Goal: Task Accomplishment & Management: Complete application form

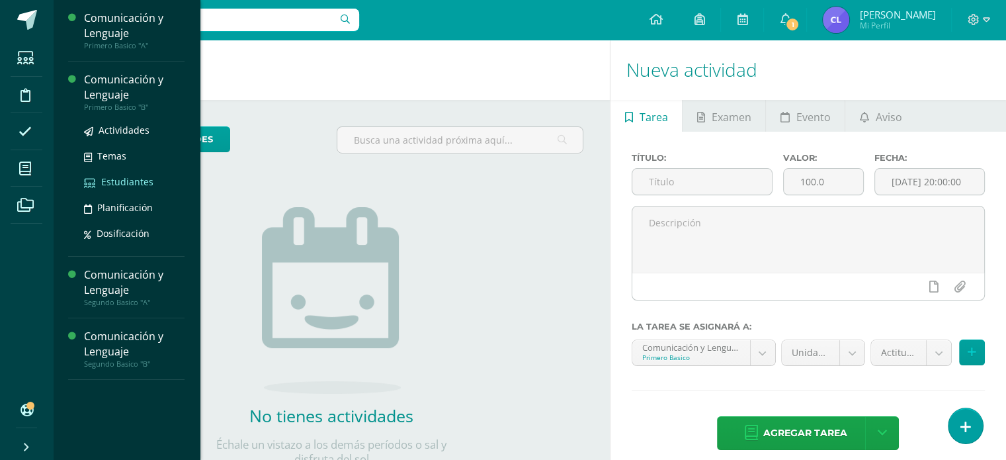
click at [140, 181] on span "Estudiantes" at bounding box center [127, 181] width 52 height 13
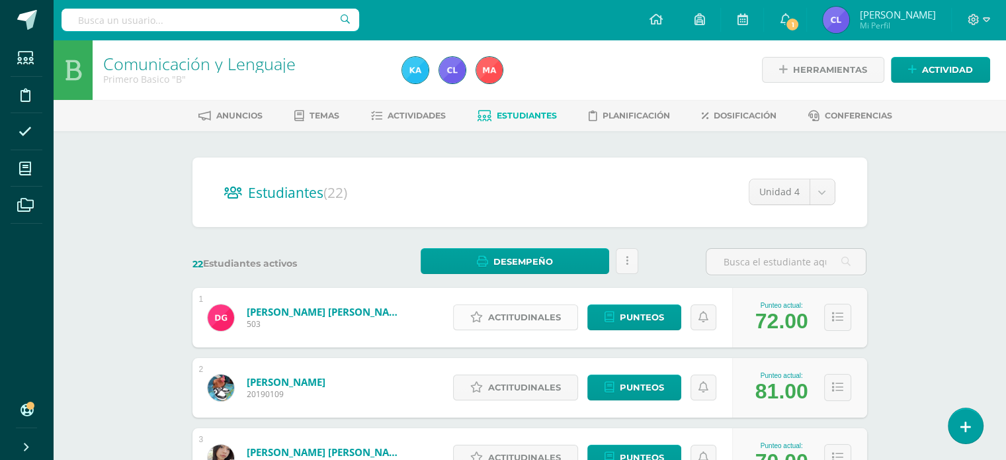
click at [529, 319] on span "Actitudinales" at bounding box center [524, 317] width 73 height 24
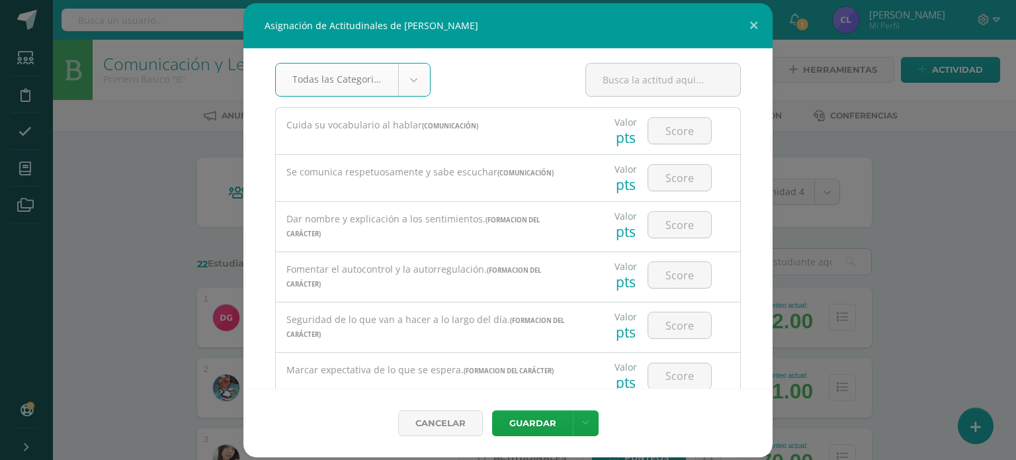
scroll to position [4, 0]
drag, startPoint x: 757, startPoint y: 94, endPoint x: 758, endPoint y: 105, distance: 11.3
click at [758, 105] on div "Todas las Categorias Todas las Categorias Hábitos de trabajo Comunicación Hábit…" at bounding box center [507, 218] width 529 height 340
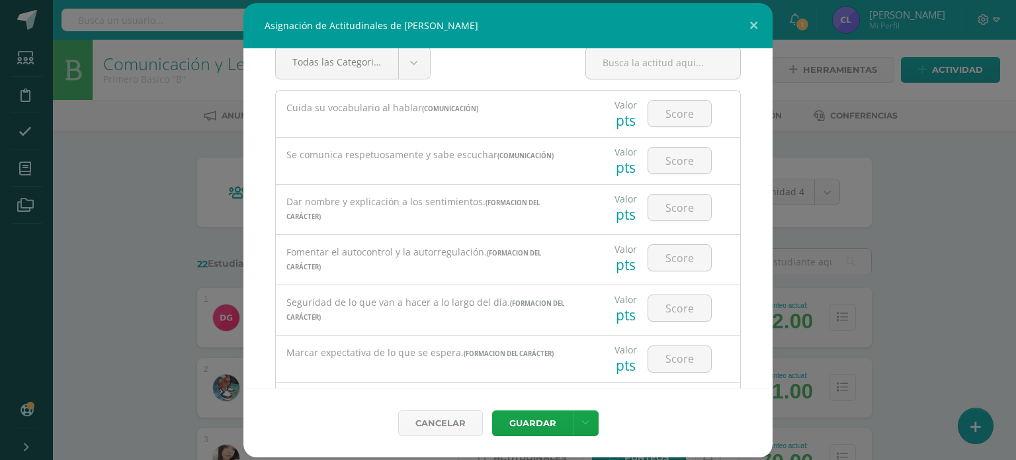
scroll to position [0, 0]
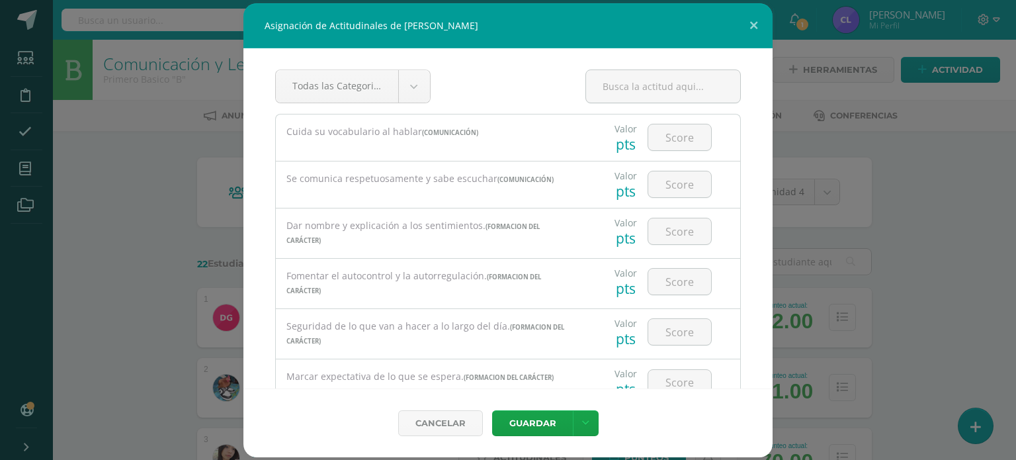
click at [609, 150] on div "Valor pts" at bounding box center [625, 137] width 33 height 46
click at [609, 146] on div "Valor pts" at bounding box center [625, 137] width 33 height 46
click at [660, 138] on input "number" at bounding box center [679, 137] width 63 height 26
type input "7.142"
click at [492, 410] on button "Guardar" at bounding box center [532, 423] width 81 height 26
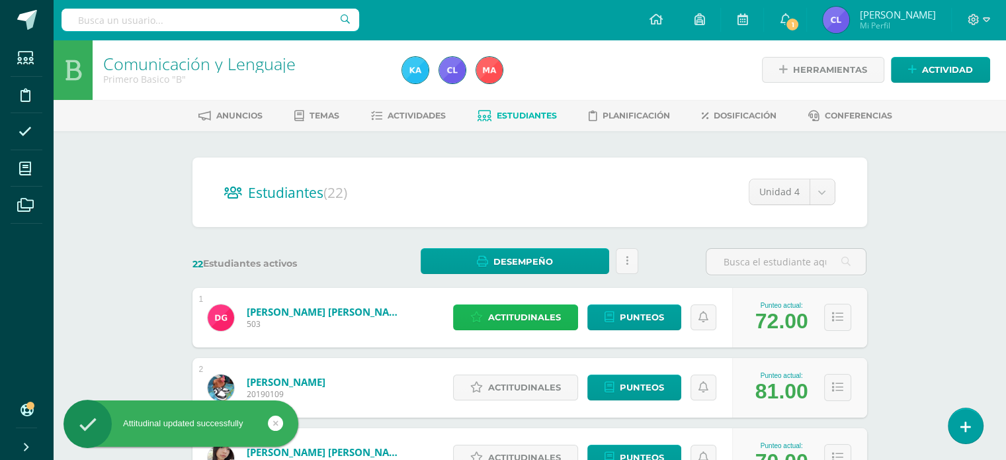
click at [526, 314] on span "Actitudinales" at bounding box center [524, 317] width 73 height 24
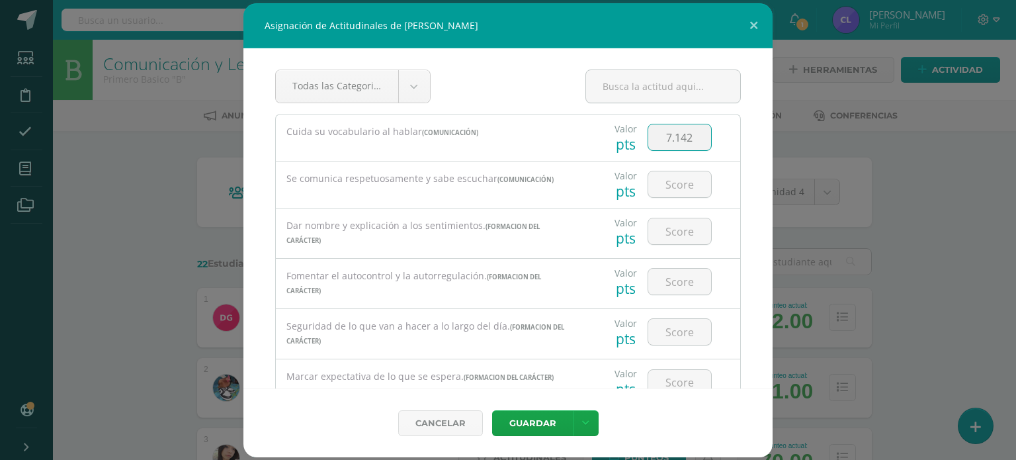
click at [688, 139] on input "7.142" at bounding box center [679, 137] width 63 height 26
type input "7"
type input "6"
click at [492, 410] on button "Guardar" at bounding box center [532, 423] width 81 height 26
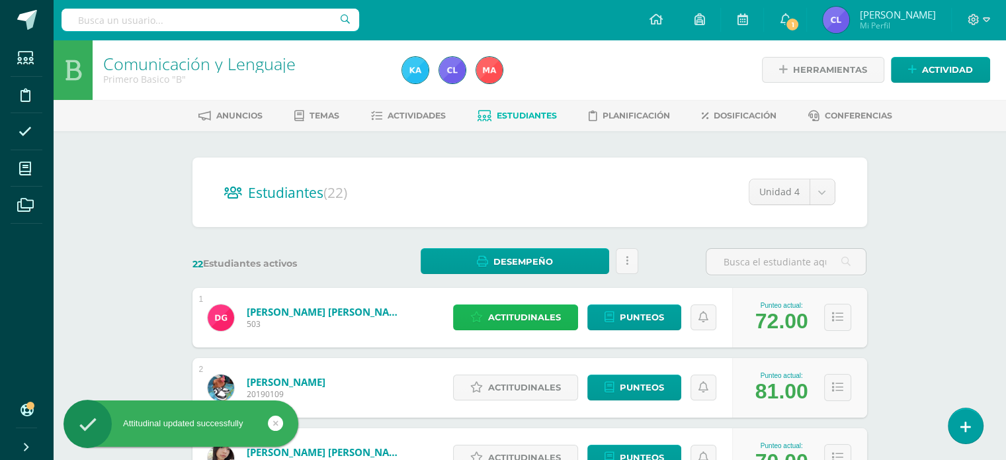
click at [516, 319] on span "Actitudinales" at bounding box center [524, 317] width 73 height 24
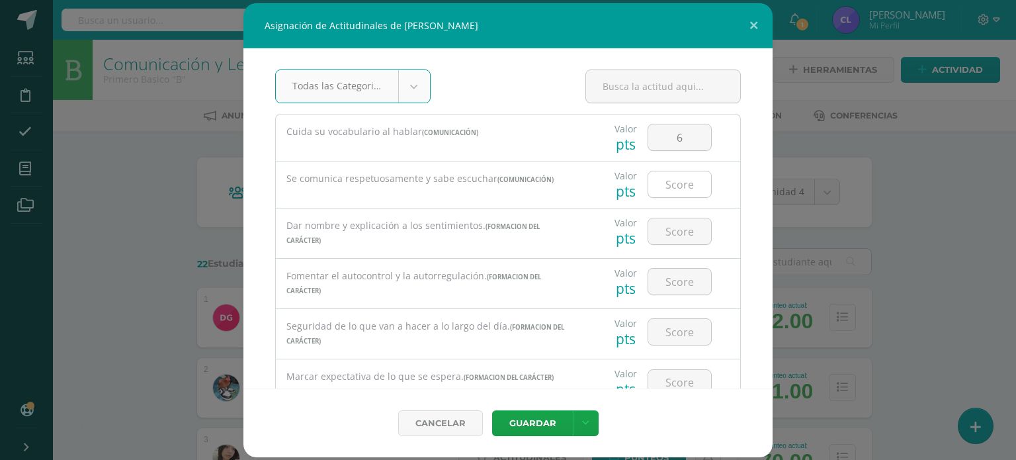
click at [669, 179] on input "number" at bounding box center [679, 184] width 63 height 26
type input "5"
click at [665, 235] on input "number" at bounding box center [679, 231] width 63 height 26
type input "7"
click at [674, 276] on input "number" at bounding box center [679, 281] width 63 height 26
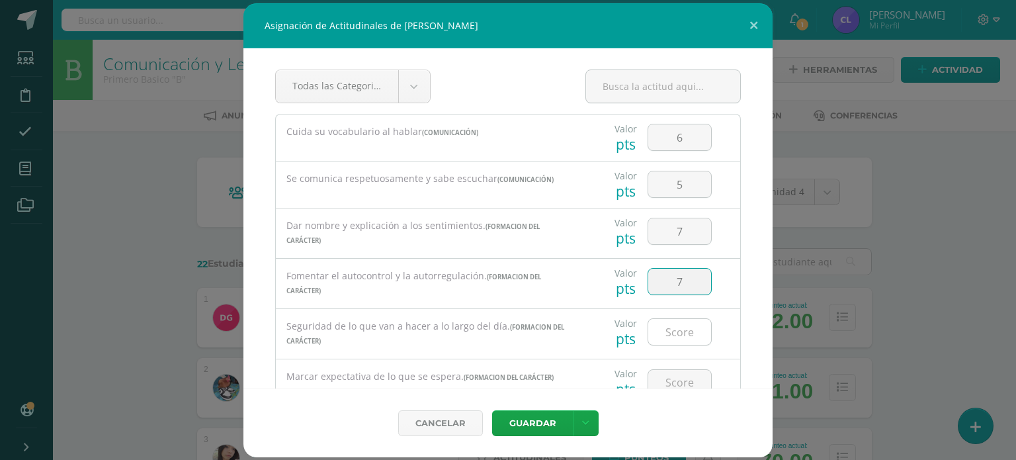
type input "7"
click at [672, 325] on input "number" at bounding box center [679, 332] width 63 height 26
type input "7"
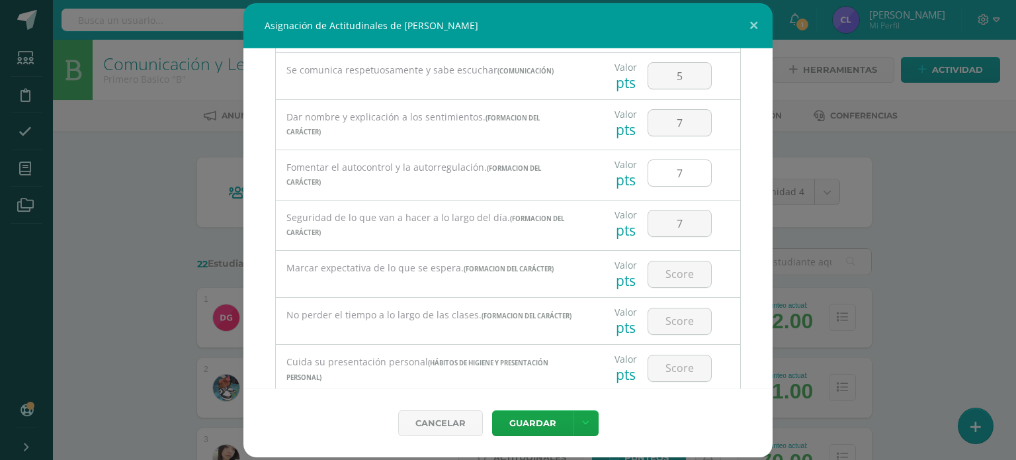
scroll to position [111, 0]
click at [665, 276] on input "number" at bounding box center [679, 272] width 63 height 26
type input "7"
click at [666, 325] on input "number" at bounding box center [679, 318] width 63 height 26
type input "5"
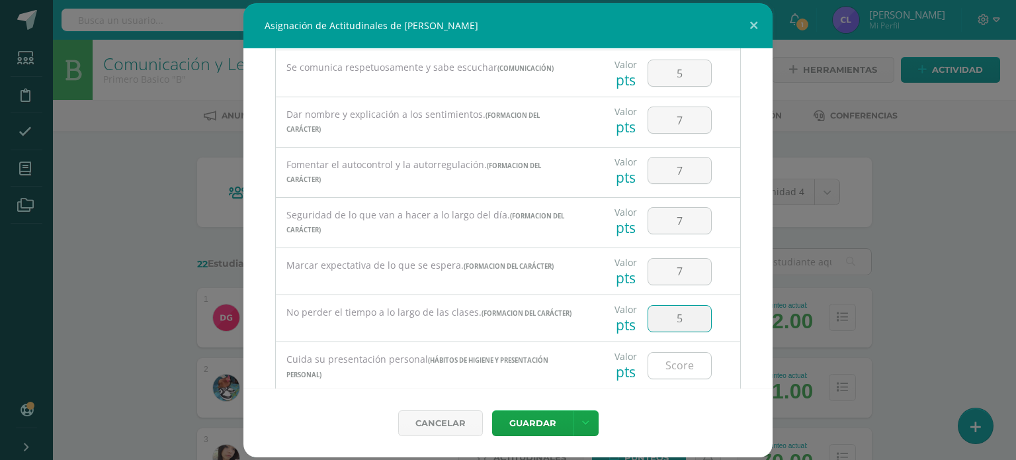
click at [680, 369] on input "number" at bounding box center [679, 365] width 63 height 26
type input "7"
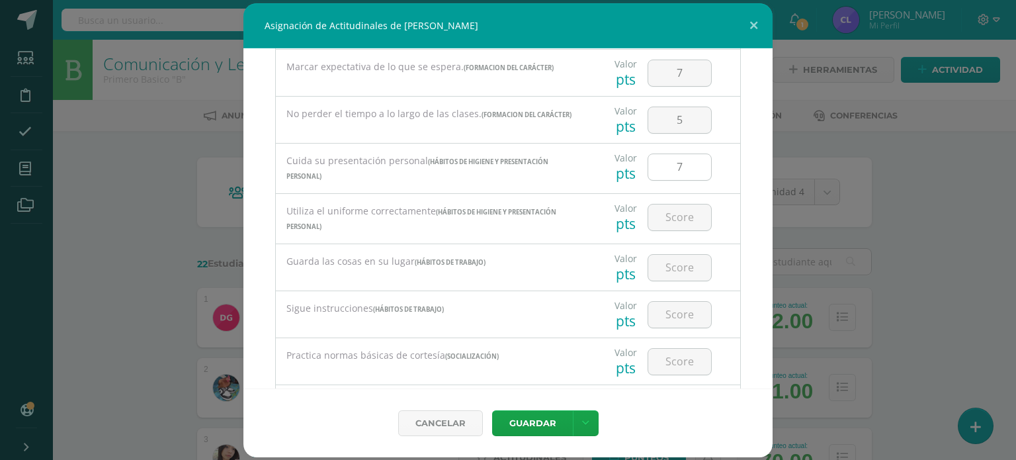
scroll to position [316, 0]
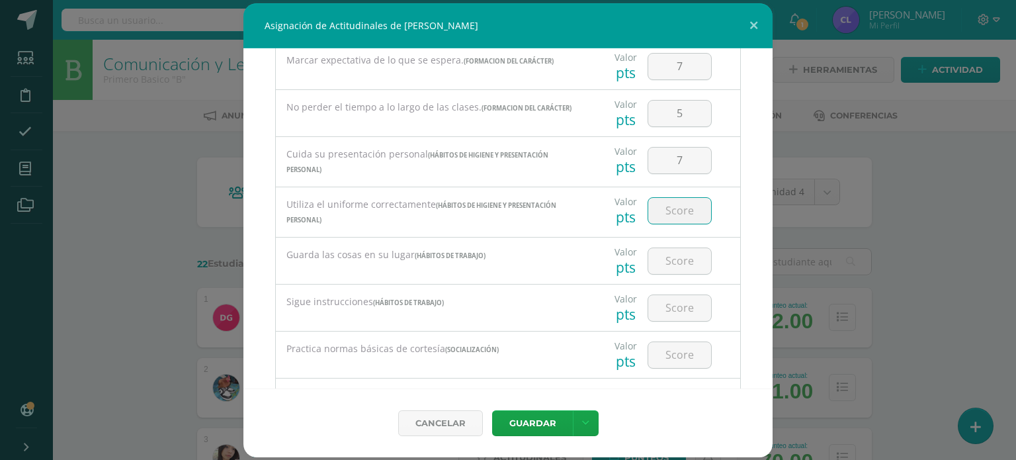
click at [656, 218] on input "number" at bounding box center [679, 211] width 63 height 26
type input "6"
click at [678, 256] on input "number" at bounding box center [679, 261] width 63 height 26
type input "7"
click at [672, 313] on input "number" at bounding box center [679, 308] width 63 height 26
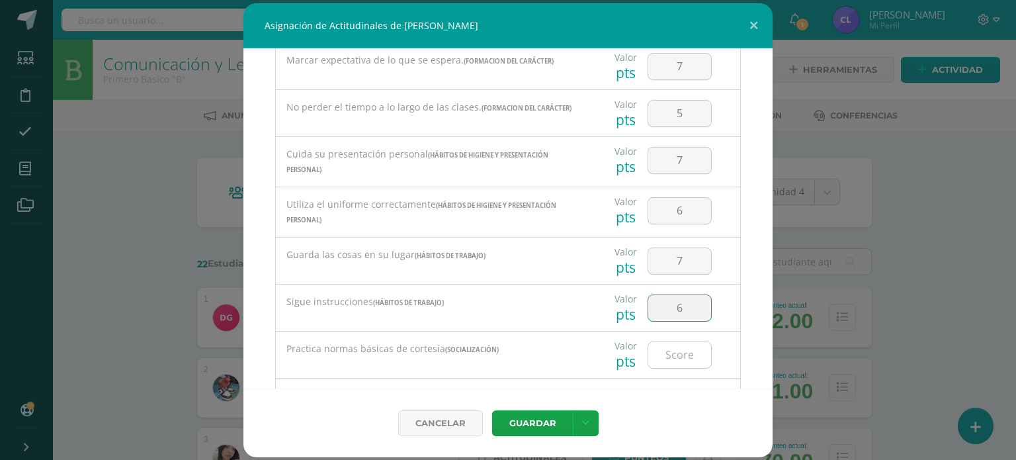
type input "6"
click at [665, 355] on input "number" at bounding box center [679, 355] width 63 height 26
type input "7"
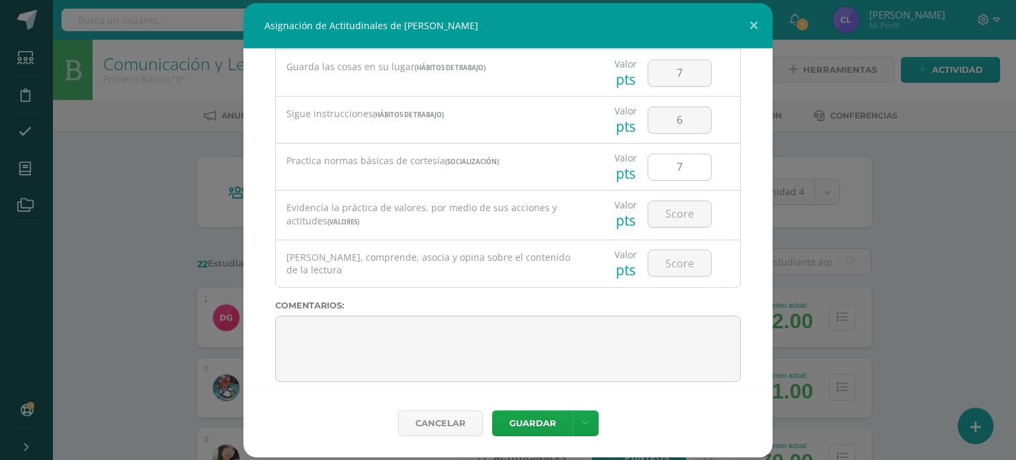
scroll to position [512, 0]
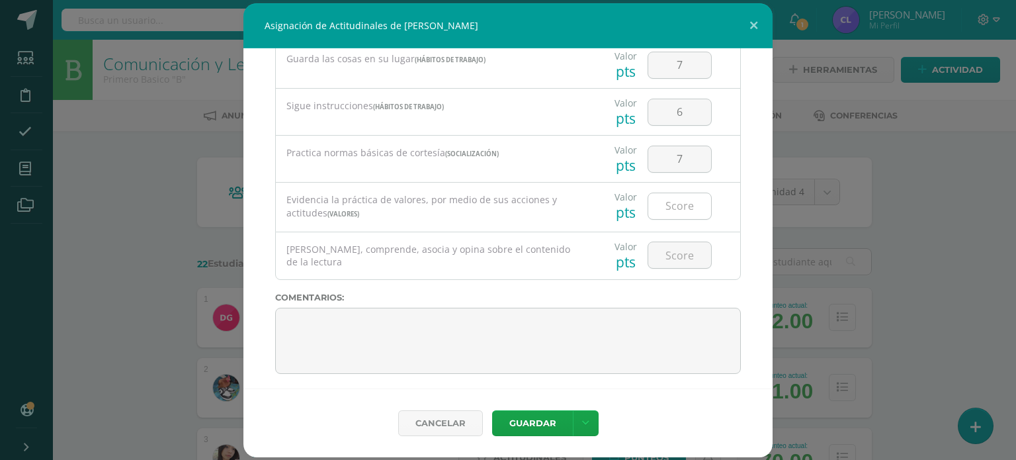
click at [684, 214] on input "number" at bounding box center [679, 206] width 63 height 26
type input "7"
click at [680, 259] on input "number" at bounding box center [679, 255] width 63 height 26
type input "6"
click at [530, 423] on button "Guardar" at bounding box center [532, 423] width 81 height 26
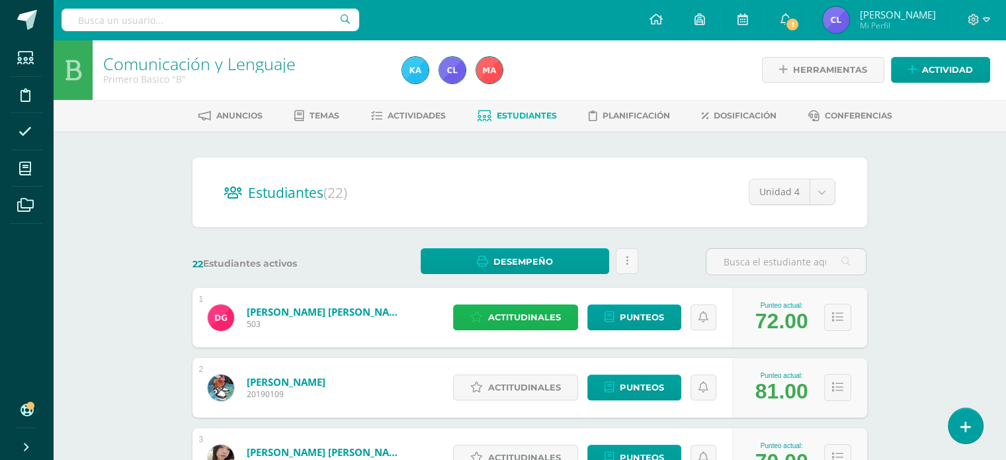
click at [523, 313] on span "Actitudinales" at bounding box center [524, 317] width 73 height 24
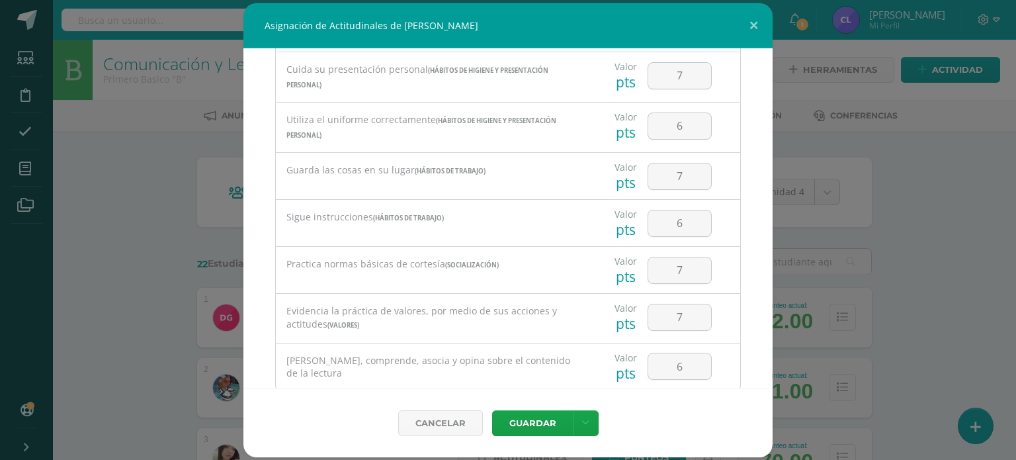
scroll to position [518, 0]
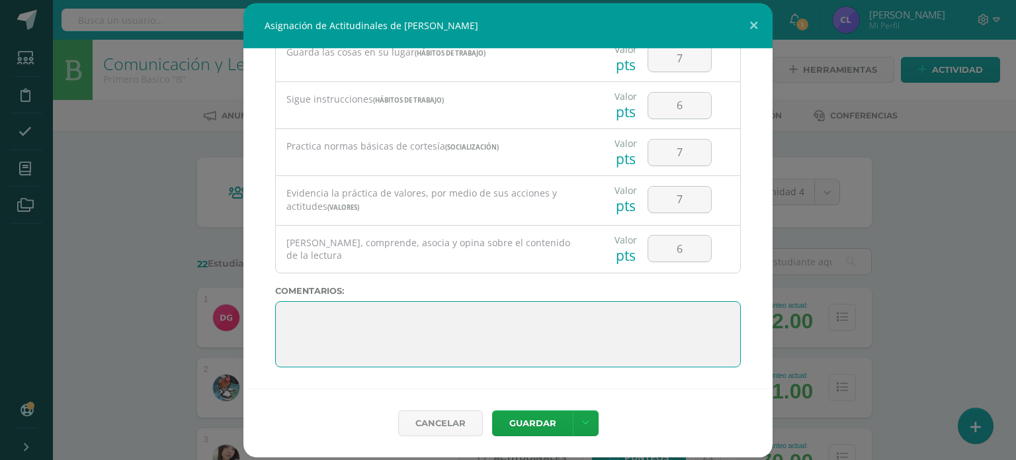
click at [444, 324] on textarea at bounding box center [508, 334] width 466 height 66
paste textarea "3. Su disciplina y compromiso es el reflejo del trabajo y constancia en las act…"
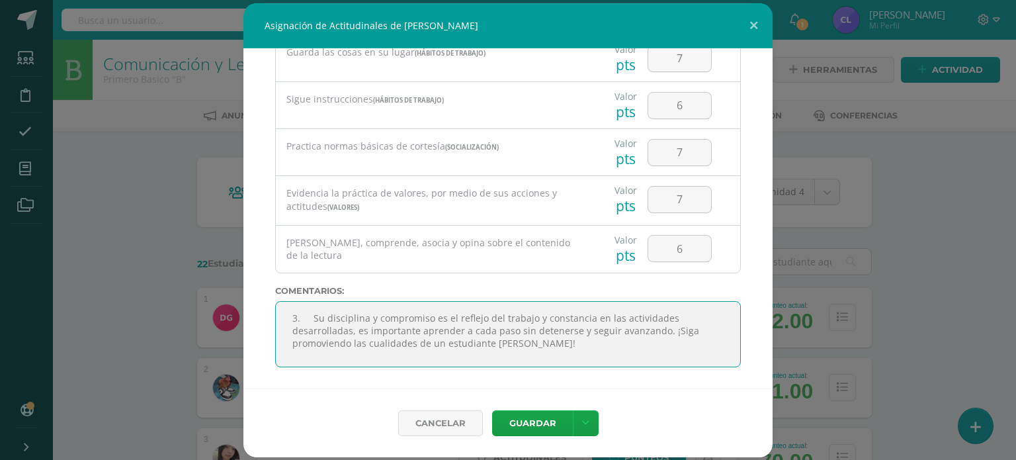
click at [365, 312] on textarea at bounding box center [508, 334] width 466 height 66
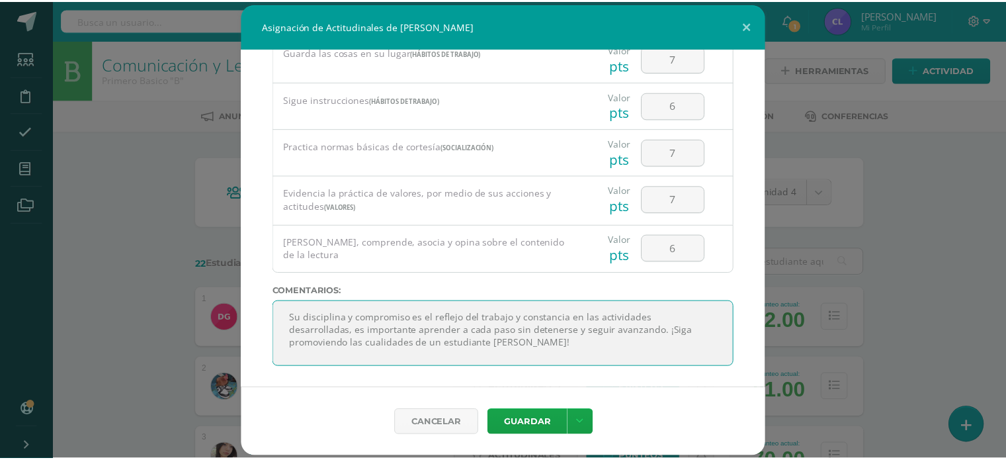
scroll to position [0, 0]
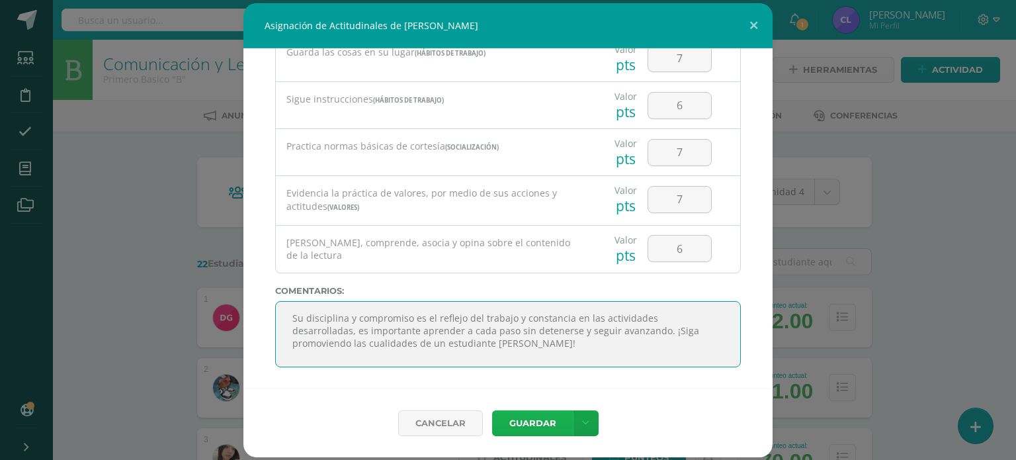
type textarea "Su disciplina y compromiso es el reflejo del trabajo y constancia en las activi…"
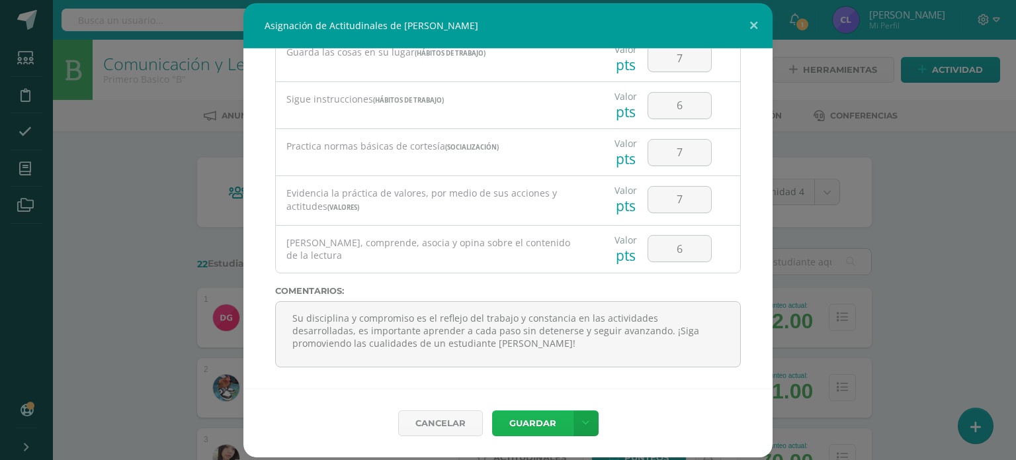
click at [525, 426] on button "Guardar" at bounding box center [532, 423] width 81 height 26
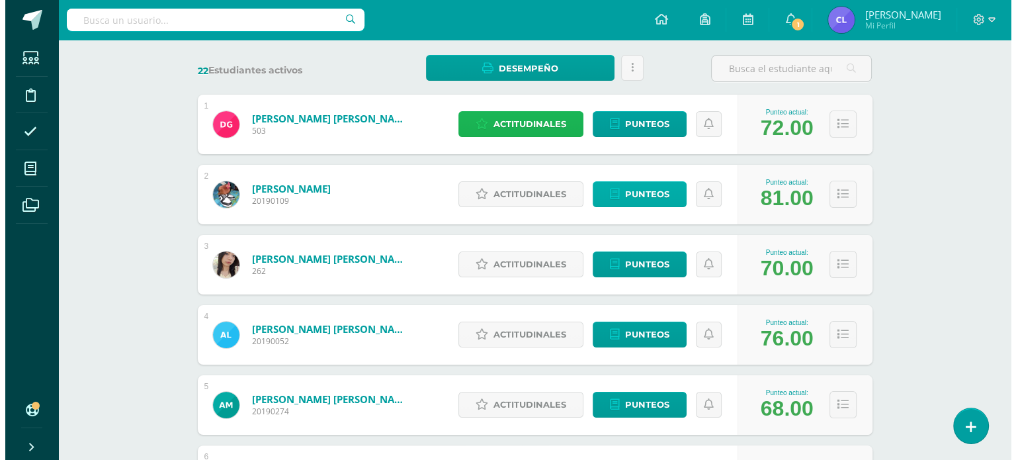
scroll to position [193, 0]
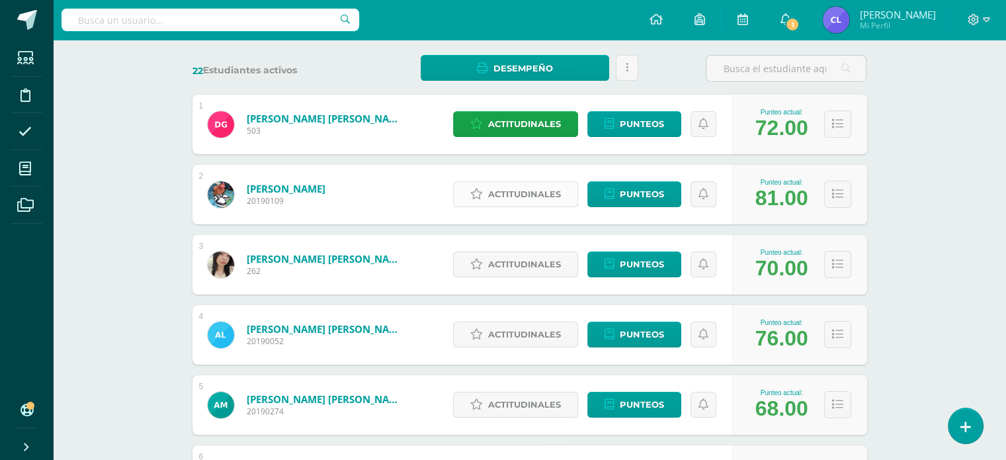
click at [511, 196] on span "Actitudinales" at bounding box center [524, 194] width 73 height 24
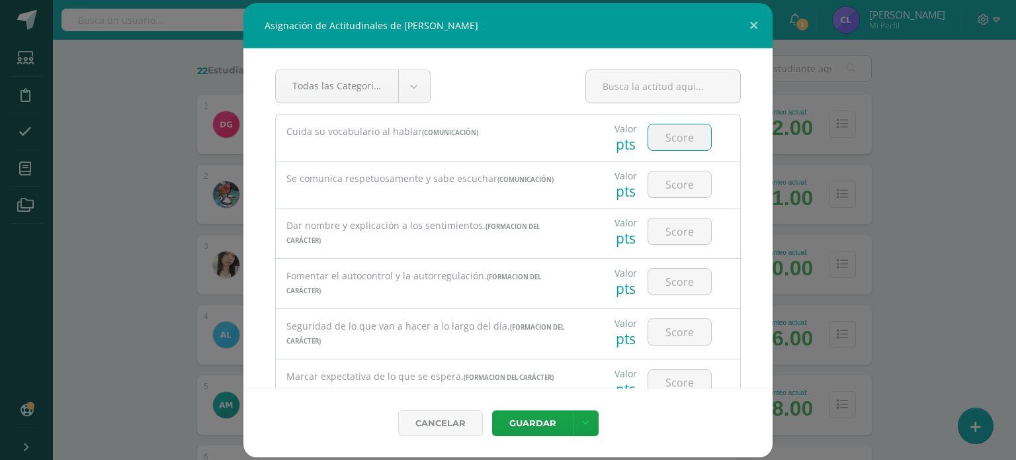
click at [670, 147] on input "number" at bounding box center [679, 137] width 63 height 26
type input "7"
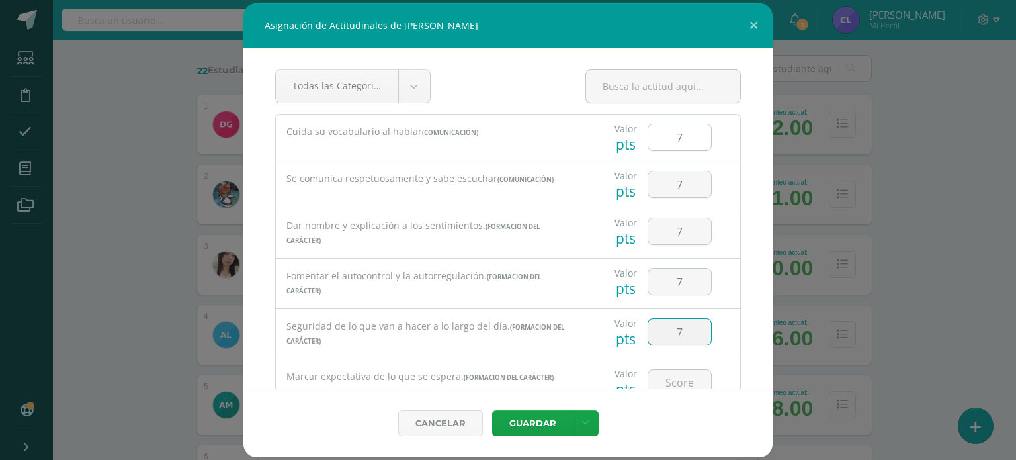
type input "7"
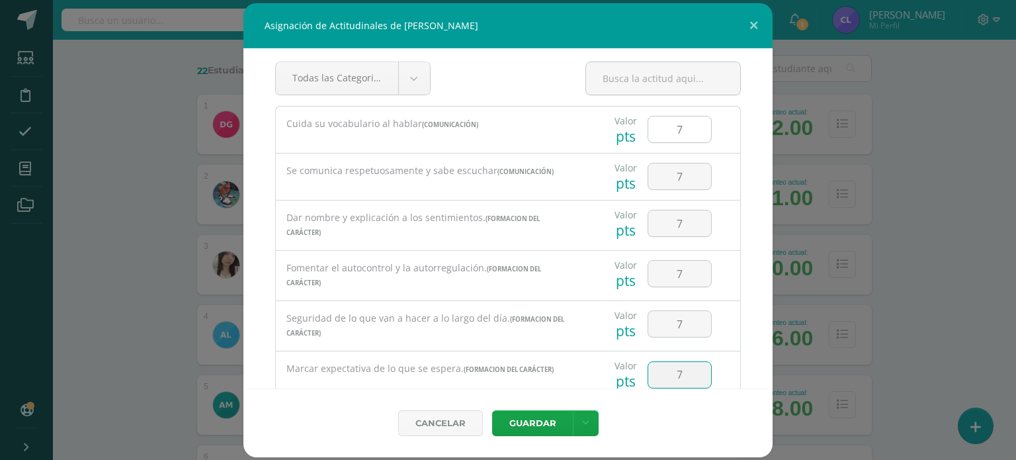
type input "7"
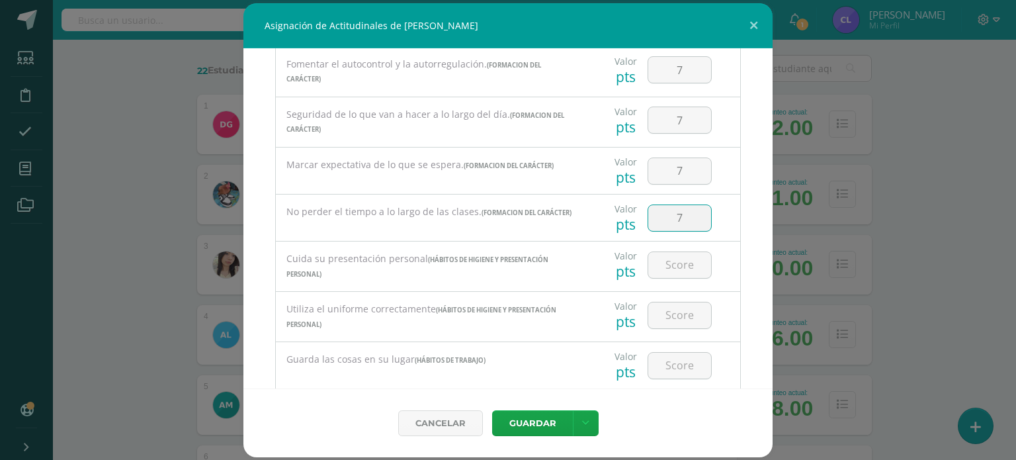
type input "7"
click at [677, 263] on input "7" at bounding box center [679, 265] width 63 height 26
type input "6"
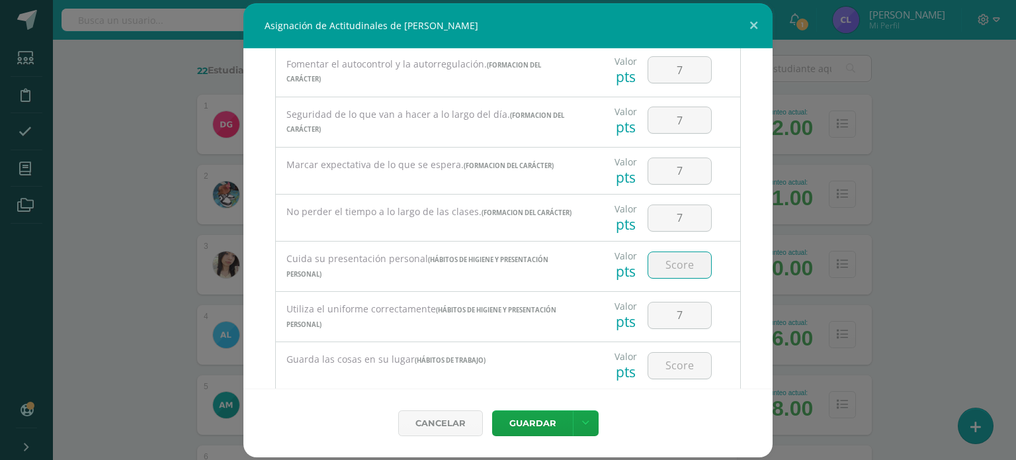
type input "7"
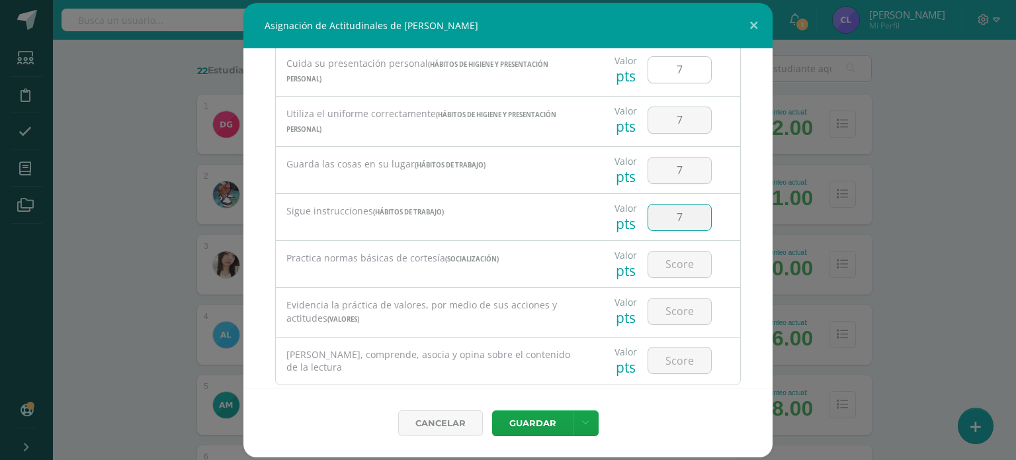
type input "7"
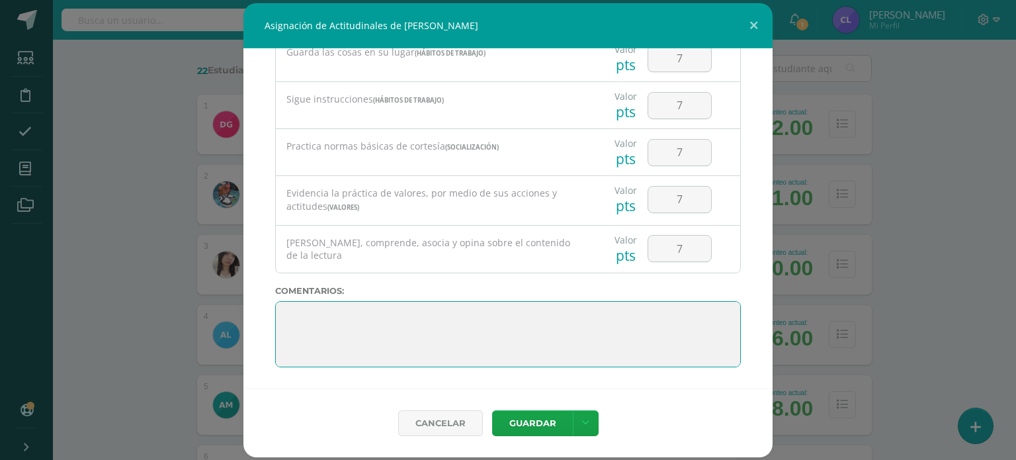
paste textarea "3. Su disciplina y compromiso es el reflejo del trabajo y constancia en las act…"
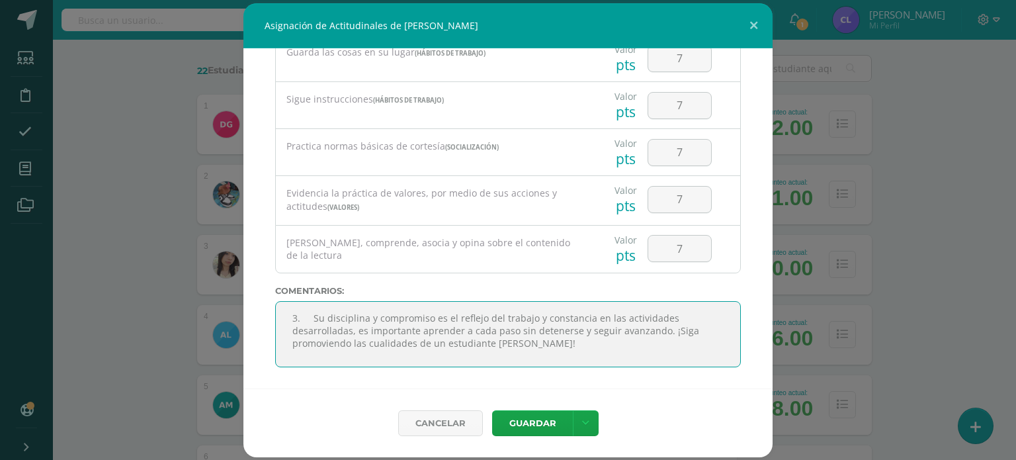
click at [313, 319] on textarea at bounding box center [508, 334] width 466 height 66
drag, startPoint x: 545, startPoint y: 363, endPoint x: 410, endPoint y: 356, distance: 135.1
click at [410, 356] on textarea at bounding box center [508, 334] width 466 height 66
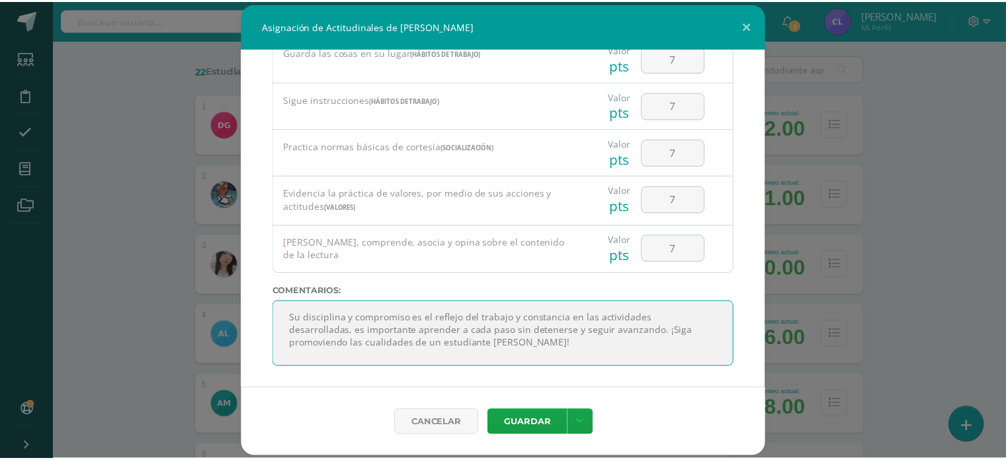
scroll to position [0, 0]
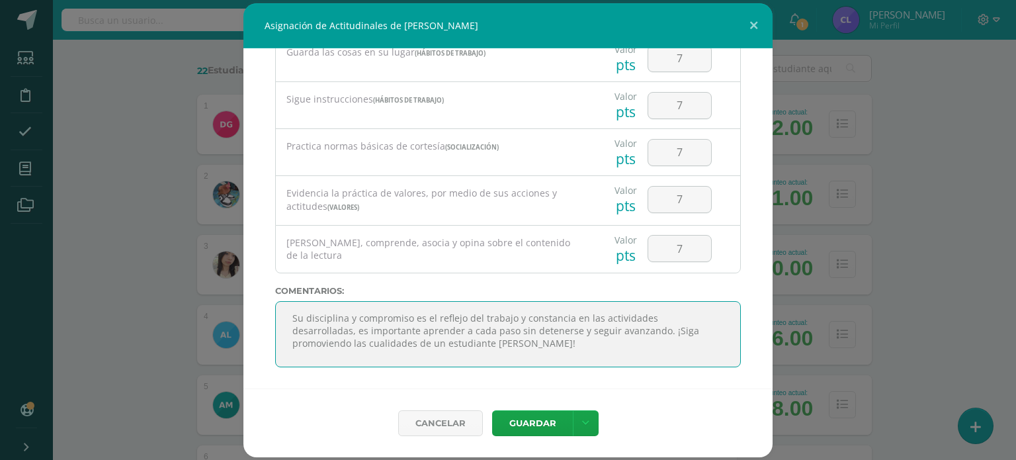
drag, startPoint x: 291, startPoint y: 317, endPoint x: 542, endPoint y: 346, distance: 252.2
click at [542, 346] on textarea at bounding box center [508, 334] width 466 height 66
type textarea "Su disciplina y compromiso es el reflejo del trabajo y constancia en las activi…"
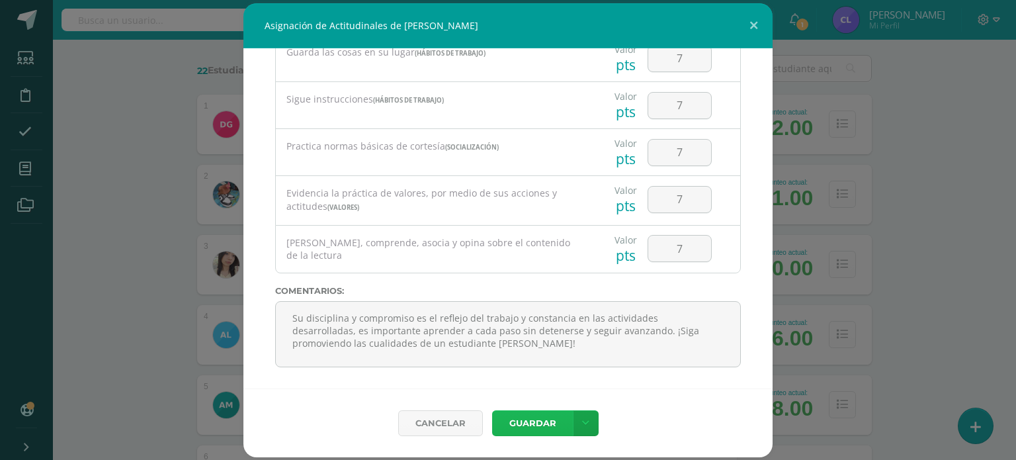
click at [541, 430] on button "Guardar" at bounding box center [532, 423] width 81 height 26
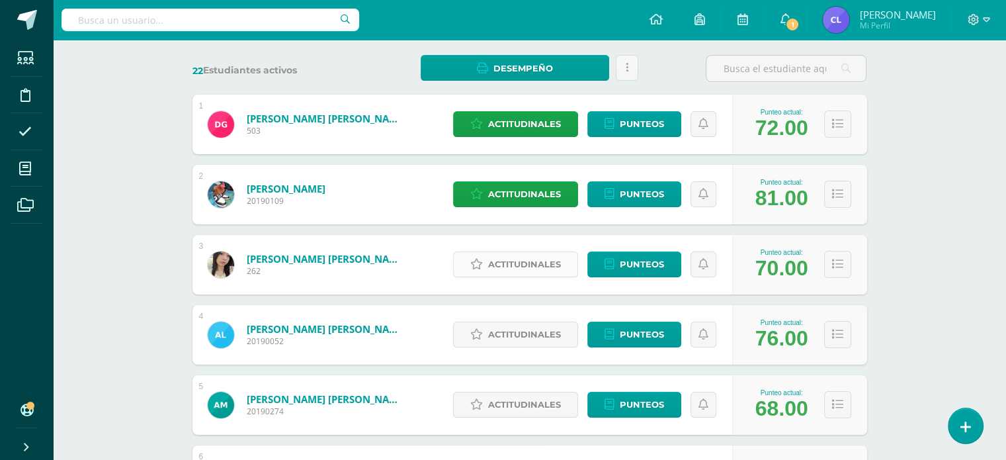
click at [520, 271] on span "Actitudinales" at bounding box center [524, 264] width 73 height 24
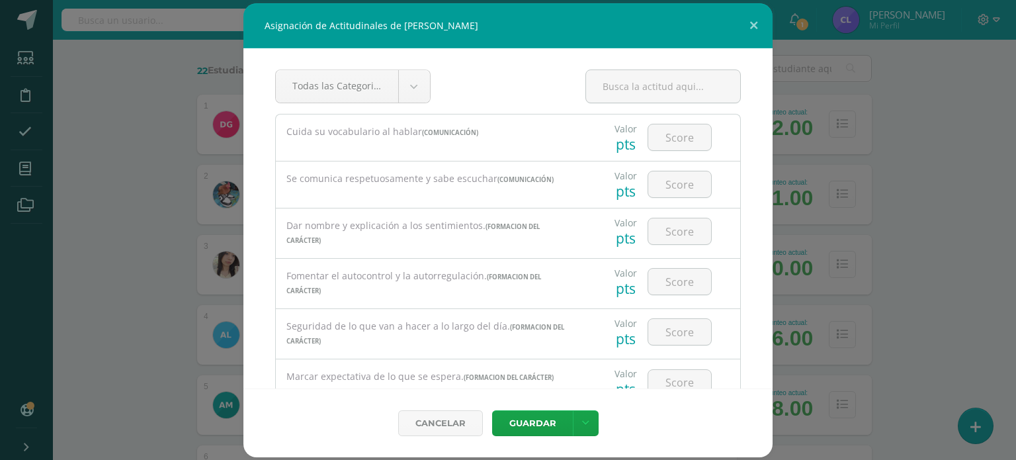
click at [895, 240] on div "Asignación de Actitudinales de Allyson Yudany López Rivera Todas las Categorias…" at bounding box center [507, 230] width 1005 height 454
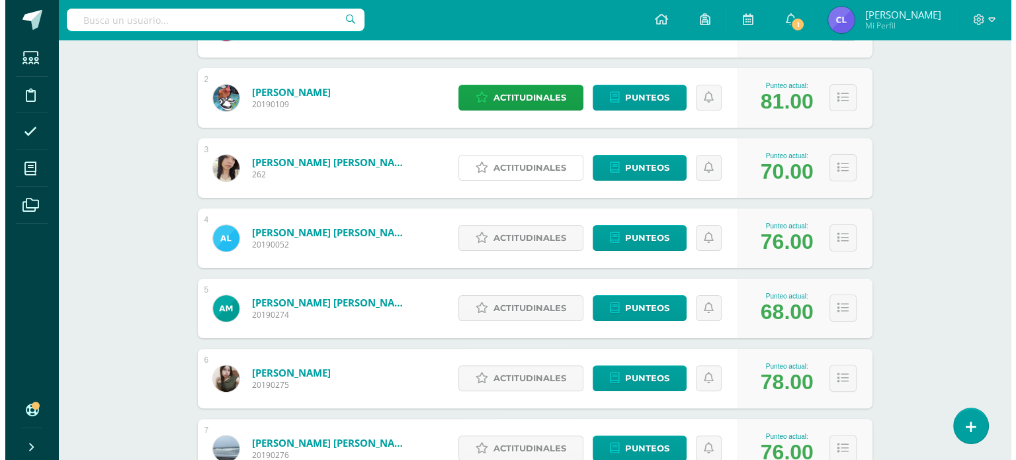
scroll to position [291, 0]
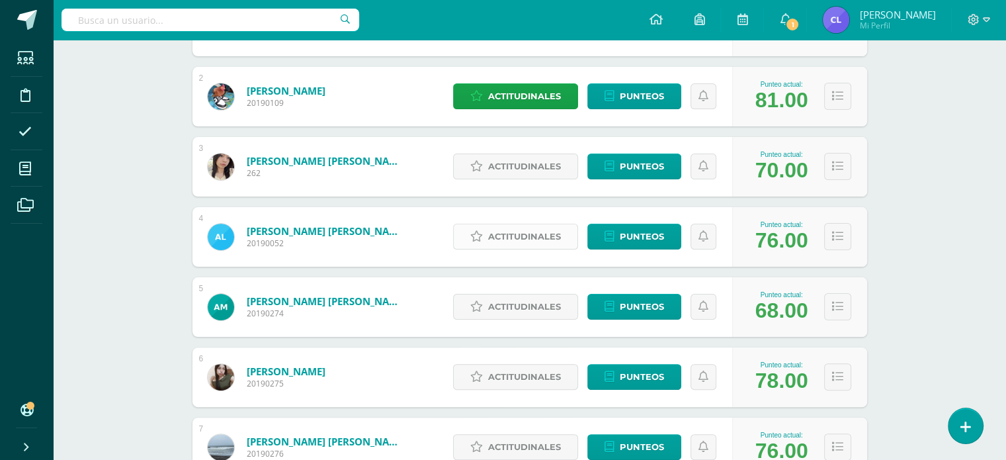
click at [550, 243] on span "Actitudinales" at bounding box center [524, 236] width 73 height 24
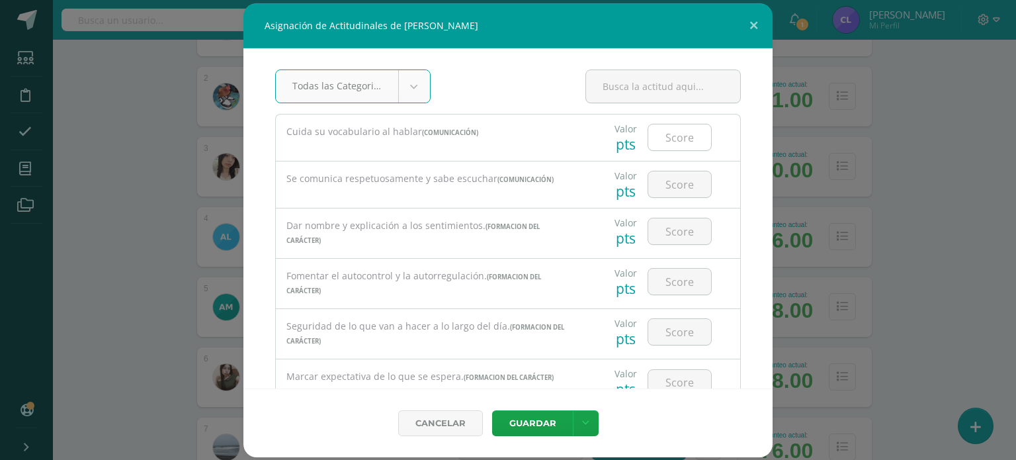
click at [665, 134] on input "number" at bounding box center [679, 137] width 63 height 26
type input "7"
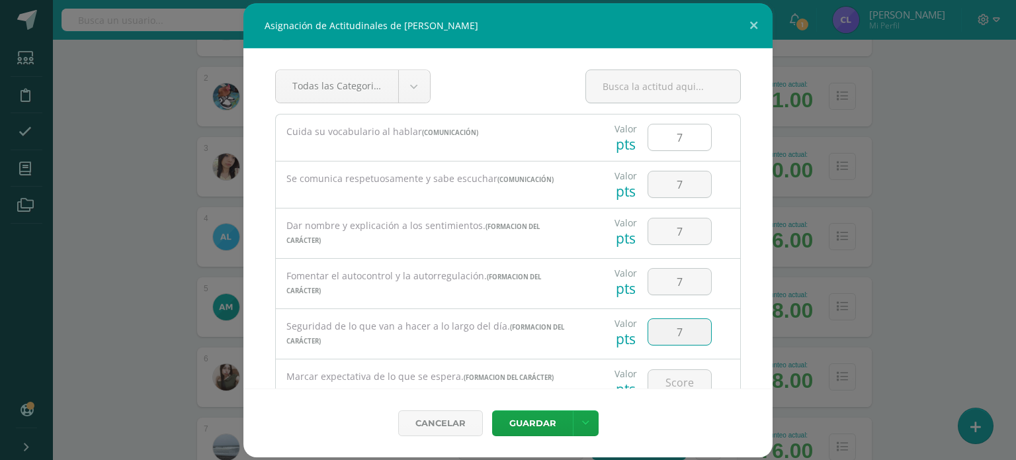
type input "7"
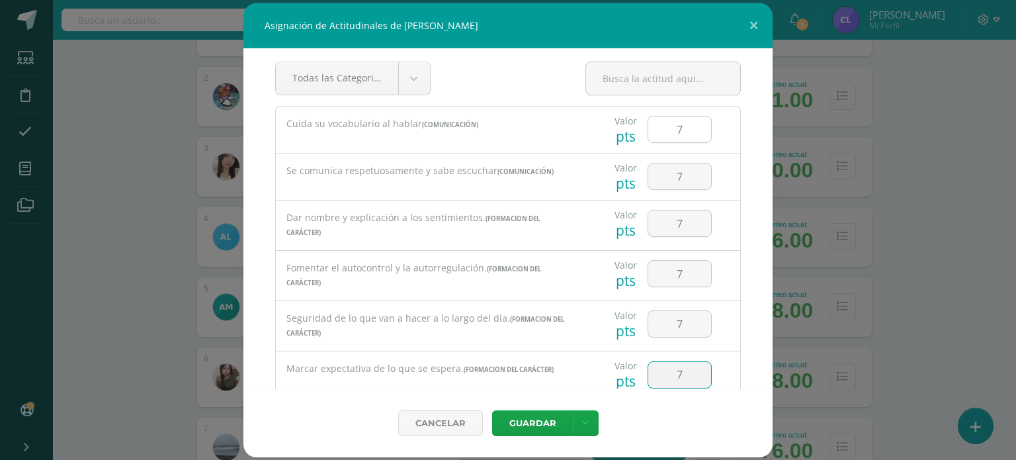
type input "7"
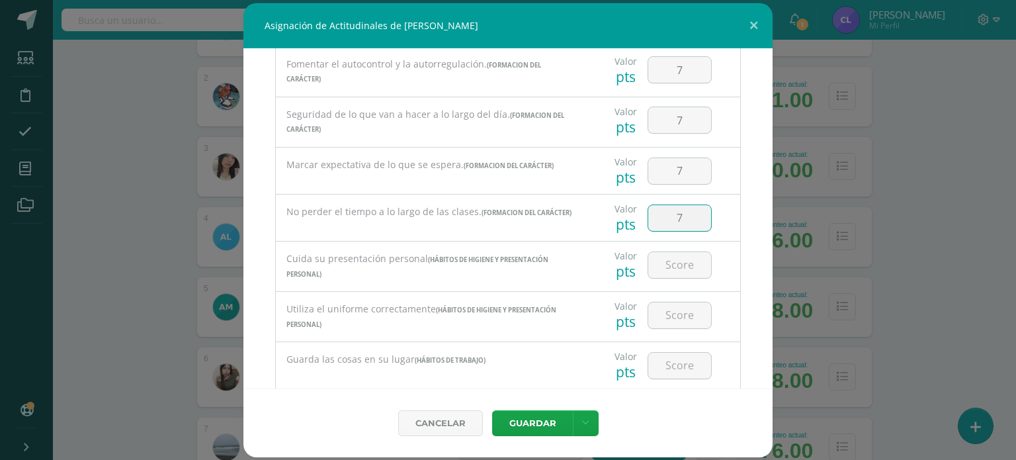
type input "7"
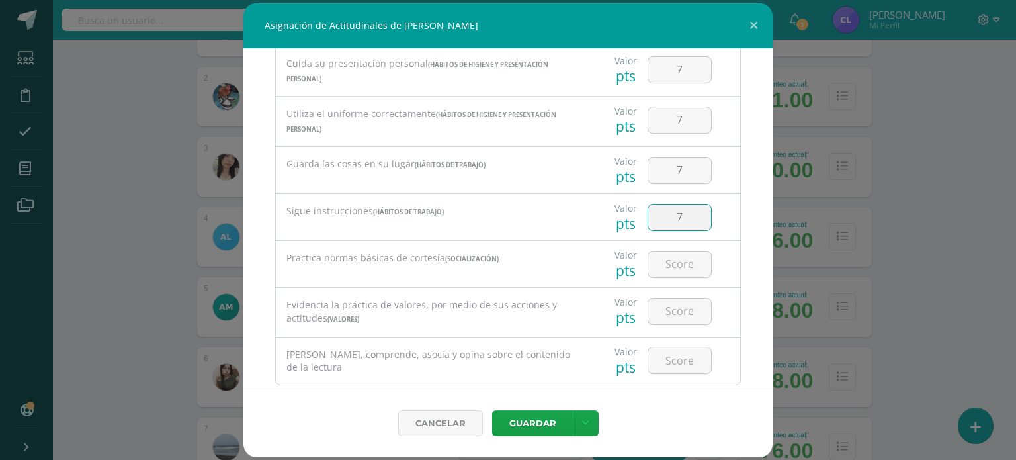
type input "7"
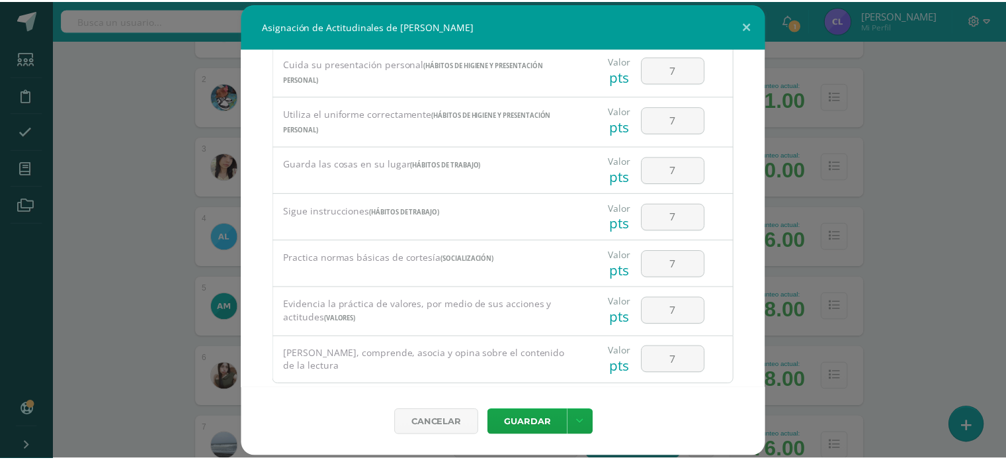
scroll to position [518, 0]
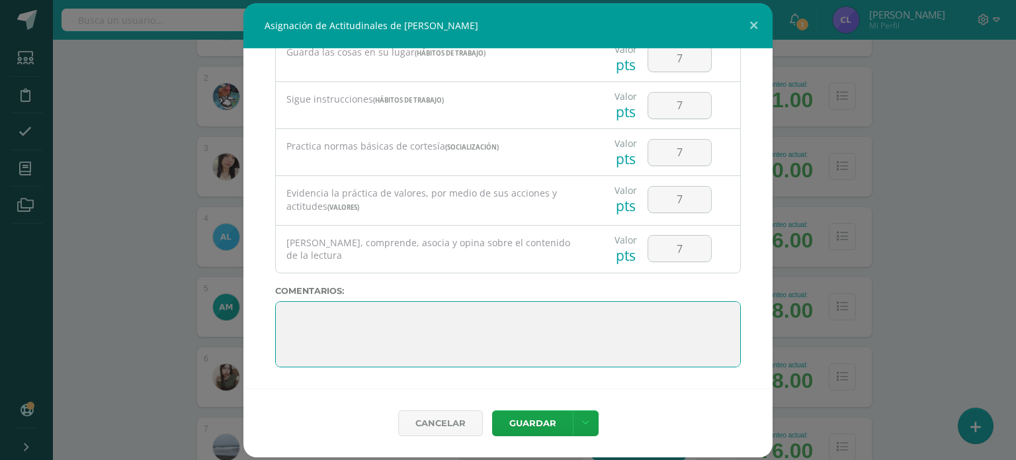
paste textarea "Su disciplina y compromiso es el reflejo del trabajo y constancia en las activi…"
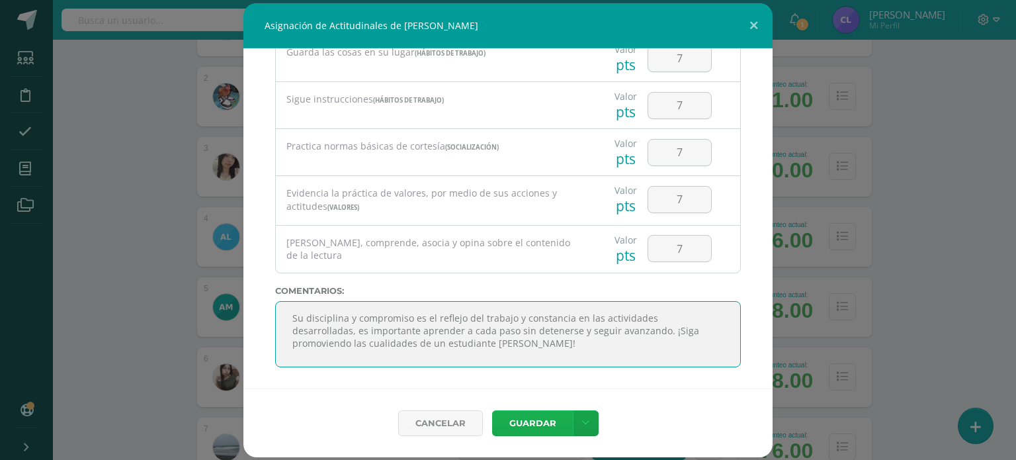
type textarea "Su disciplina y compromiso es el reflejo del trabajo y constancia en las activi…"
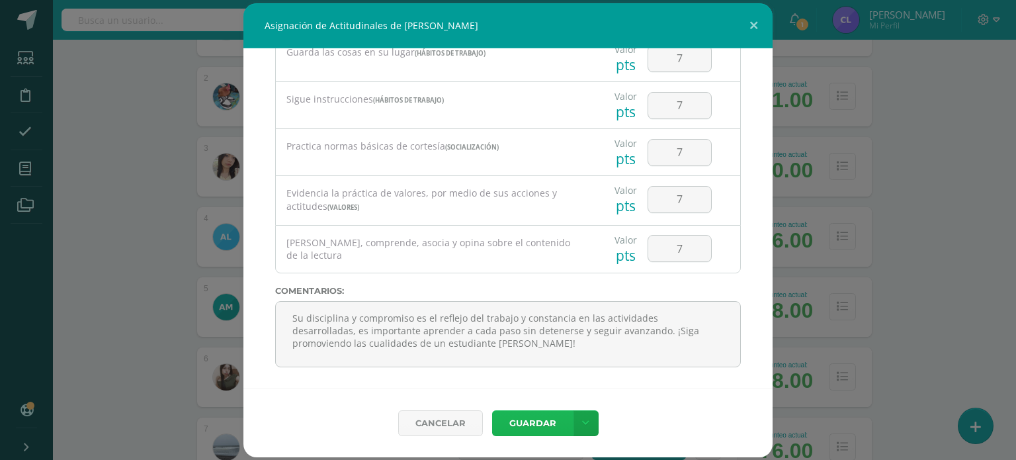
click at [538, 430] on button "Guardar" at bounding box center [532, 423] width 81 height 26
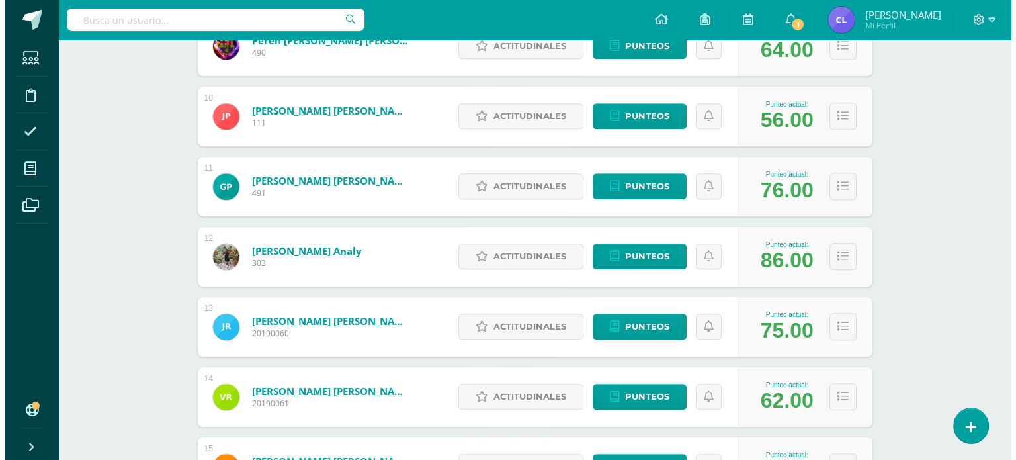
scroll to position [830, 0]
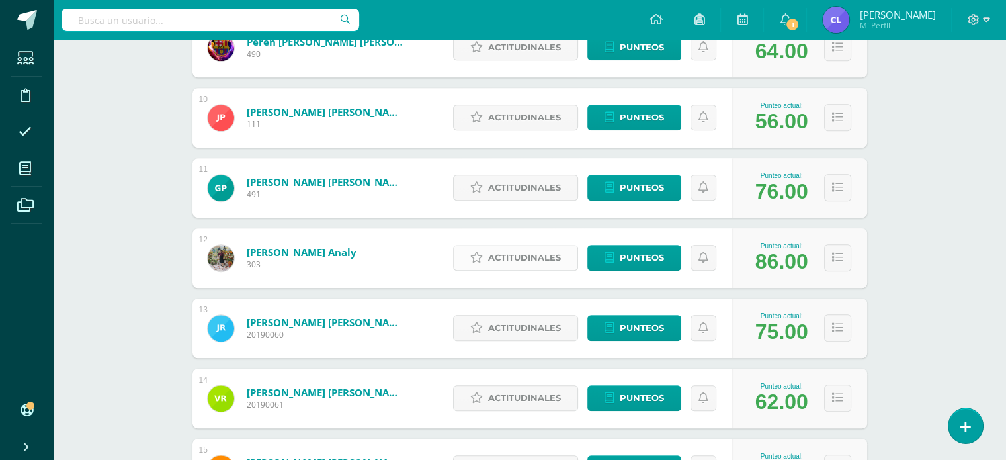
click at [550, 256] on span "Actitudinales" at bounding box center [524, 257] width 73 height 24
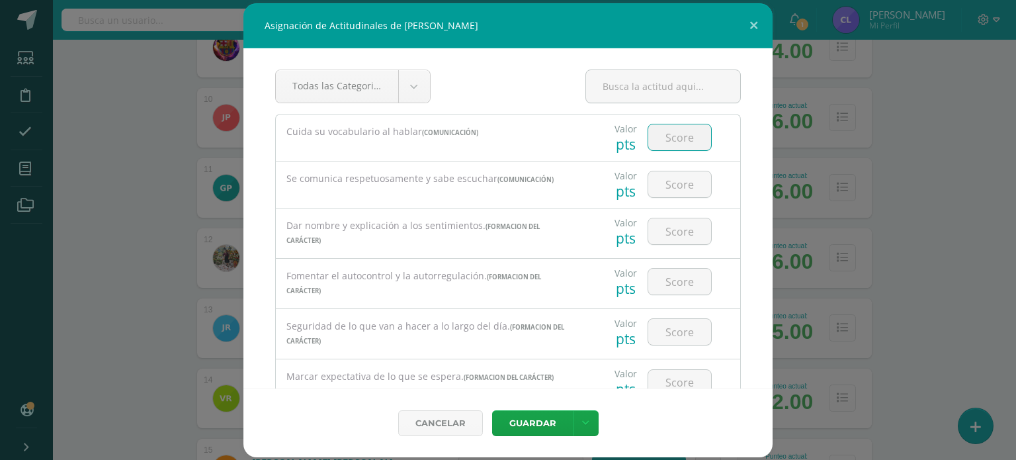
click at [675, 136] on input "number" at bounding box center [679, 137] width 63 height 26
type input "7"
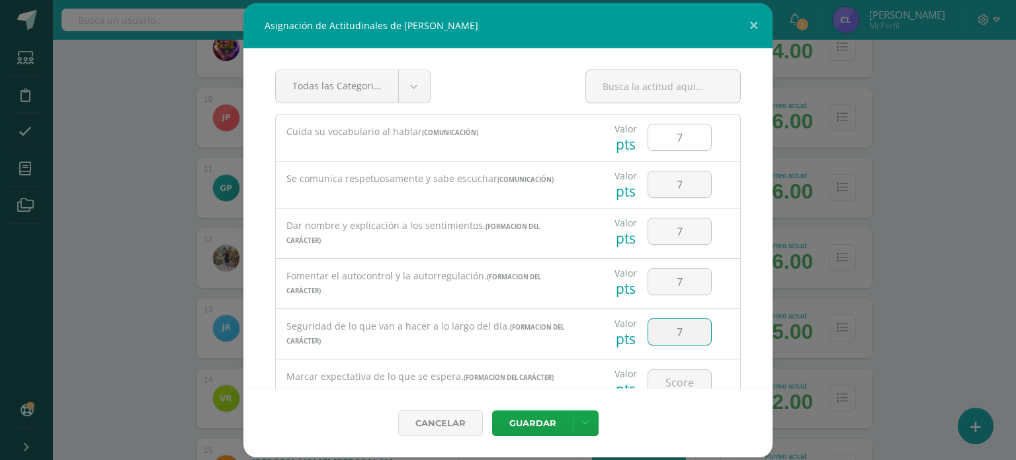
type input "7"
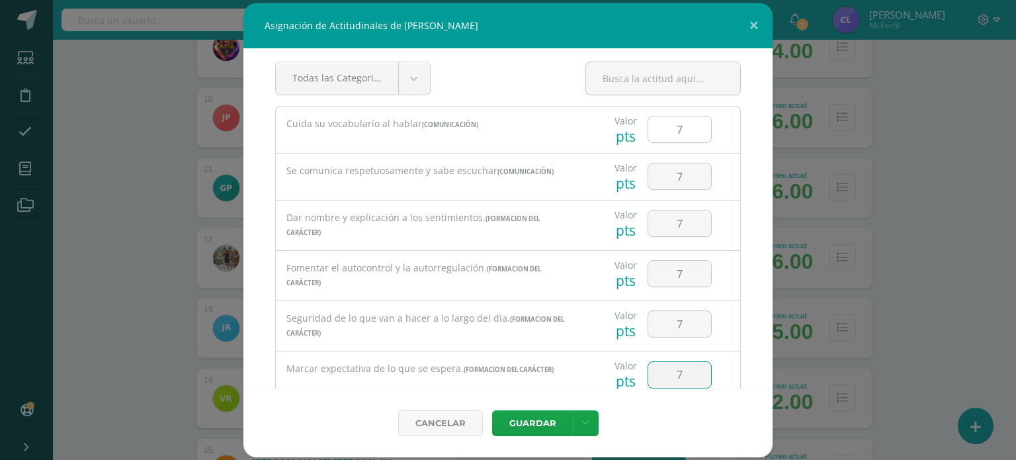
type input "7"
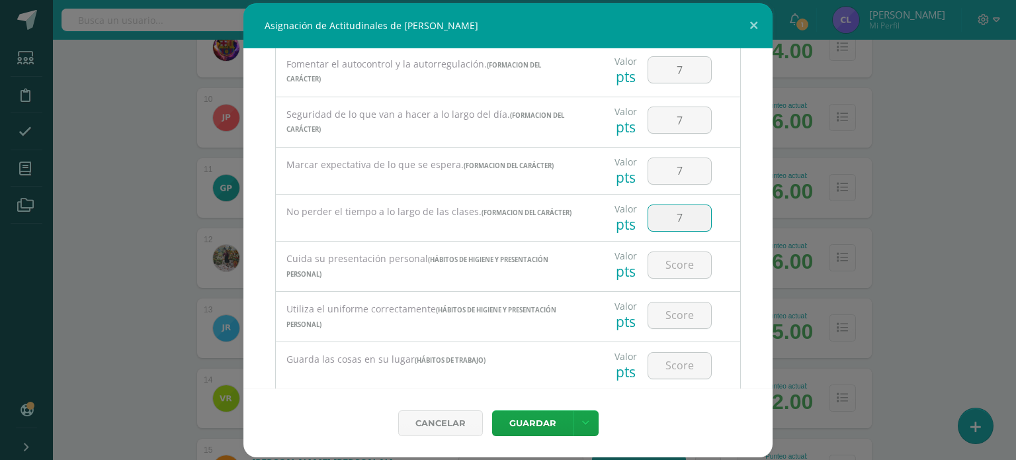
type input "7"
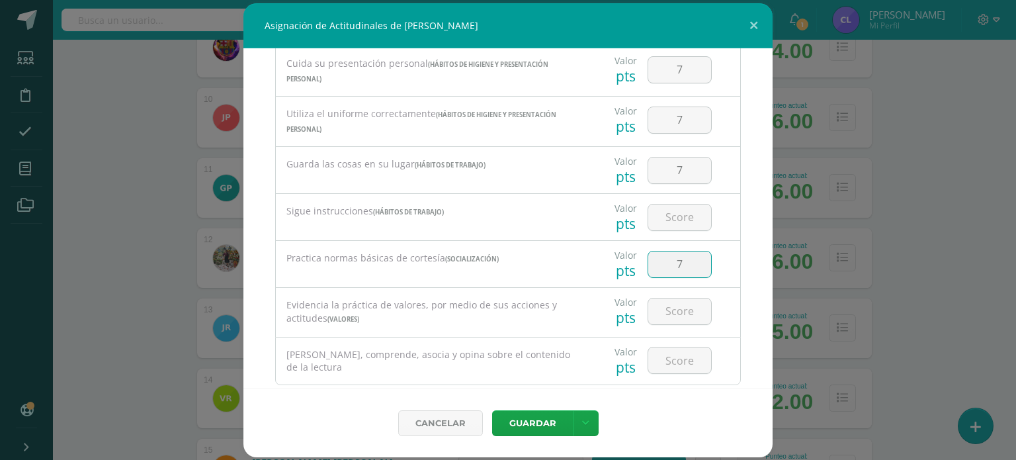
type input "7"
click at [663, 208] on input "number" at bounding box center [679, 217] width 63 height 26
type input "7"
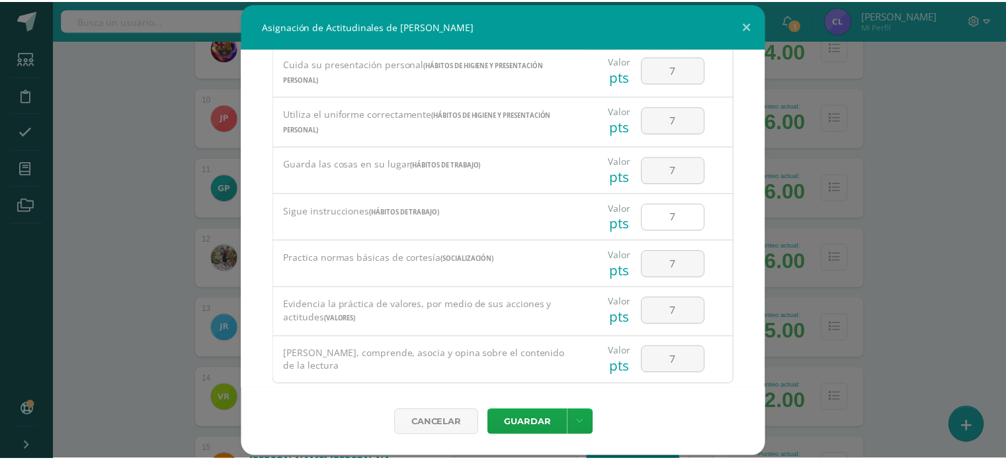
scroll to position [518, 0]
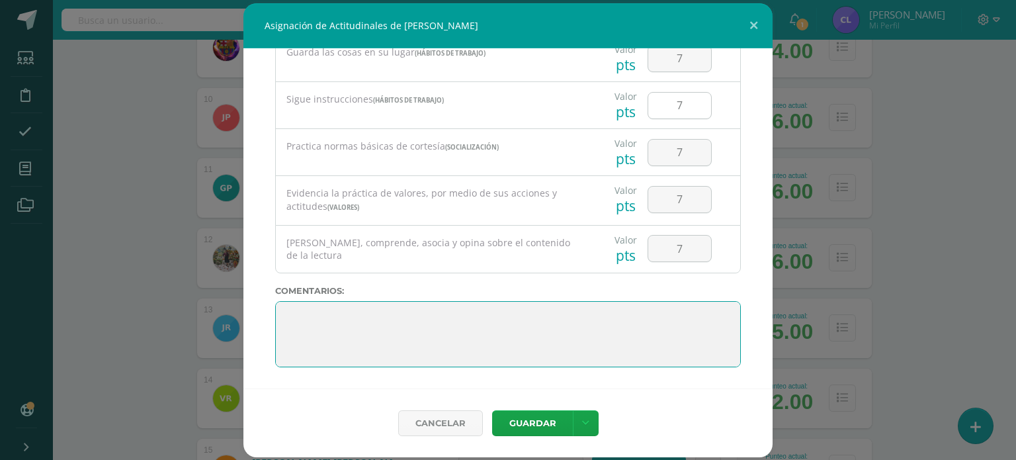
paste textarea "Su disciplina y compromiso es el reflejo del trabajo y constancia en las activi…"
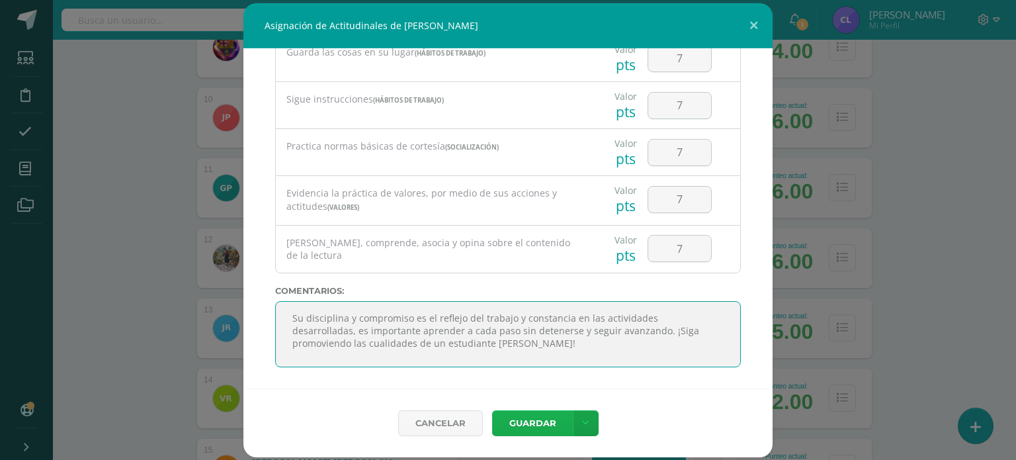
type textarea "Su disciplina y compromiso es el reflejo del trabajo y constancia en las activi…"
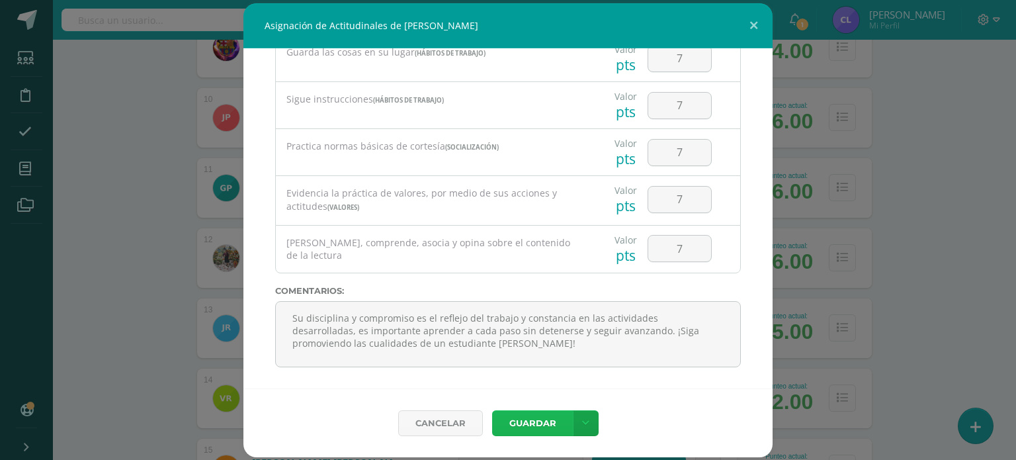
click at [547, 424] on button "Guardar" at bounding box center [532, 423] width 81 height 26
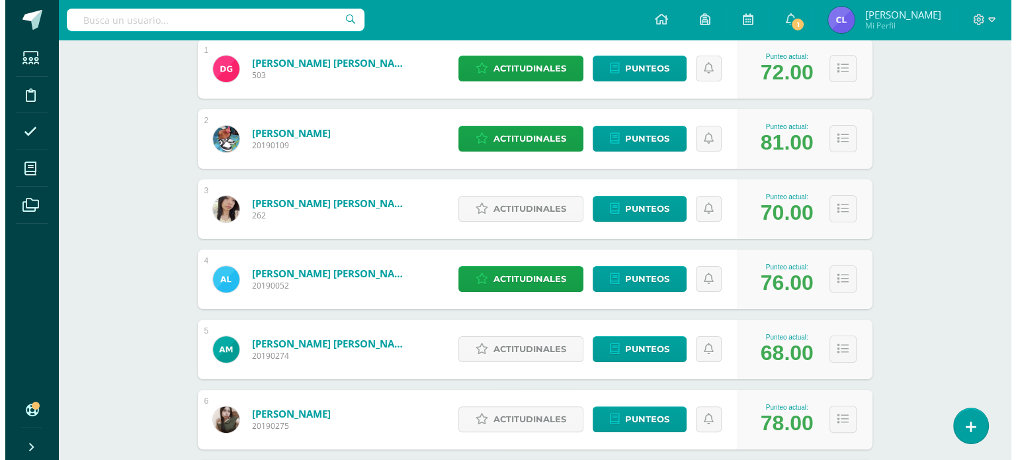
scroll to position [257, 0]
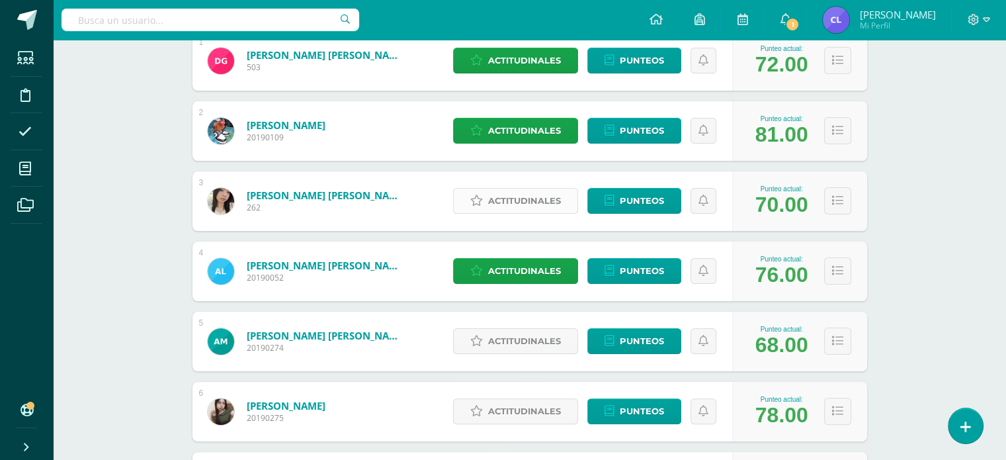
click at [501, 208] on span "Actitudinales" at bounding box center [524, 200] width 73 height 24
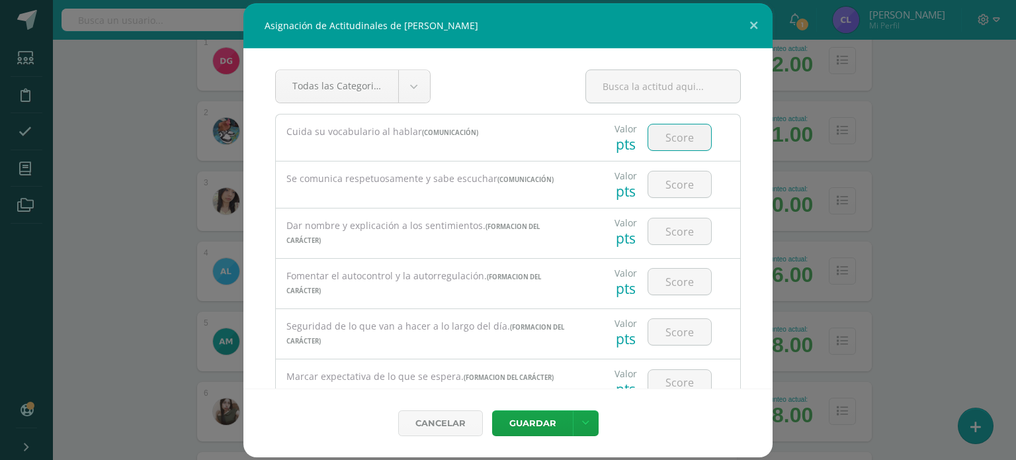
click at [648, 132] on input "number" at bounding box center [679, 137] width 63 height 26
type input "4"
type input "6"
type input "5"
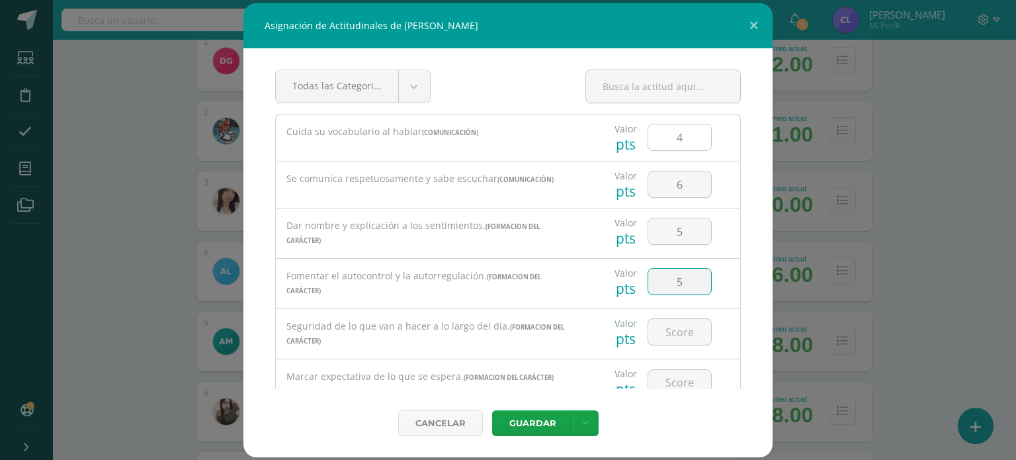
type input "5"
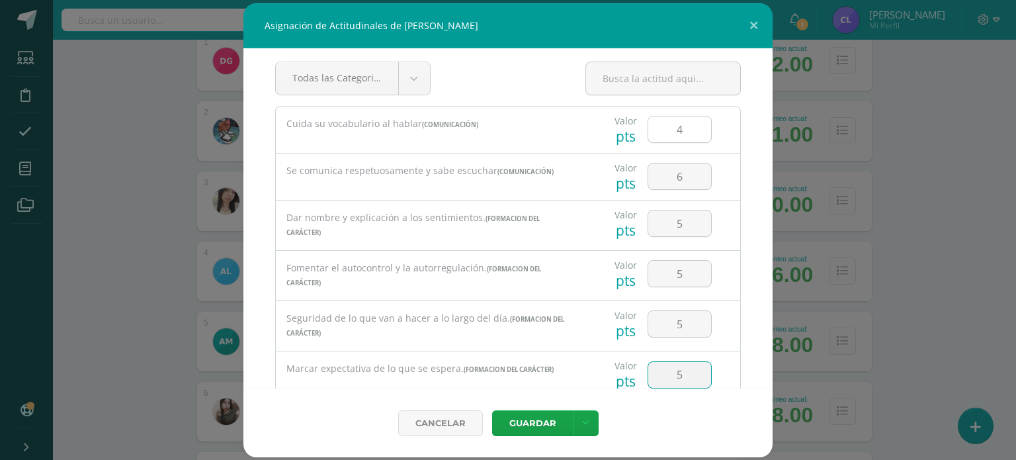
type input "5"
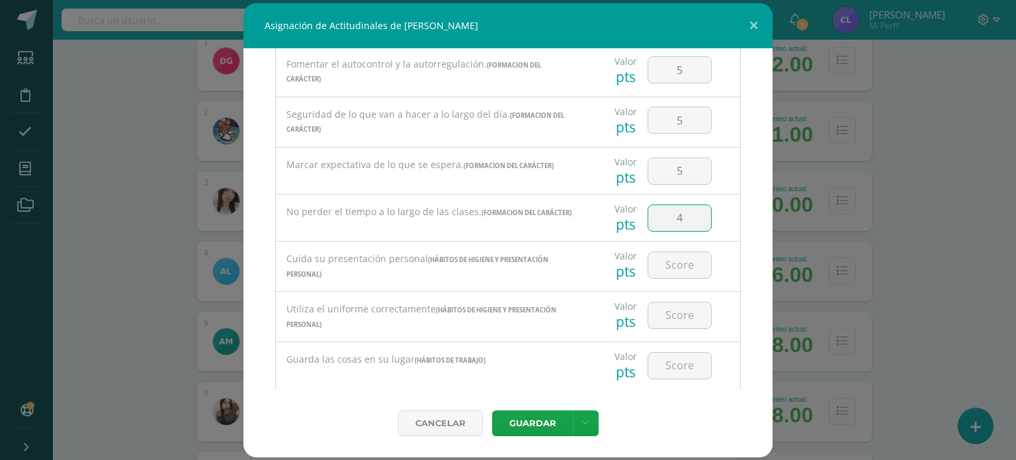
type input "4"
type input "7"
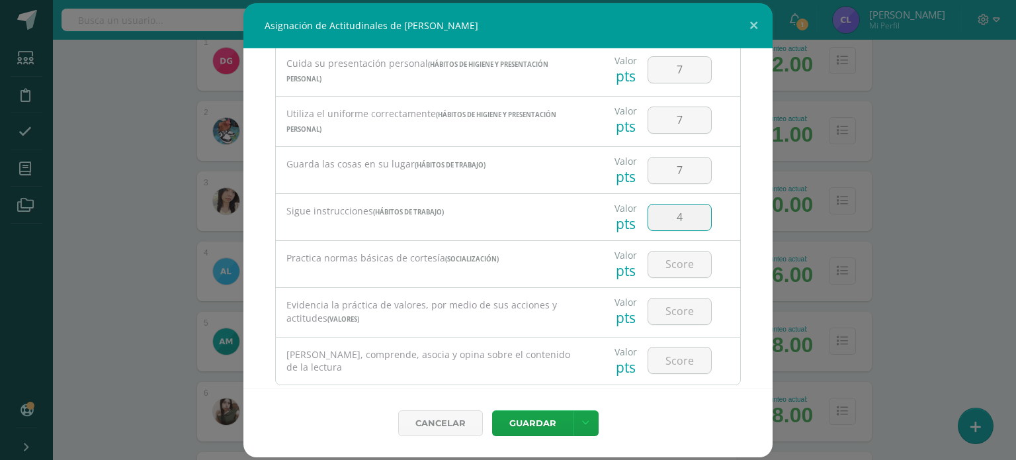
type input "4"
type input "5"
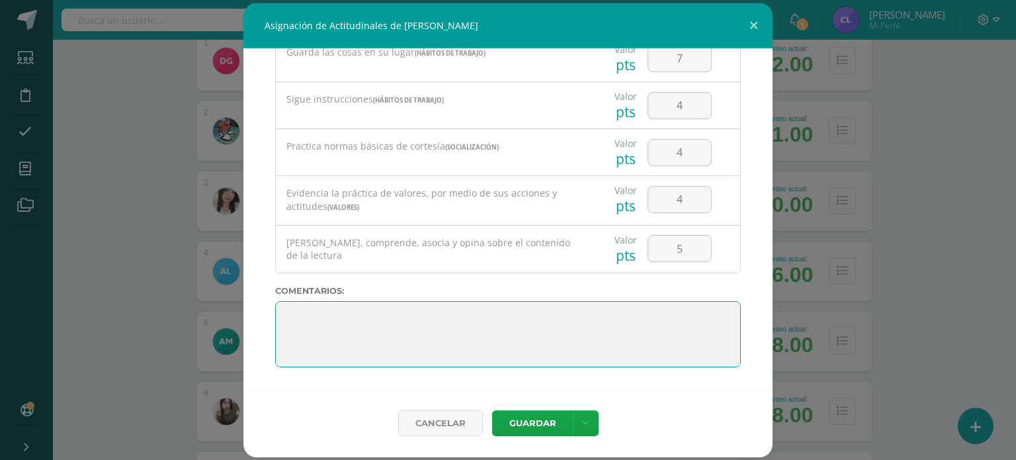
paste textarea "2. Lo maravilloso de aprender es algo que nadie puede arrebatarnos, se queda co…"
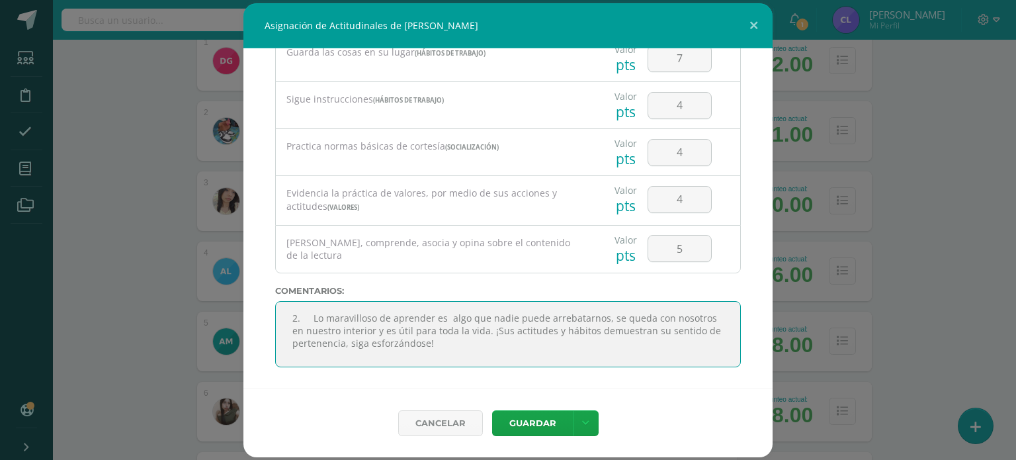
click at [311, 311] on textarea at bounding box center [508, 334] width 466 height 66
type textarea "Lo maravilloso de aprender es algo que nadie puede arrebatarnos, se queda con n…"
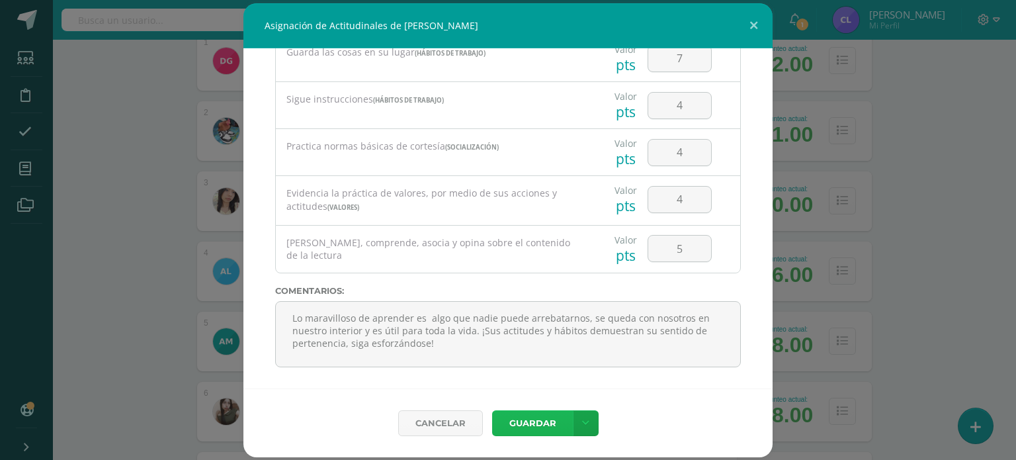
click at [509, 435] on button "Guardar" at bounding box center [532, 423] width 81 height 26
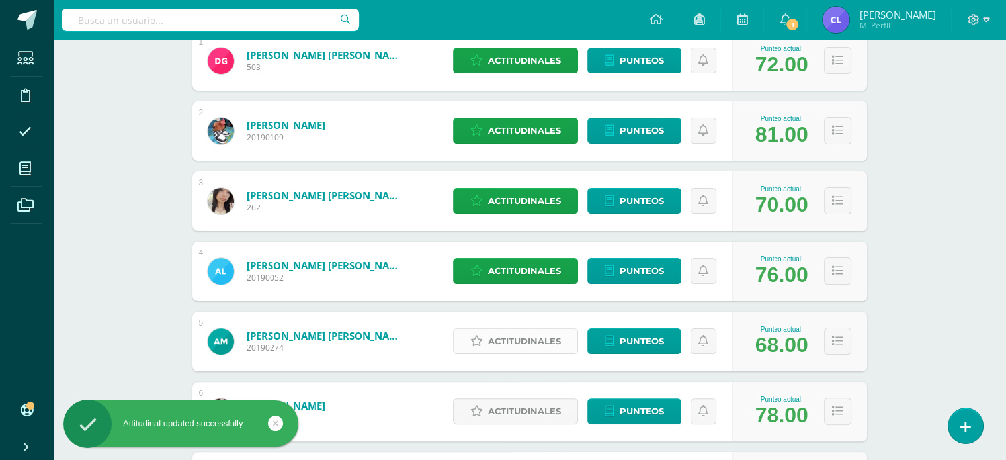
click at [537, 334] on span "Actitudinales" at bounding box center [524, 341] width 73 height 24
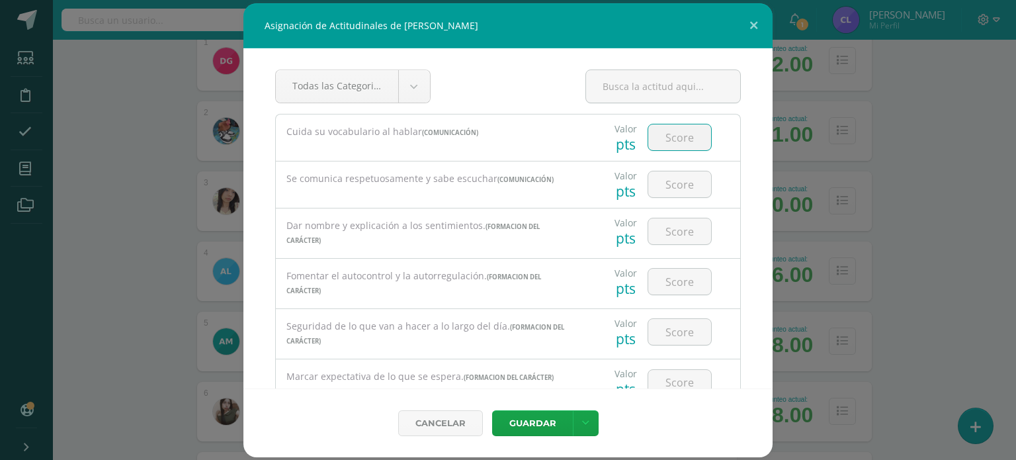
click at [674, 143] on input "number" at bounding box center [679, 137] width 63 height 26
type input "4"
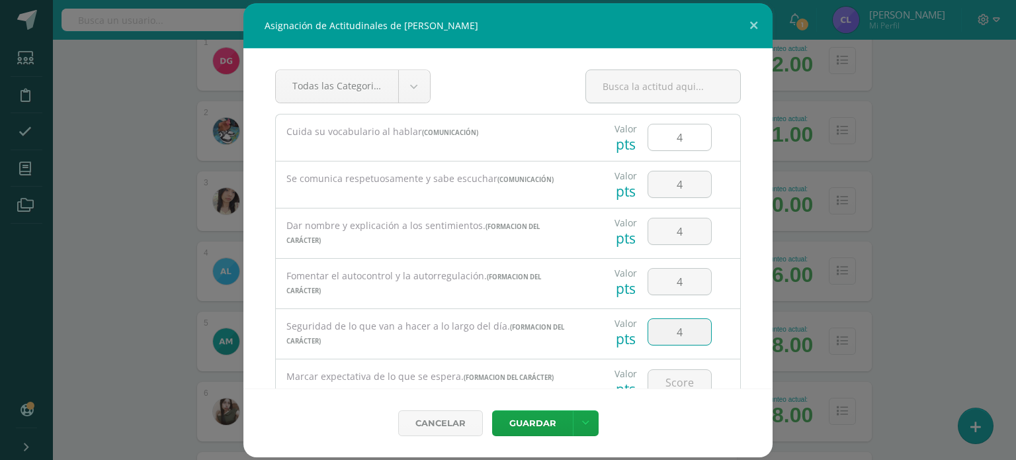
type input "4"
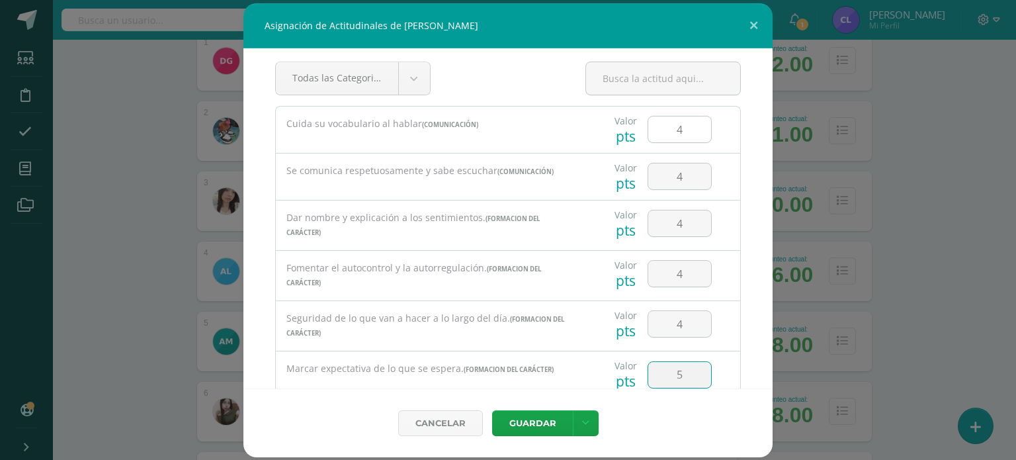
type input "5"
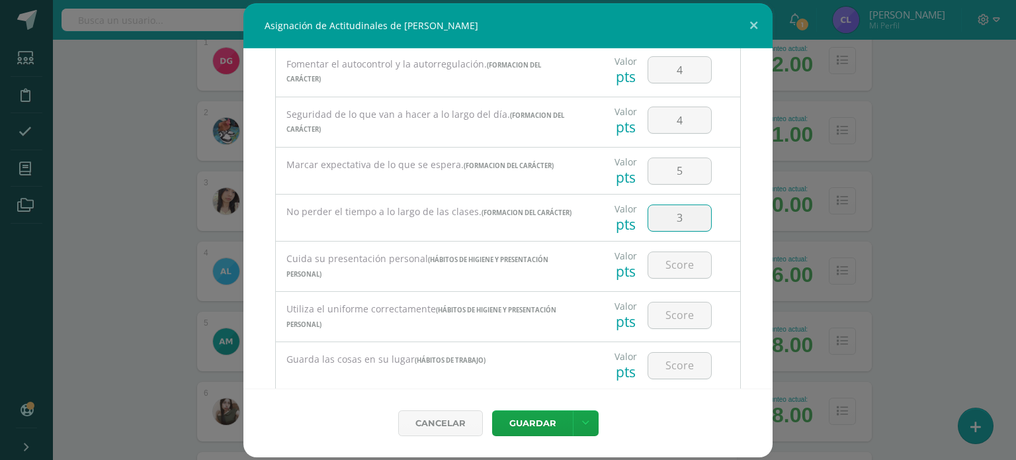
type input "3"
type input "4"
type input "5"
type input "4"
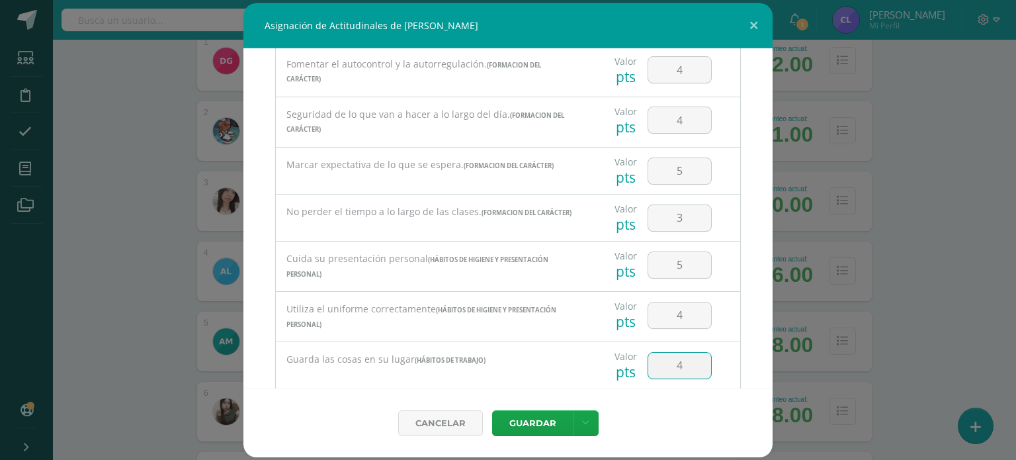
scroll to position [407, 0]
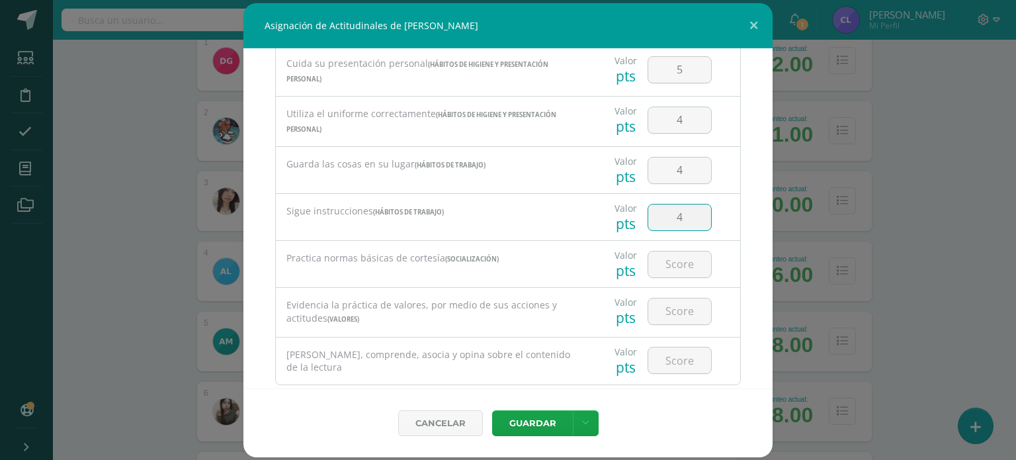
type input "4"
type input "5"
type input "4"
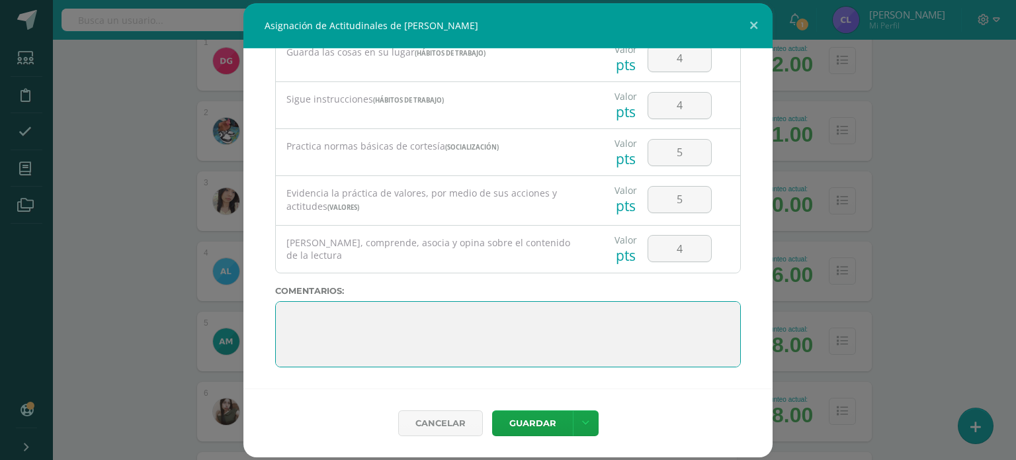
paste textarea "2. Lo maravilloso de aprender es algo que nadie puede arrebatarnos, se queda co…"
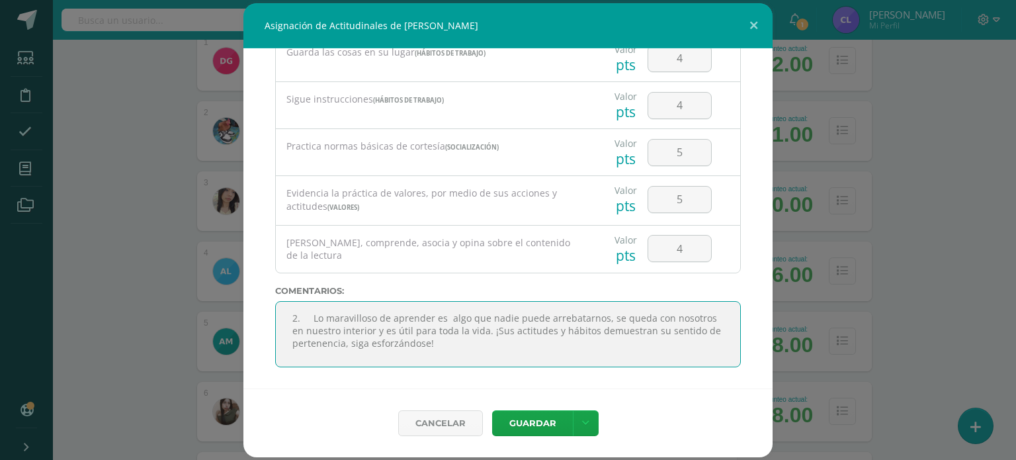
click at [310, 318] on textarea at bounding box center [508, 334] width 466 height 66
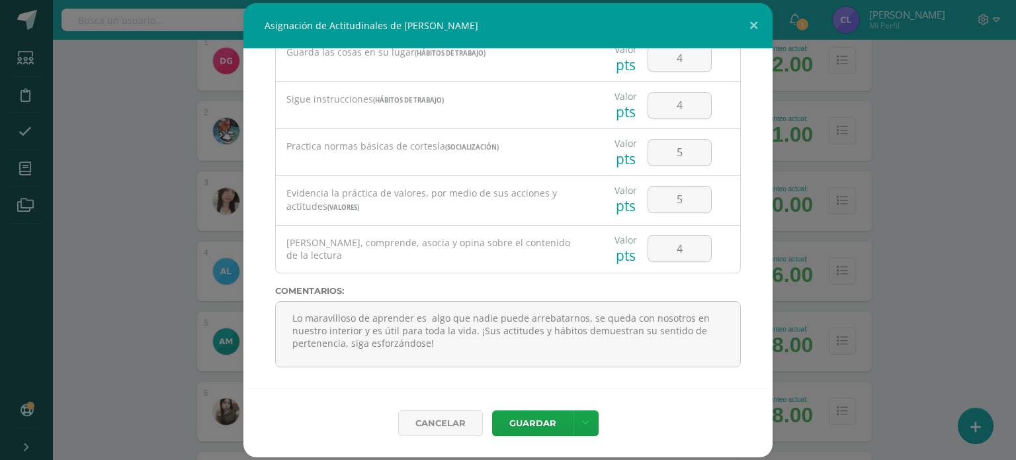
click at [542, 410] on div "Guardar Guardar y poblar en todos mis cursos" at bounding box center [558, 423] width 132 height 26
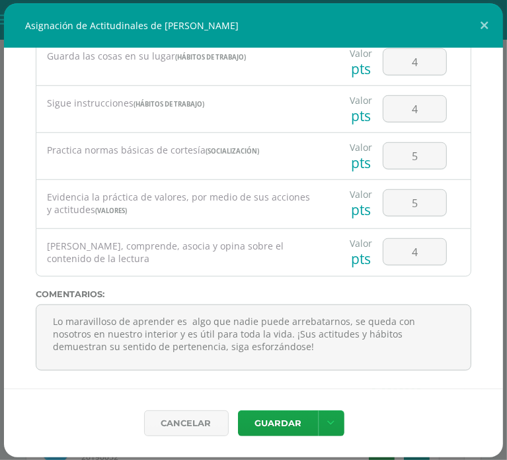
scroll to position [529, 0]
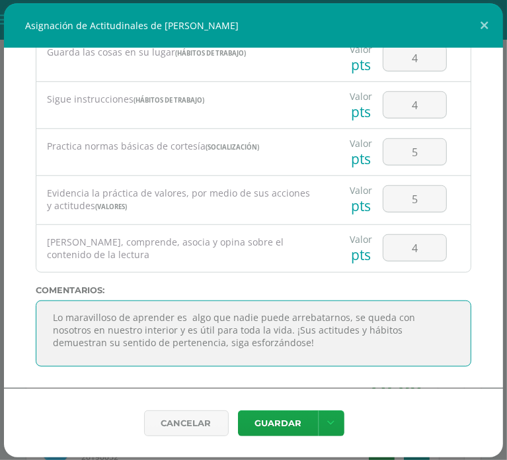
drag, startPoint x: 326, startPoint y: 354, endPoint x: 44, endPoint y: 322, distance: 283.5
click at [44, 322] on textarea at bounding box center [254, 333] width 436 height 66
paste textarea "1. Es momento de reflexionar, analizar cada uno de los resultados obtenidos; ti…"
click at [69, 321] on textarea at bounding box center [254, 333] width 436 height 66
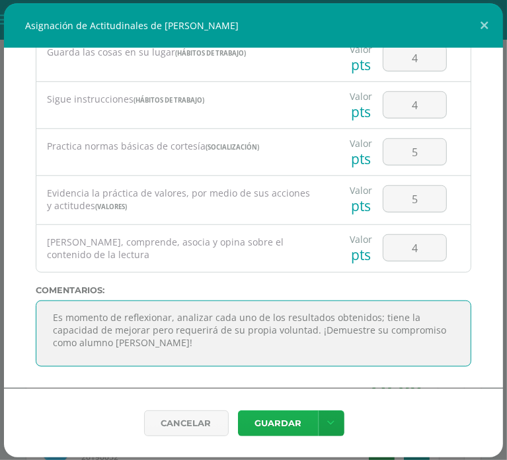
type textarea "Es momento de reflexionar, analizar cada uno de los resultados obtenidos; tiene…"
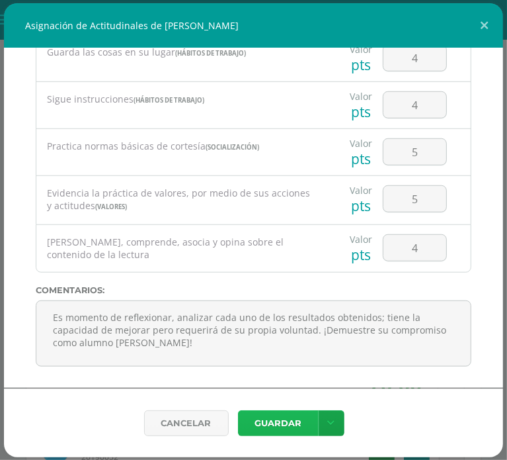
click at [286, 432] on button "Guardar" at bounding box center [278, 423] width 81 height 26
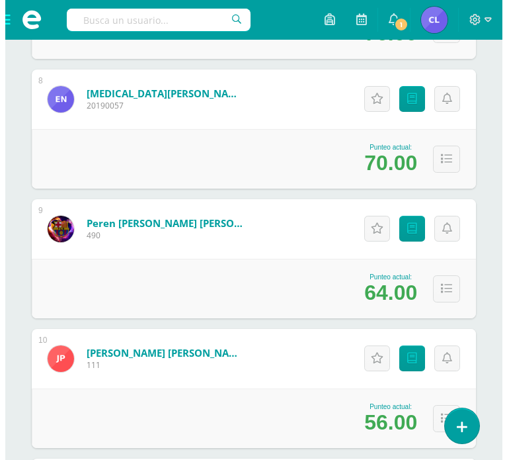
scroll to position [1177, 0]
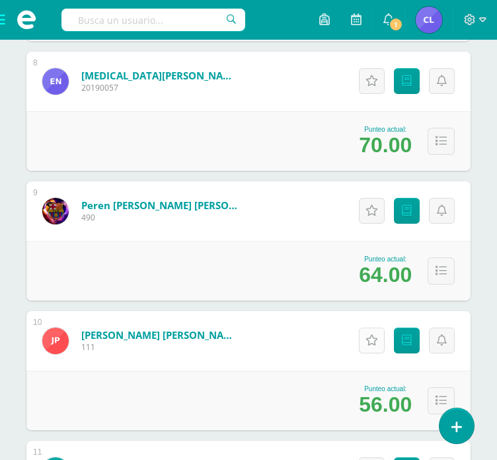
click at [378, 342] on link "Actitudinales" at bounding box center [372, 340] width 26 height 26
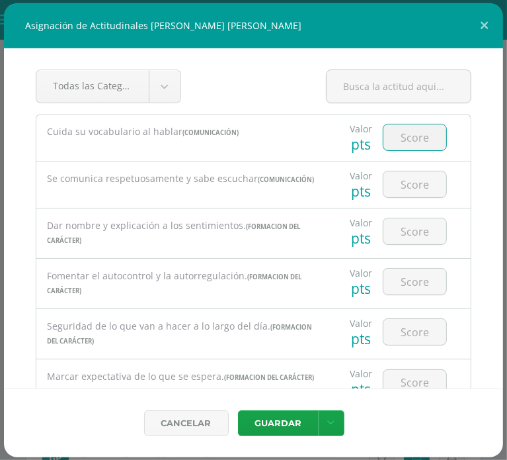
click at [389, 142] on input "number" at bounding box center [415, 137] width 63 height 26
type input "3"
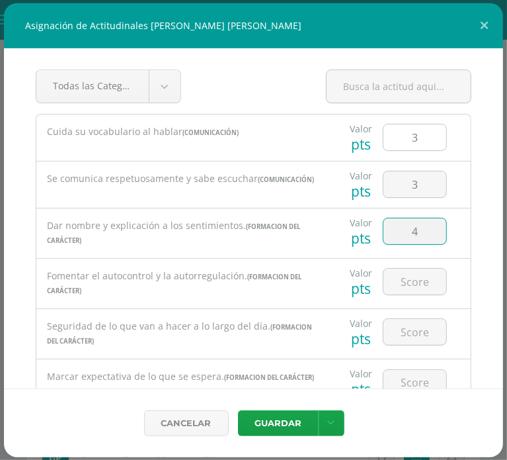
type input "4"
type input "3"
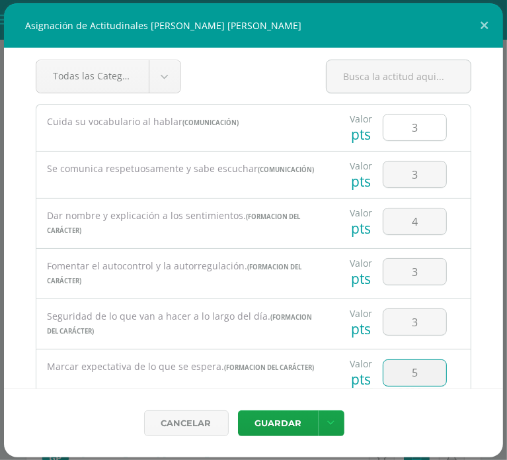
type input "5"
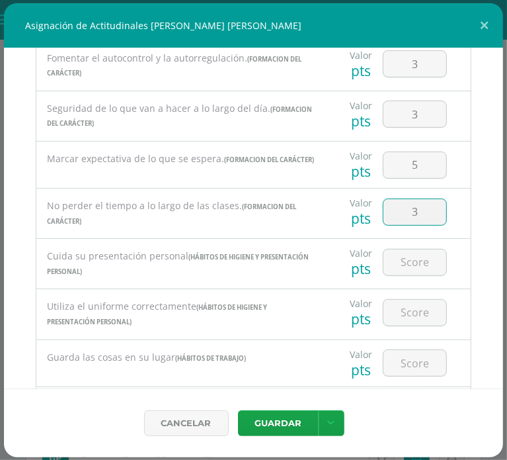
type input "3"
type input "5"
type input "3"
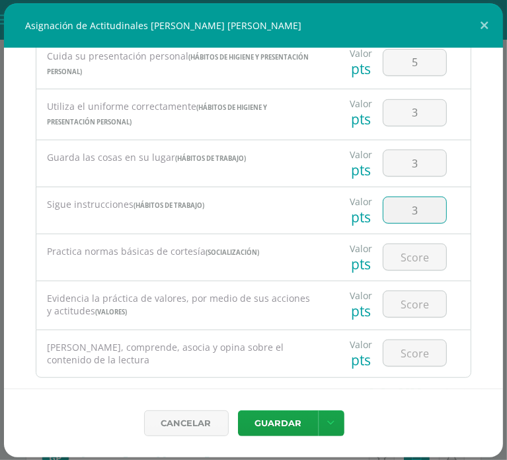
type input "3"
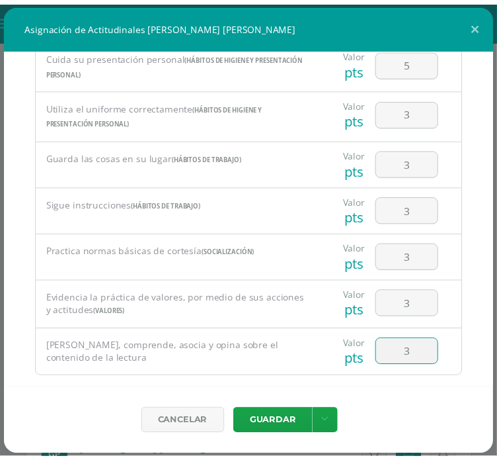
scroll to position [529, 0]
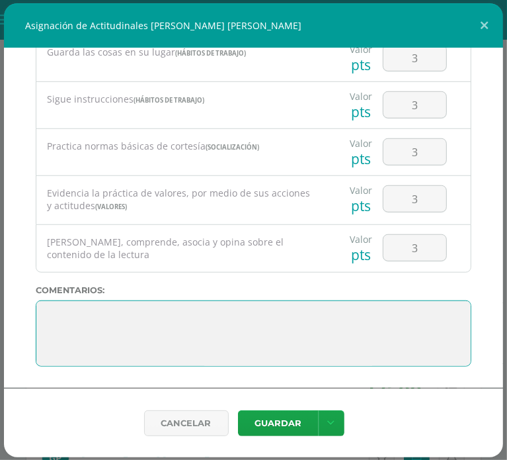
paste textarea "1. Es momento de reflexionar, analizar cada uno de los resultados obtenidos; ti…"
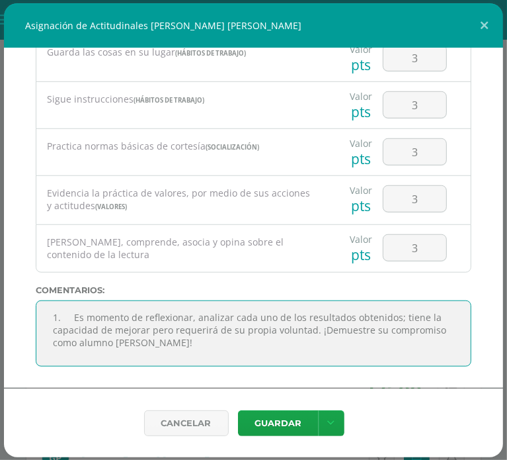
click at [71, 317] on textarea at bounding box center [254, 333] width 436 height 66
drag, startPoint x: 165, startPoint y: 346, endPoint x: 25, endPoint y: 314, distance: 143.7
click at [25, 314] on div "Todas las Categorias Todas las Categorias Hábitos de trabajo Comunicación Hábit…" at bounding box center [253, 218] width 499 height 340
type textarea "Es momento de reflexionar, analizar cada uno de los resultados obtenidos; tiene…"
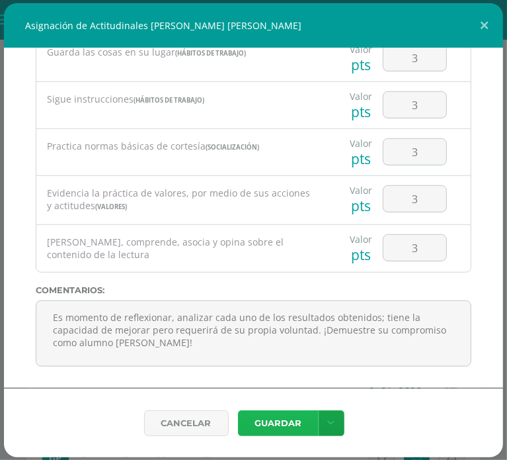
click at [282, 417] on button "Guardar" at bounding box center [278, 423] width 81 height 26
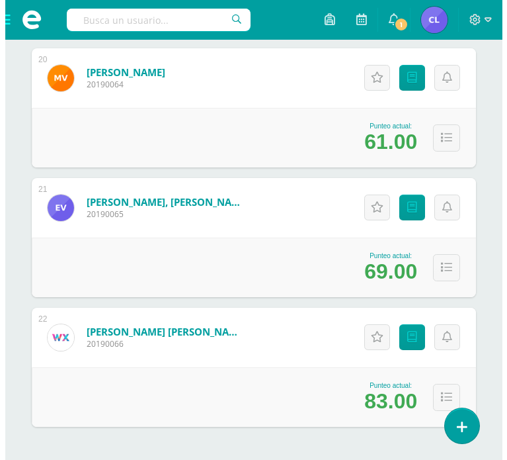
scroll to position [2748, 0]
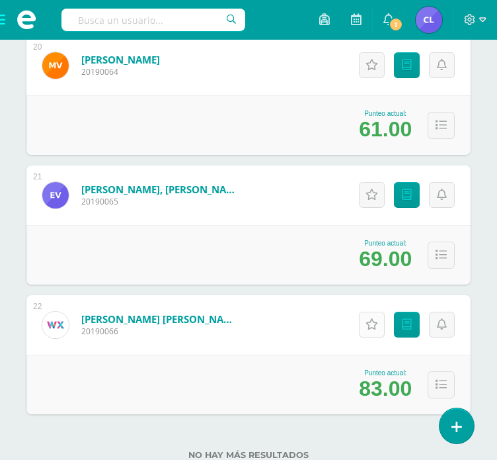
click at [376, 334] on link "Actitudinales" at bounding box center [372, 324] width 26 height 26
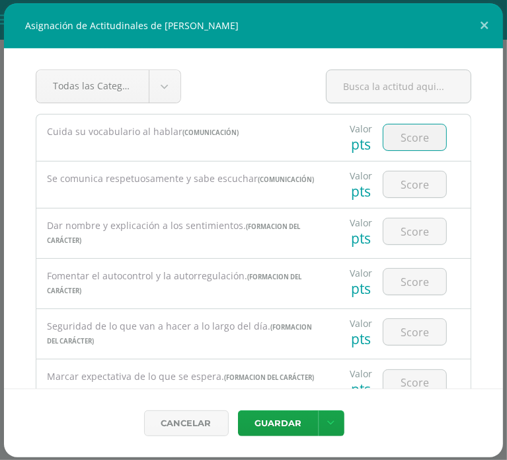
click at [405, 144] on input "number" at bounding box center [415, 137] width 63 height 26
type input "3"
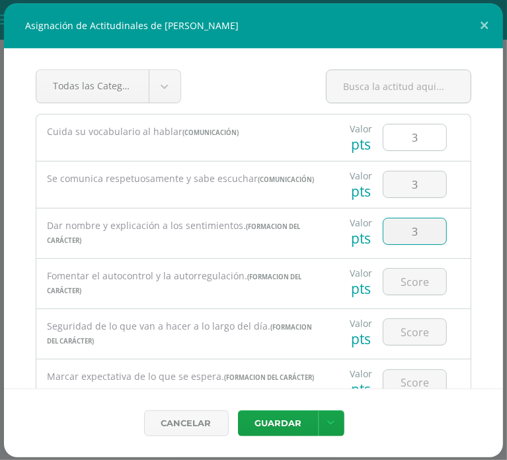
type input "3"
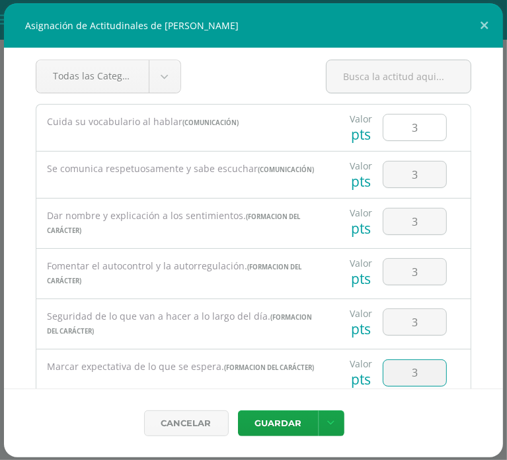
type input "3"
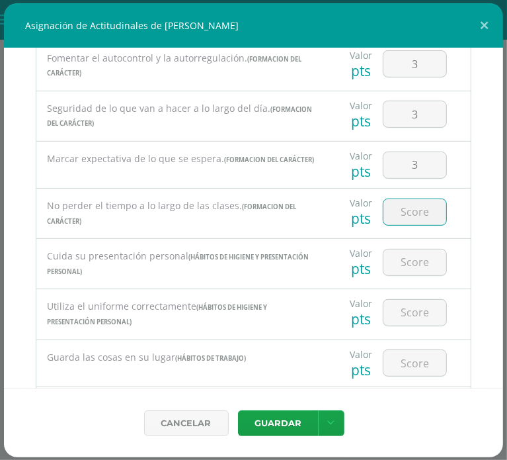
type input "5"
type input "6"
type input "7"
type input "4"
type input "5"
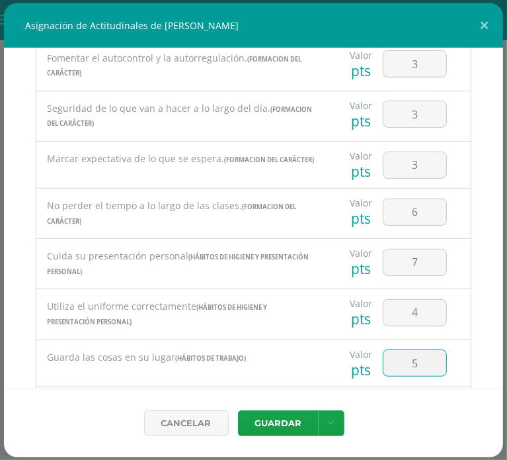
scroll to position [417, 0]
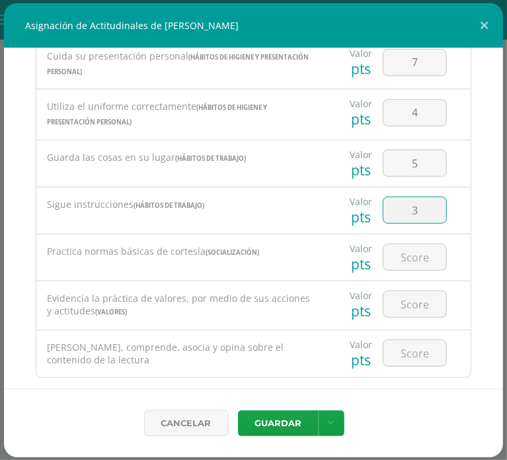
type input "3"
type input "4"
type input "3"
type input "4"
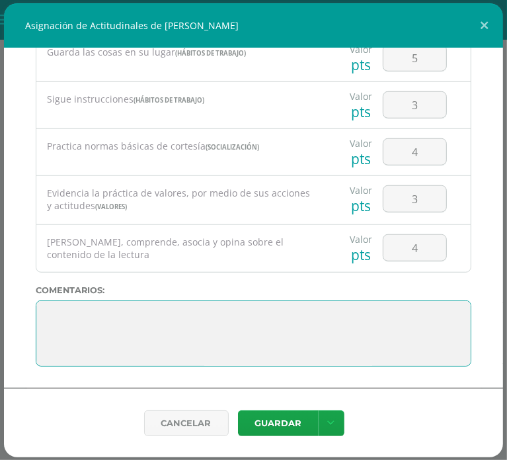
paste textarea "Es momento de reflexionar, analizar cada uno de los resultados obtenidos; tiene…"
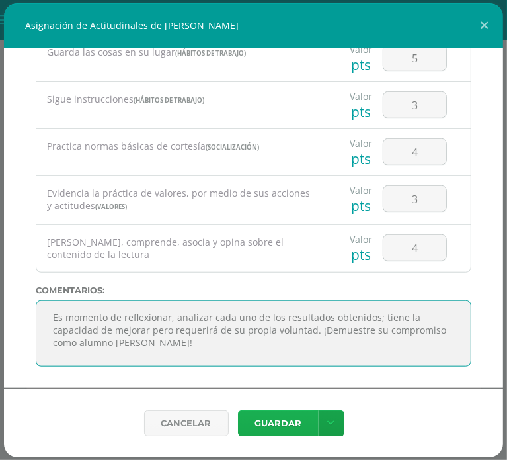
type textarea "Es momento de reflexionar, analizar cada uno de los resultados obtenidos; tiene…"
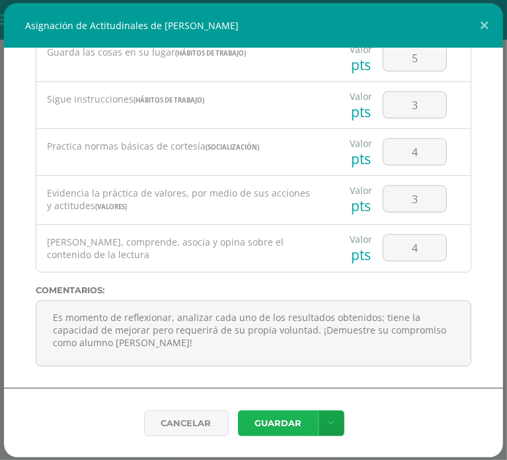
click at [276, 432] on button "Guardar" at bounding box center [278, 423] width 81 height 26
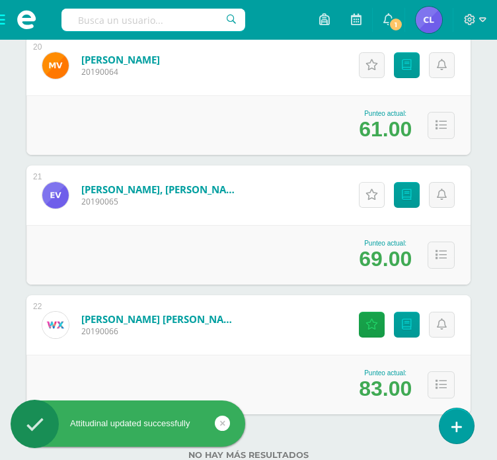
click at [368, 198] on icon at bounding box center [372, 194] width 13 height 11
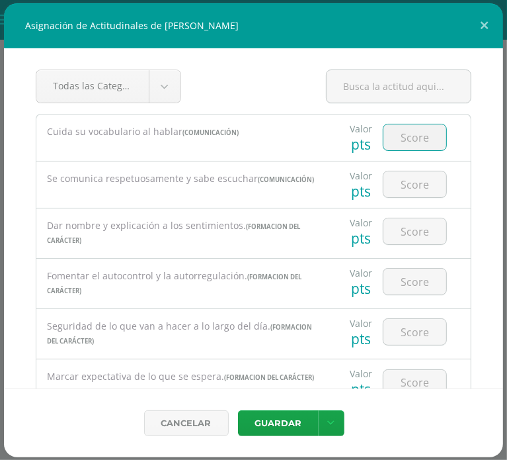
click at [399, 138] on input "number" at bounding box center [415, 137] width 63 height 26
type input "4"
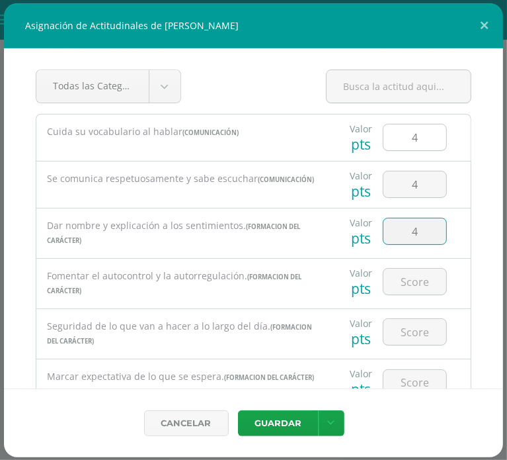
type input "4"
type input "3"
type input "4"
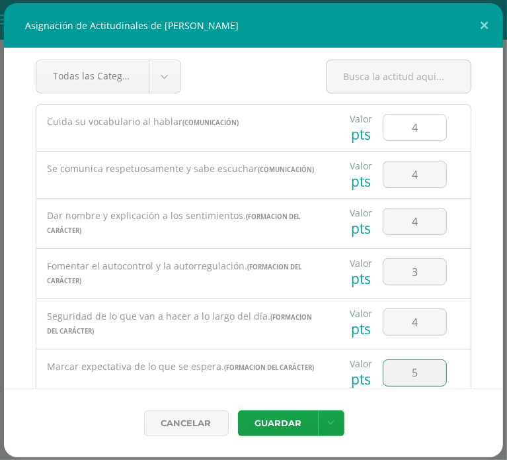
type input "5"
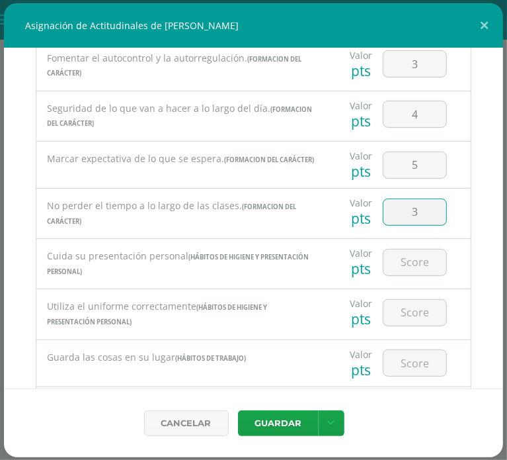
type input "3"
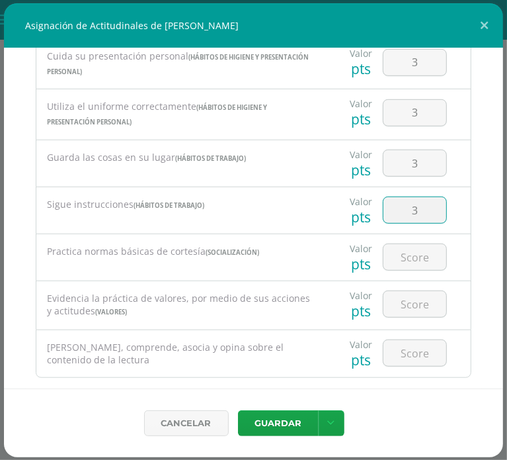
type input "3"
type input "5"
type input "4"
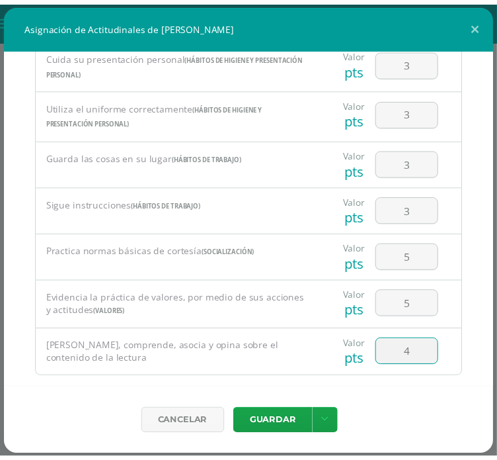
scroll to position [529, 0]
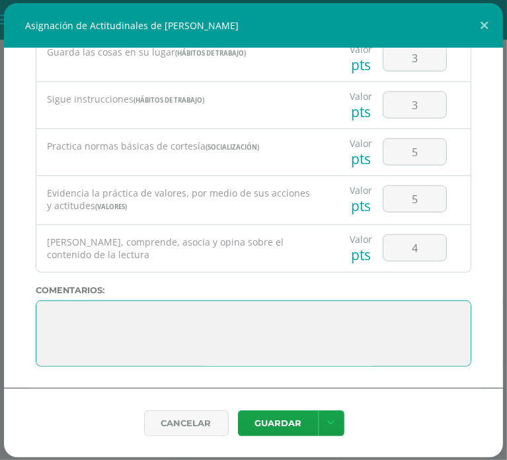
paste textarea "Es momento de reflexionar, analizar cada uno de los resultados obtenidos; tiene…"
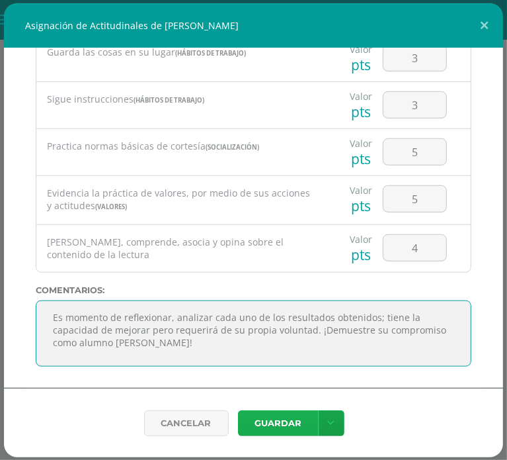
type textarea "Es momento de reflexionar, analizar cada uno de los resultados obtenidos; tiene…"
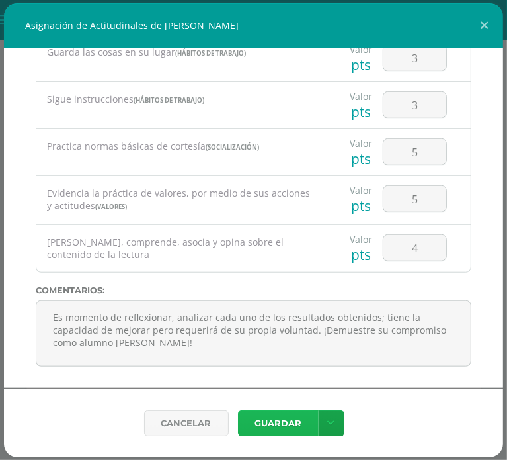
click at [284, 421] on button "Guardar" at bounding box center [278, 423] width 81 height 26
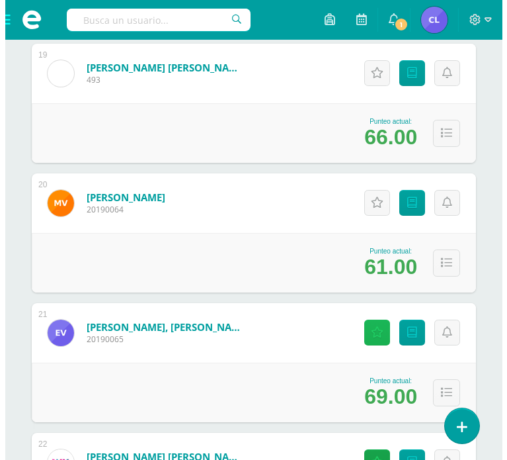
scroll to position [2609, 0]
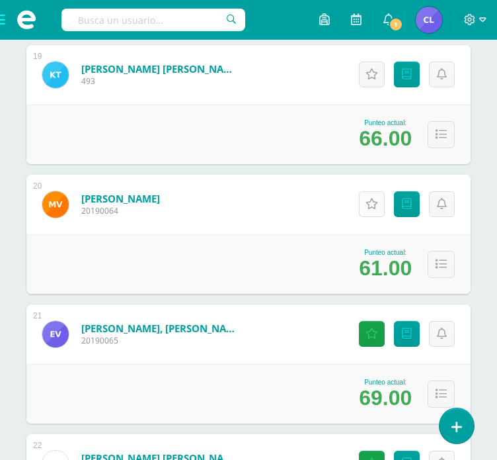
click at [368, 199] on icon at bounding box center [372, 203] width 13 height 11
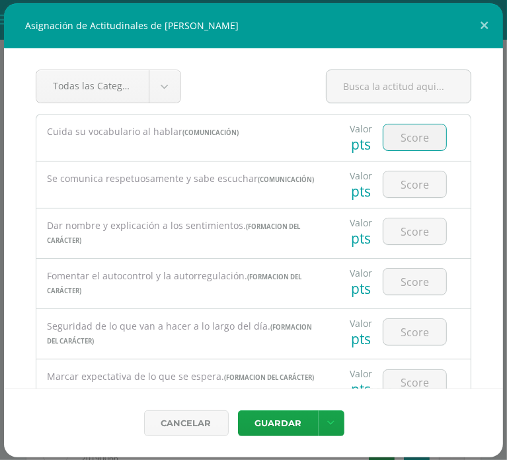
click at [423, 136] on input "number" at bounding box center [415, 137] width 63 height 26
type input "4"
type input "5"
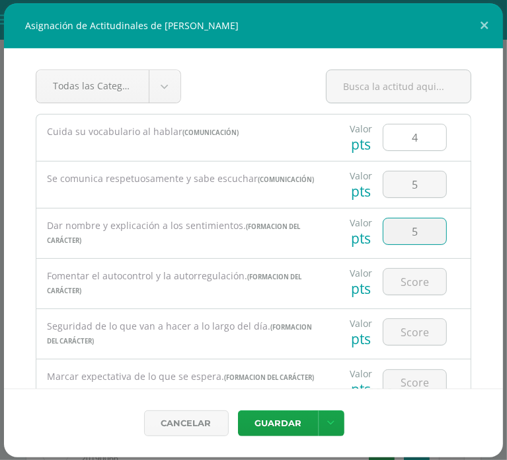
type input "5"
type input "4"
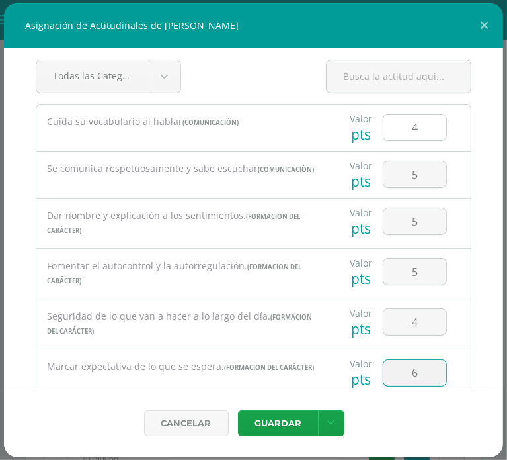
type input "6"
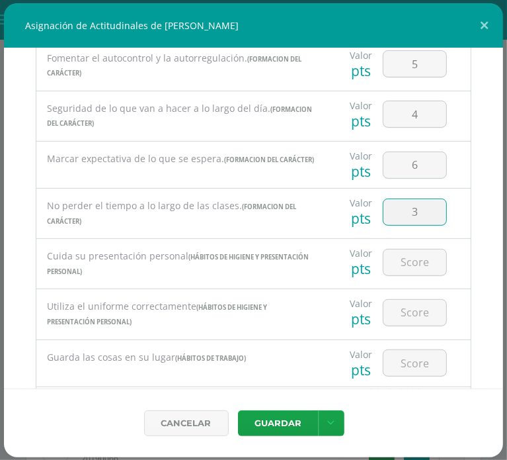
type input "3"
type input "7"
type input "4"
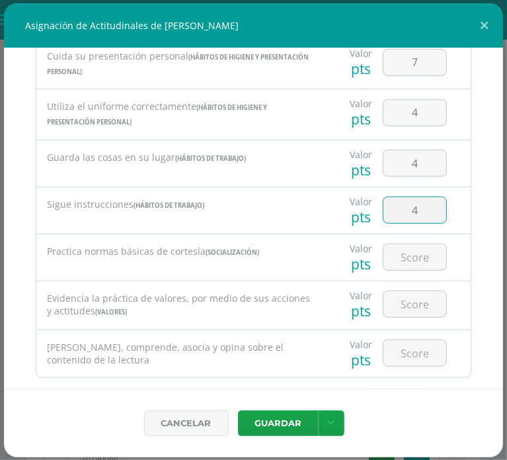
type input "4"
type input "5"
type input "4"
type input "3"
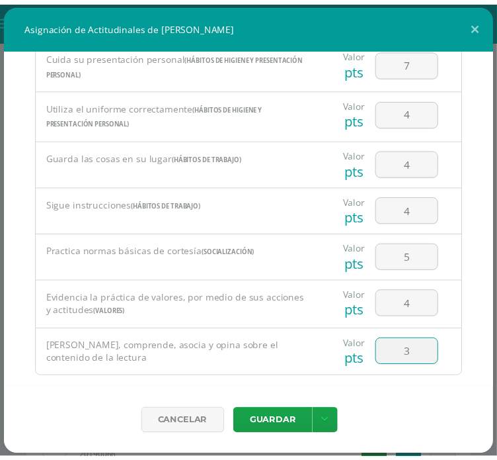
scroll to position [529, 0]
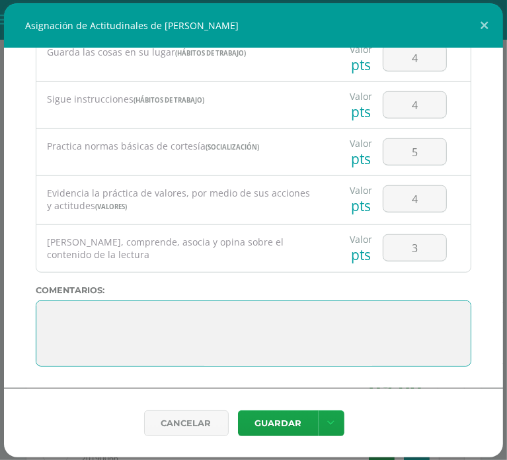
paste textarea "Es momento de reflexionar, analizar cada uno de los resultados obtenidos; tiene…"
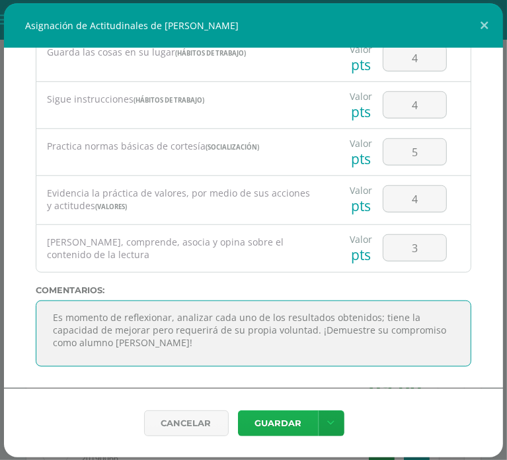
type textarea "Es momento de reflexionar, analizar cada uno de los resultados obtenidos; tiene…"
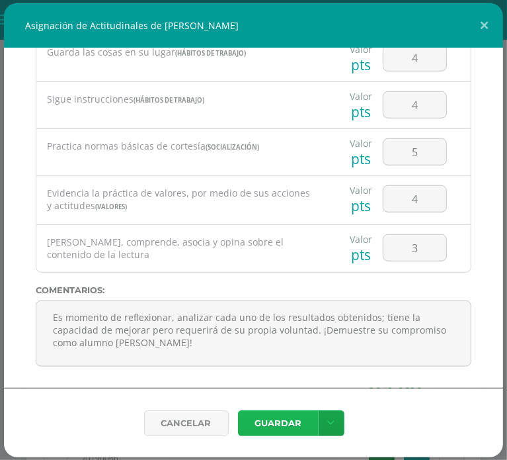
click at [284, 425] on button "Guardar" at bounding box center [278, 423] width 81 height 26
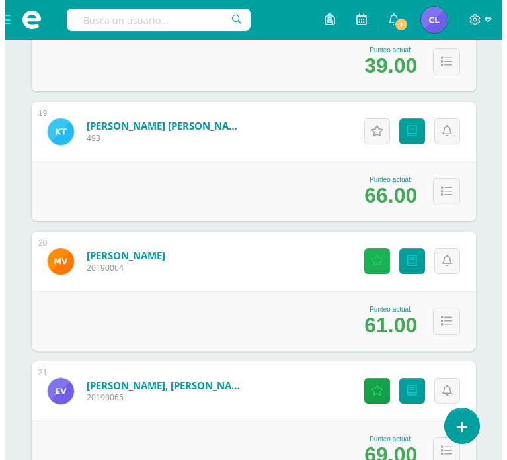
scroll to position [2551, 0]
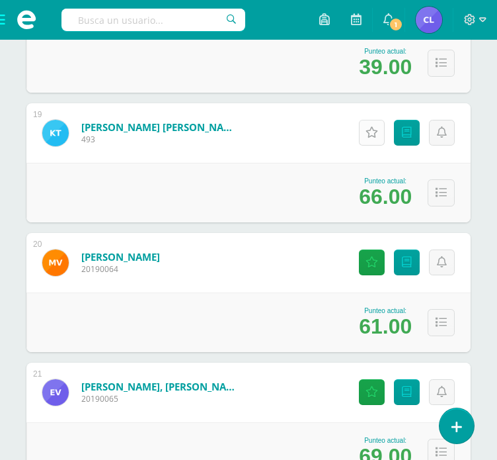
click at [371, 140] on link "Actitudinales" at bounding box center [372, 133] width 26 height 26
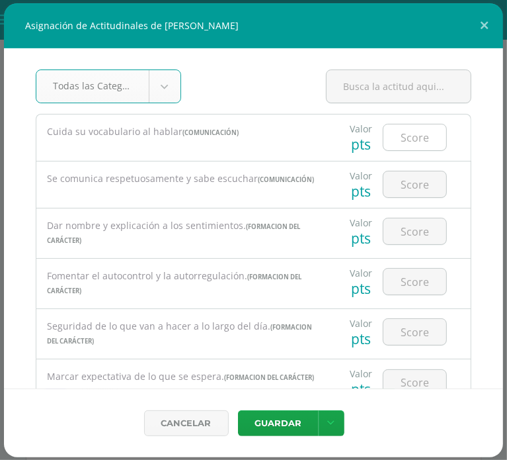
type input "5"
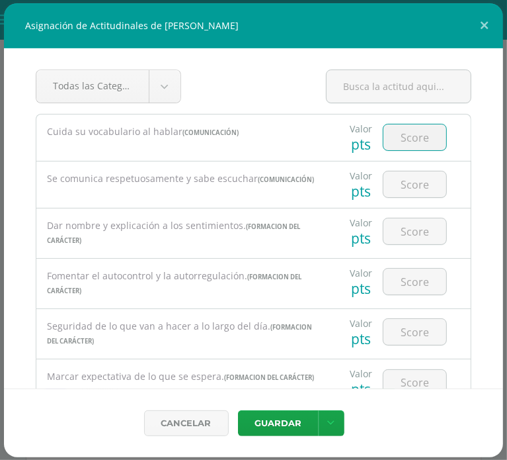
click at [399, 141] on input "number" at bounding box center [415, 137] width 63 height 26
type input "5"
type input "4"
type input "5"
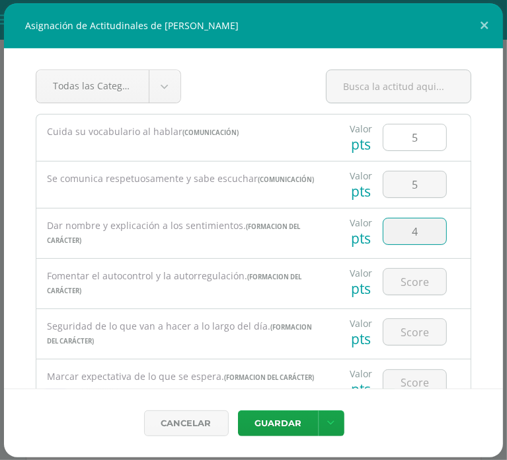
type input "4"
type input "5"
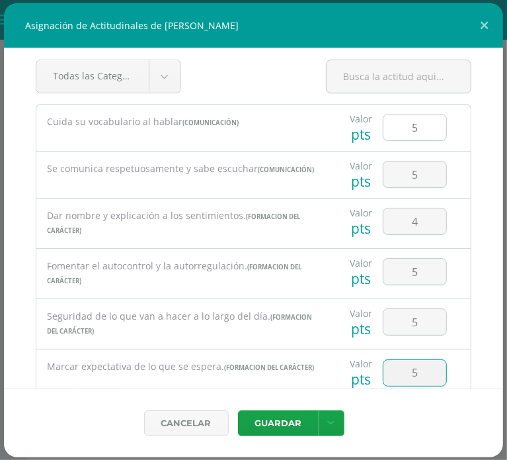
type input "5"
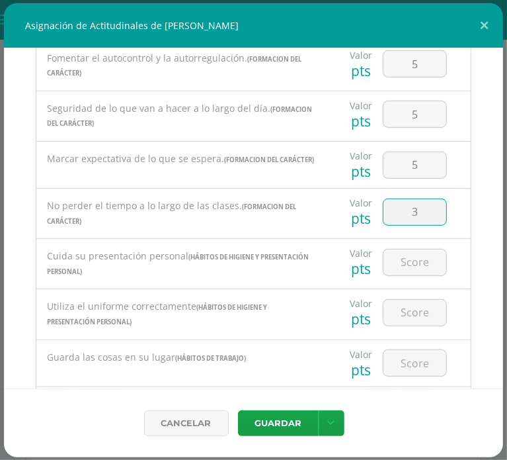
type input "3"
type input "7"
type input "4"
type input "5"
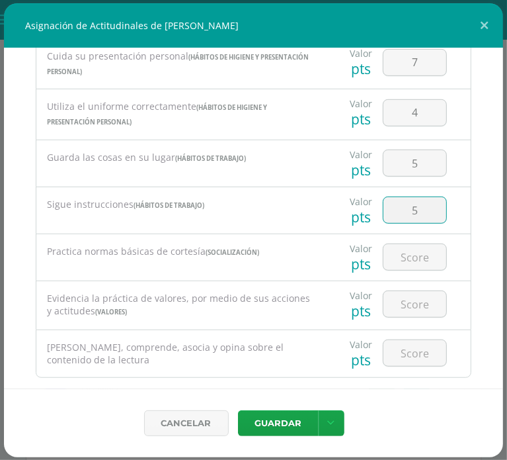
type input "5"
type input "0"
click at [426, 219] on input "5" at bounding box center [415, 210] width 63 height 26
type input "3"
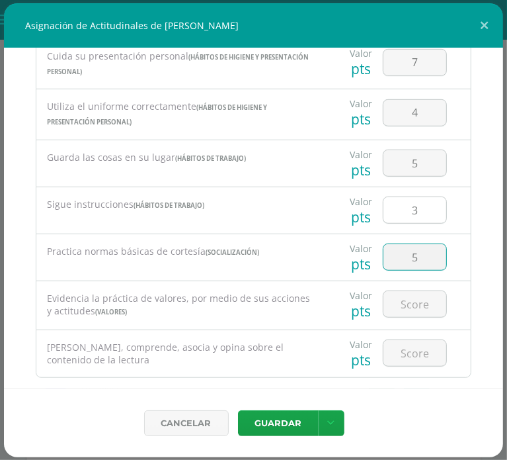
type input "5"
type input "4"
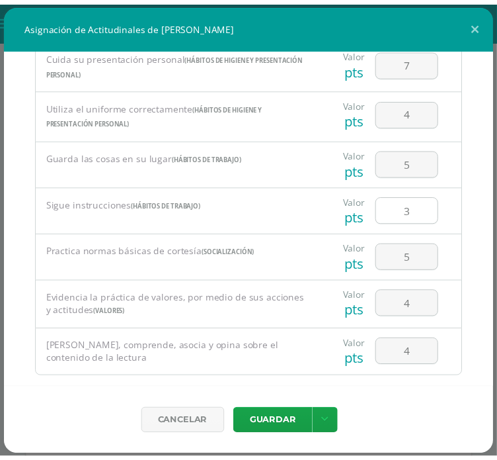
scroll to position [529, 0]
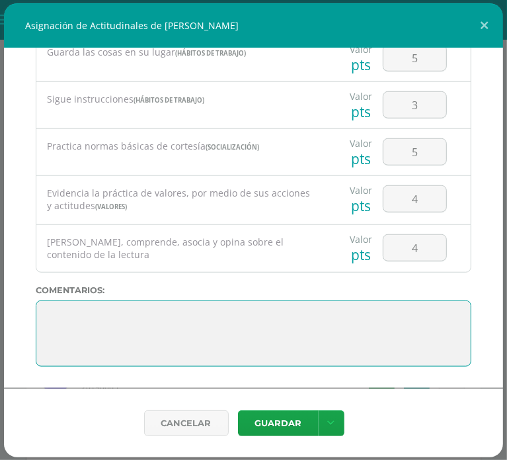
click at [87, 317] on textarea at bounding box center [254, 333] width 436 height 66
paste textarea "2. Lo maravilloso de aprender es algo que nadie puede arrebatarnos, se queda co…"
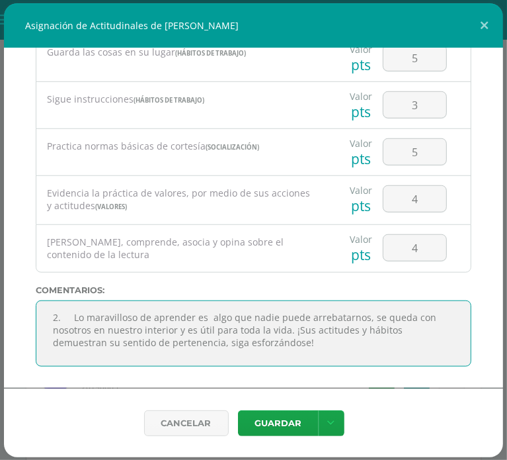
click at [118, 317] on textarea at bounding box center [254, 333] width 436 height 66
click at [109, 319] on textarea at bounding box center [254, 333] width 436 height 66
click at [49, 334] on textarea at bounding box center [254, 333] width 436 height 66
click at [317, 348] on textarea at bounding box center [254, 333] width 436 height 66
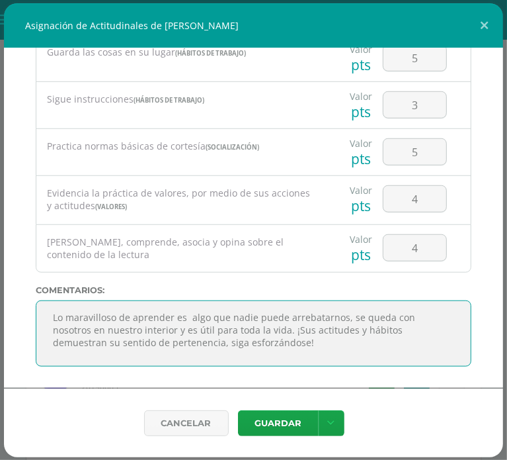
drag, startPoint x: 302, startPoint y: 342, endPoint x: 163, endPoint y: 330, distance: 139.4
click at [163, 330] on textarea at bounding box center [254, 333] width 436 height 66
click at [256, 362] on textarea at bounding box center [254, 333] width 436 height 66
drag, startPoint x: 305, startPoint y: 339, endPoint x: 32, endPoint y: 319, distance: 273.1
click at [32, 319] on div "Todas las Categorias Todas las Categorias Hábitos de trabajo Comunicación Hábit…" at bounding box center [253, 218] width 499 height 340
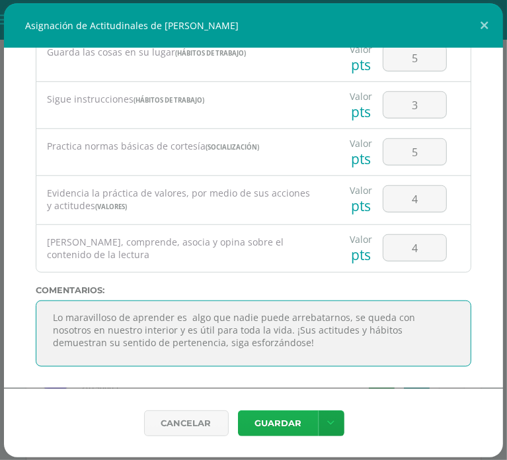
type textarea "Lo maravilloso de aprender es algo que nadie puede arrebatarnos, se queda con n…"
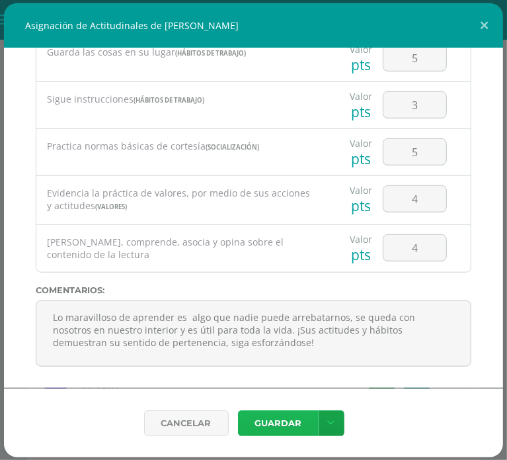
click at [274, 431] on button "Guardar" at bounding box center [278, 423] width 81 height 26
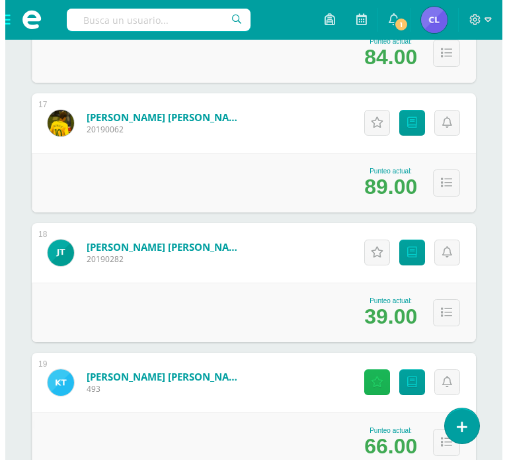
scroll to position [2296, 0]
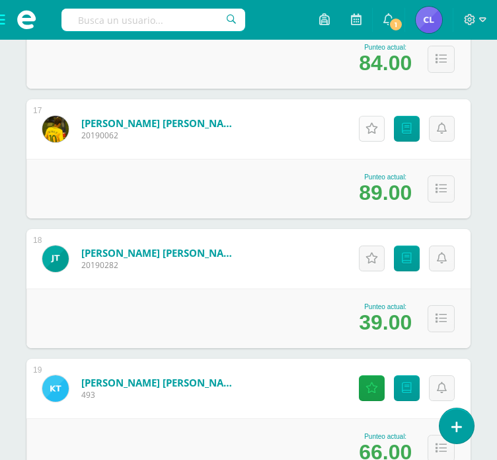
click at [370, 131] on icon at bounding box center [372, 128] width 13 height 11
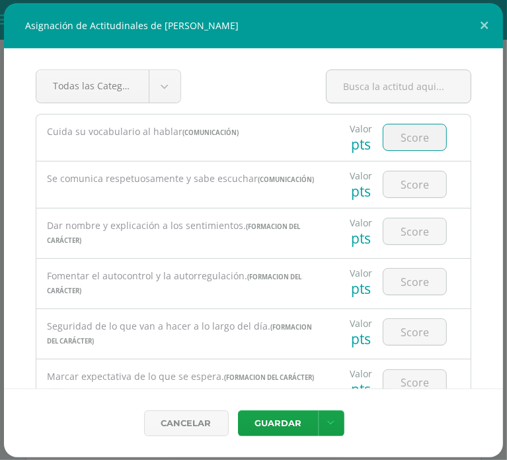
click at [393, 134] on input "number" at bounding box center [415, 137] width 63 height 26
type input "6"
type input "4"
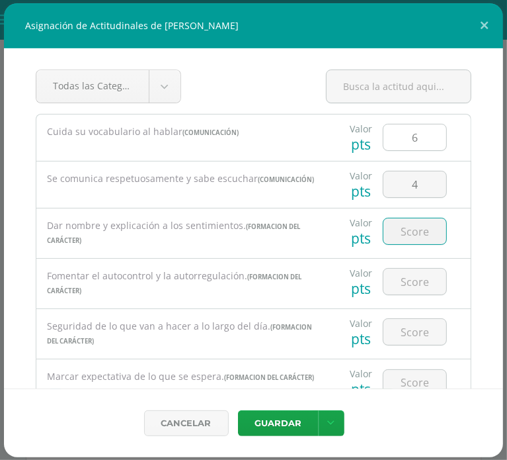
type input "1"
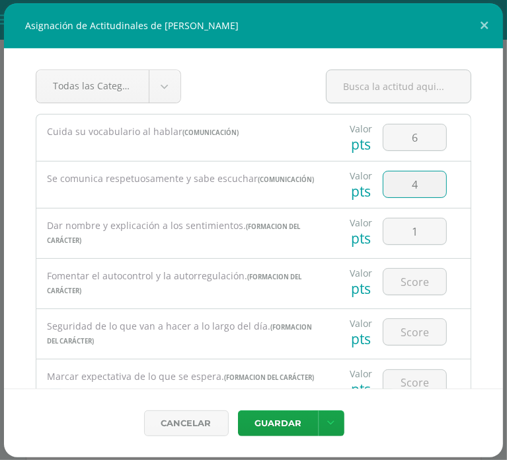
click at [426, 179] on input "4" at bounding box center [415, 184] width 63 height 26
type input "4"
type input "5"
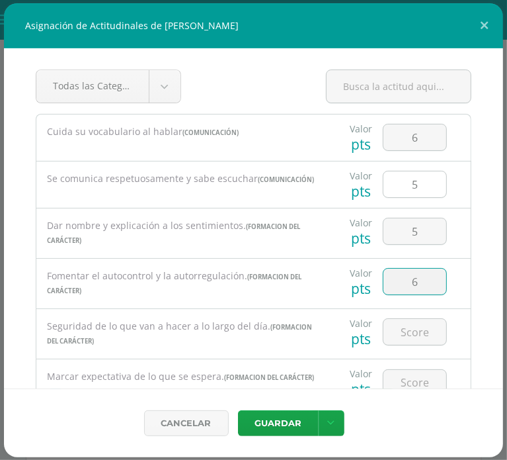
type input "6"
type input "5"
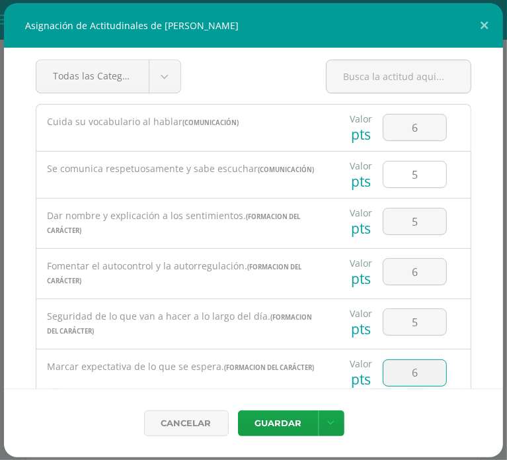
type input "6"
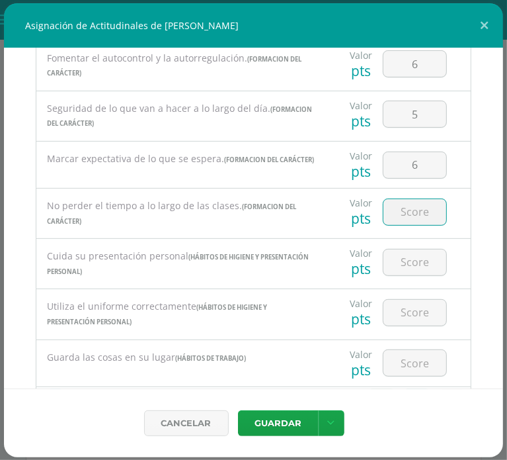
click at [418, 219] on input "number" at bounding box center [415, 212] width 63 height 26
type input "5"
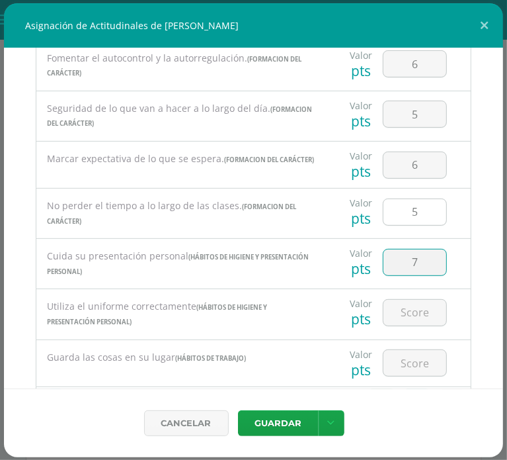
type input "7"
type input "6"
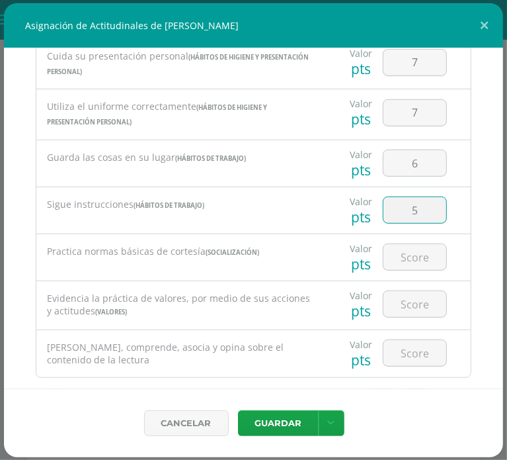
type input "5"
type input "7"
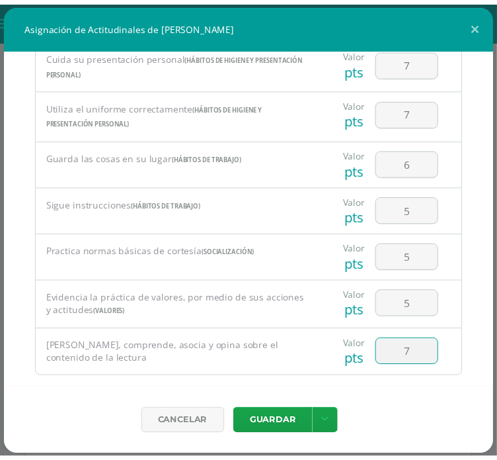
scroll to position [529, 0]
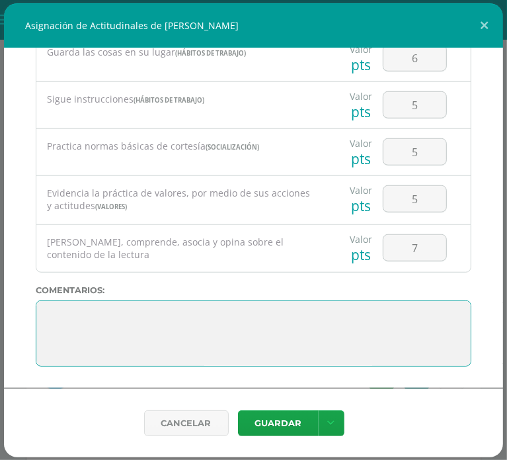
paste textarea "Lo maravilloso de aprender es algo que nadie puede arrebatarnos, se queda con n…"
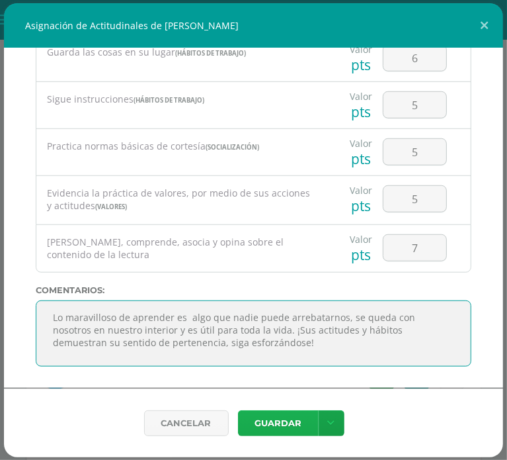
type textarea "Lo maravilloso de aprender es algo que nadie puede arrebatarnos, se queda con n…"
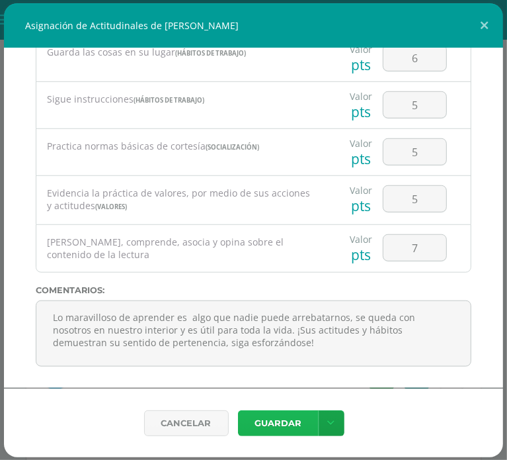
click at [270, 416] on button "Guardar" at bounding box center [278, 423] width 81 height 26
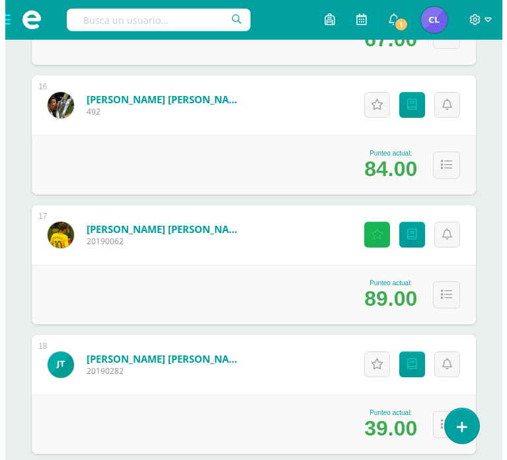
scroll to position [2190, 0]
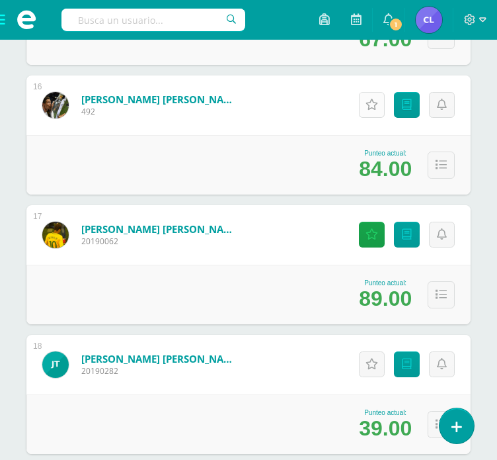
click at [368, 100] on icon at bounding box center [372, 104] width 13 height 11
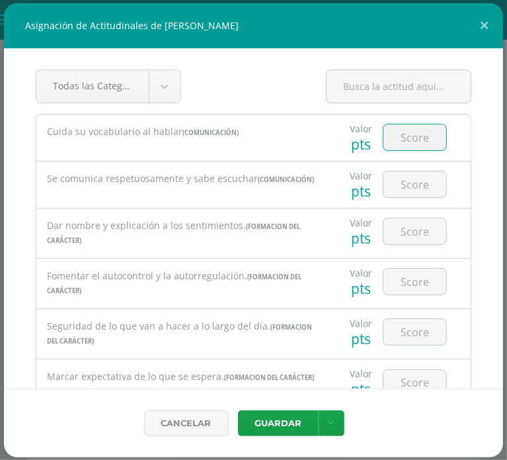
click at [400, 132] on input "number" at bounding box center [415, 137] width 63 height 26
type input "5"
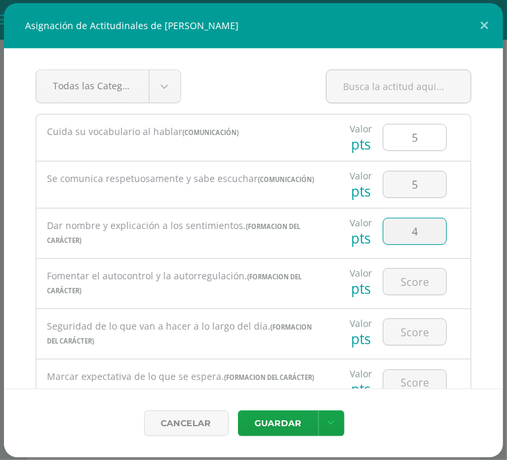
type input "4"
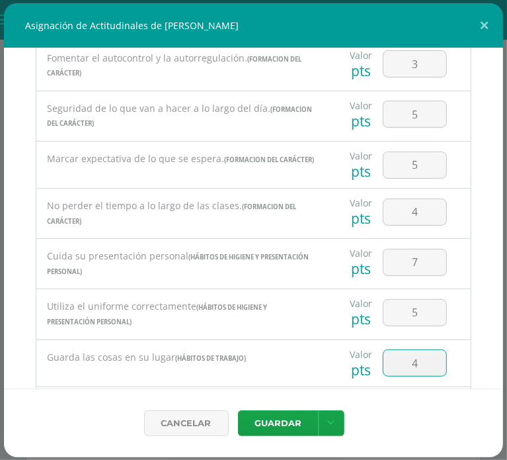
scroll to position [417, 0]
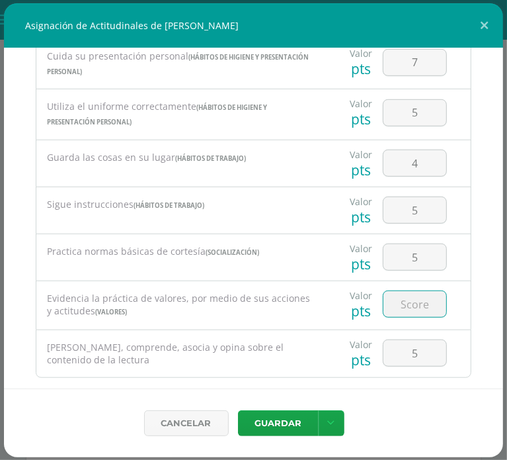
click at [413, 307] on input "number" at bounding box center [415, 304] width 63 height 26
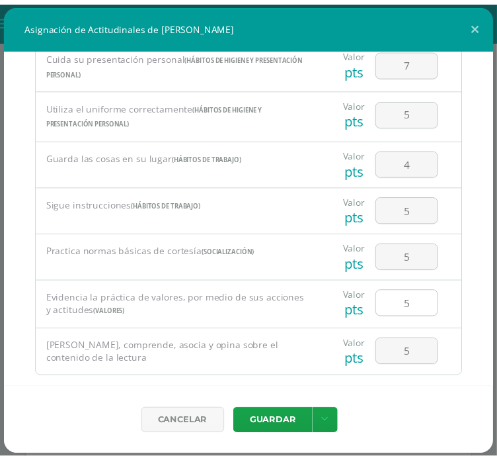
scroll to position [529, 0]
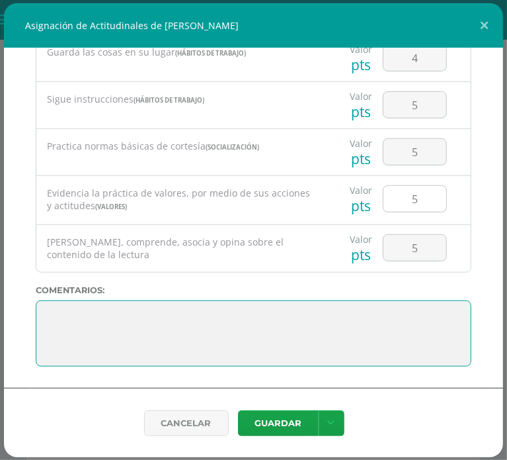
paste textarea "Lo maravilloso de aprender es algo que nadie puede arrebatarnos, se queda con n…"
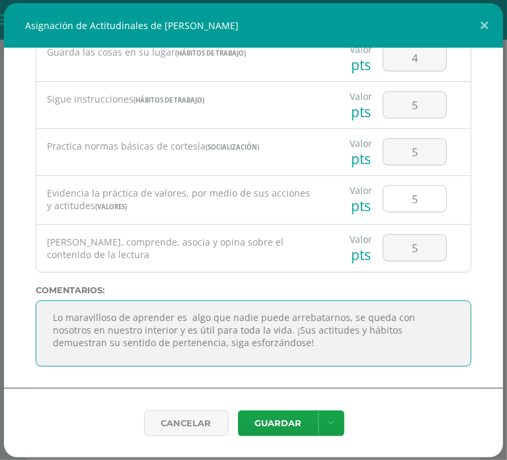
click at [413, 307] on textarea at bounding box center [254, 333] width 436 height 66
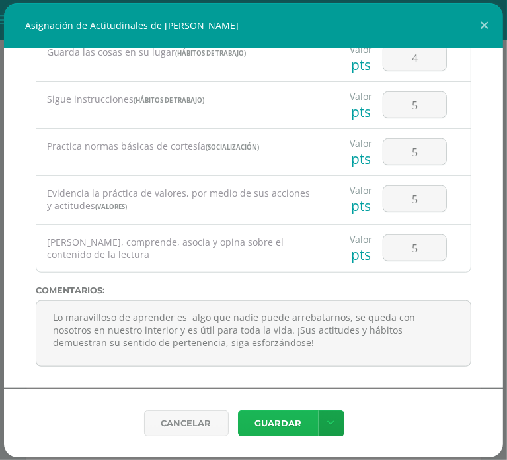
click at [292, 425] on button "Guardar" at bounding box center [278, 423] width 81 height 26
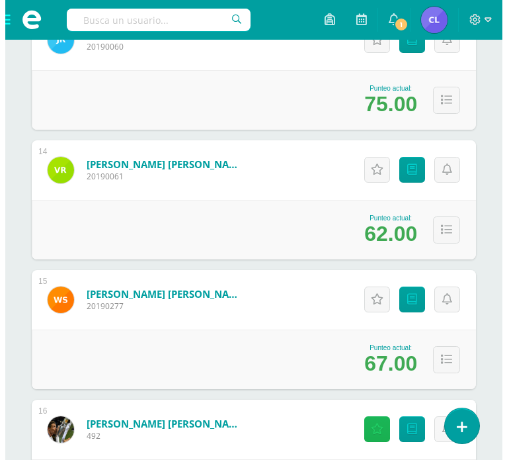
scroll to position [1851, 0]
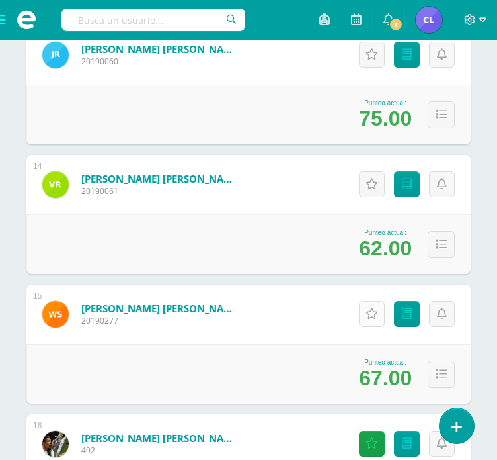
click at [377, 315] on icon at bounding box center [372, 313] width 13 height 11
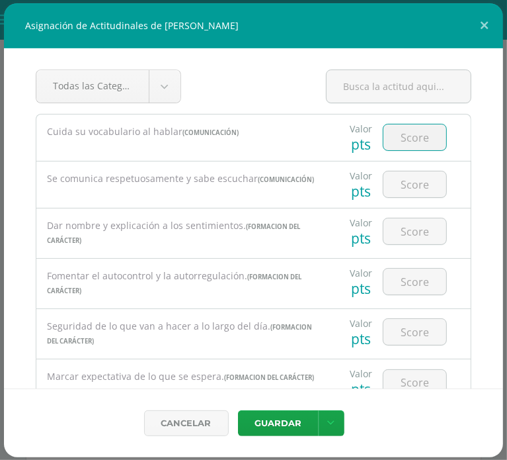
click at [407, 140] on input "number" at bounding box center [415, 137] width 63 height 26
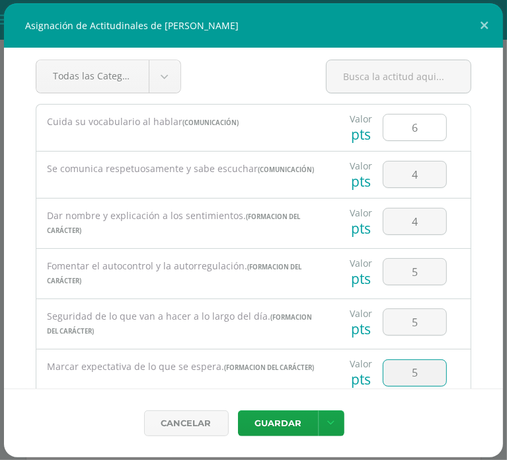
scroll to position [218, 0]
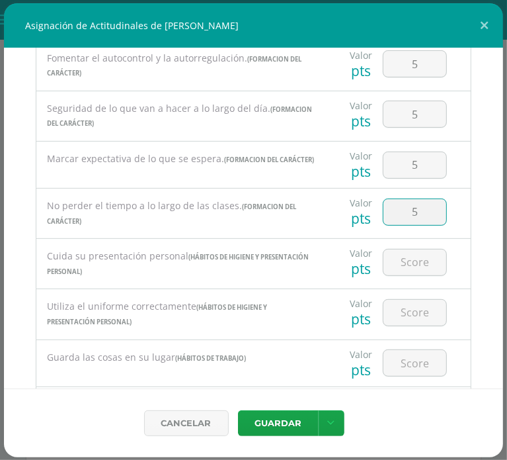
click at [430, 207] on input "5" at bounding box center [415, 212] width 63 height 26
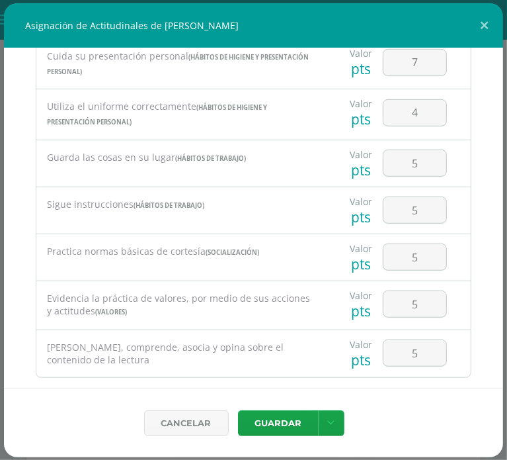
scroll to position [529, 0]
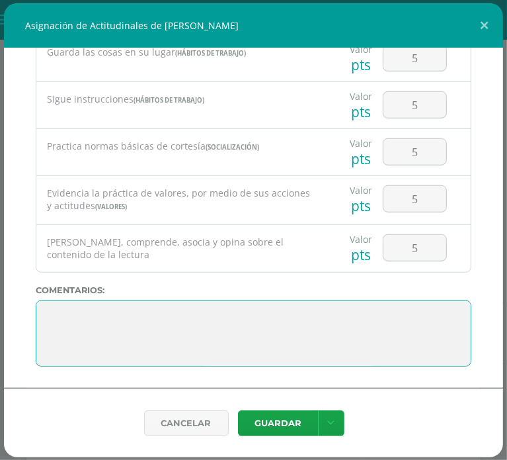
paste textarea "Lo maravilloso de aprender es algo que nadie puede arrebatarnos, se queda con n…"
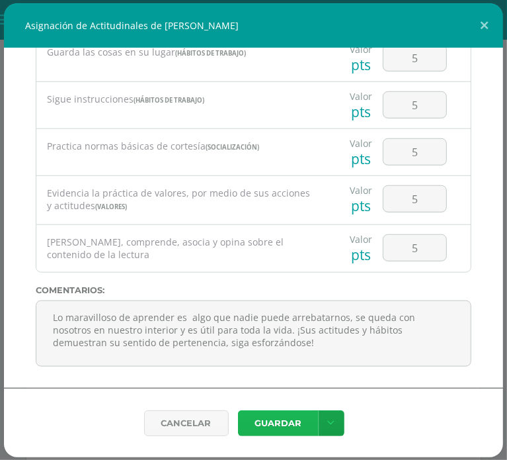
click at [302, 427] on button "Guardar" at bounding box center [278, 423] width 81 height 26
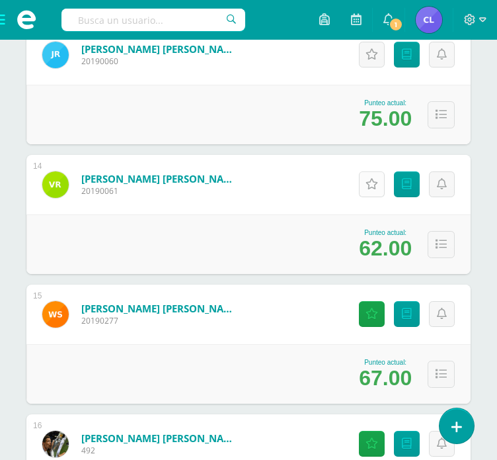
click at [366, 190] on link "Actitudinales" at bounding box center [372, 184] width 26 height 26
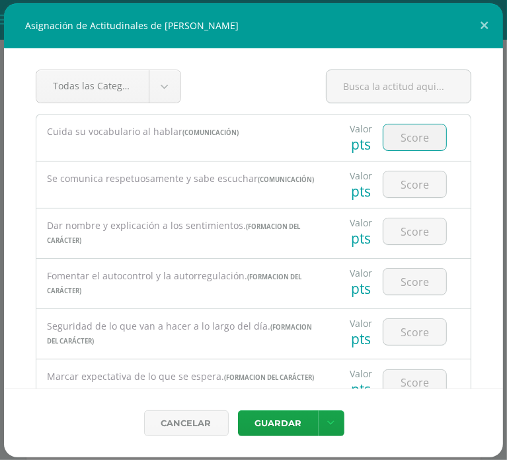
click at [410, 132] on input "number" at bounding box center [415, 137] width 63 height 26
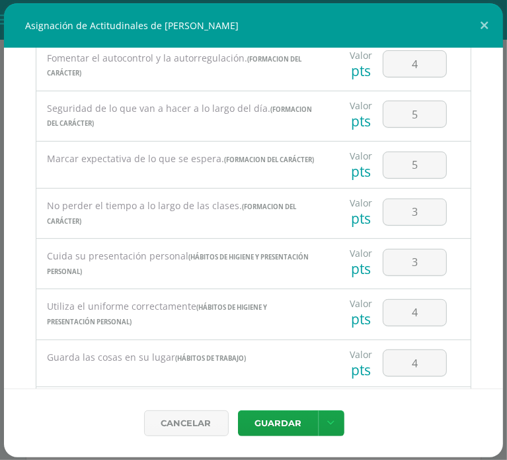
scroll to position [417, 0]
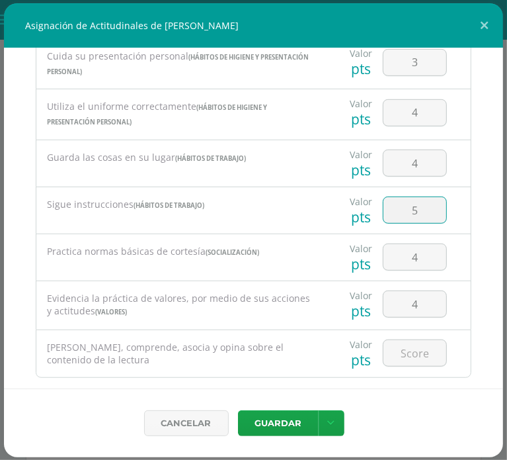
click at [418, 212] on input "5" at bounding box center [415, 210] width 63 height 26
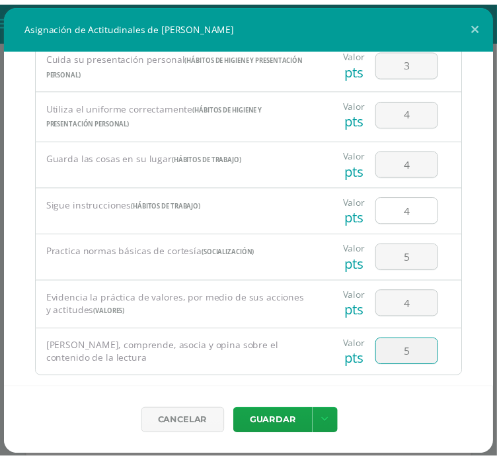
scroll to position [529, 0]
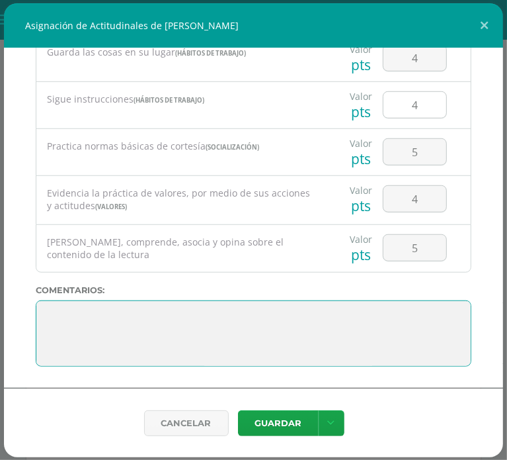
paste textarea "Lo maravilloso de aprender es algo que nadie puede arrebatarnos, se queda con n…"
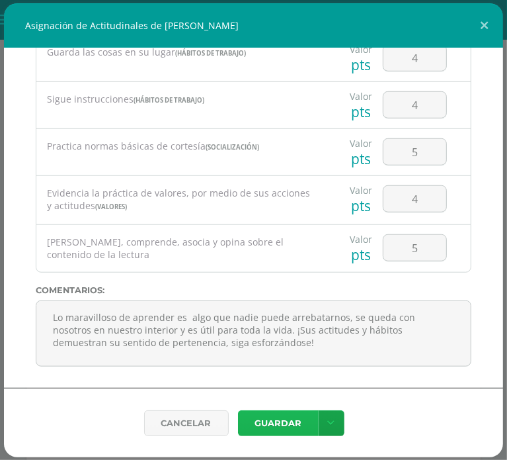
click at [278, 413] on button "Guardar" at bounding box center [278, 423] width 81 height 26
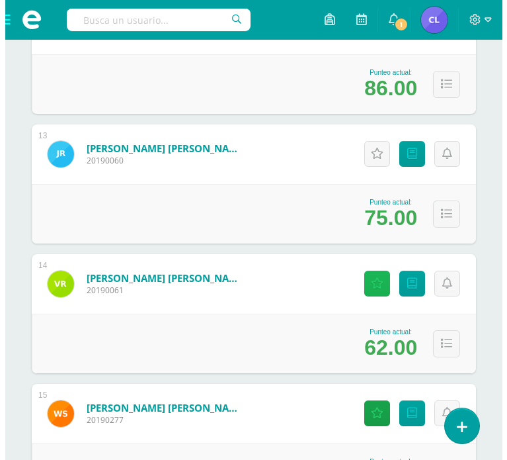
scroll to position [1751, 0]
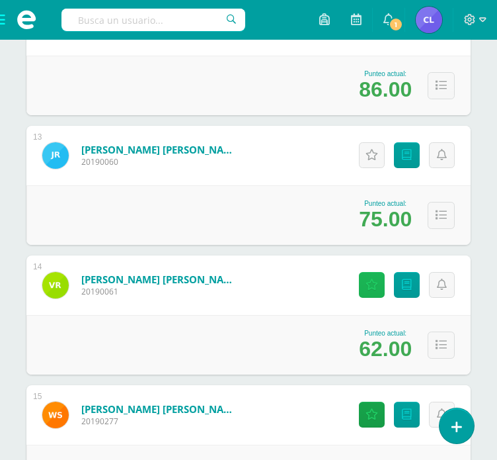
click at [376, 288] on icon at bounding box center [372, 284] width 13 height 11
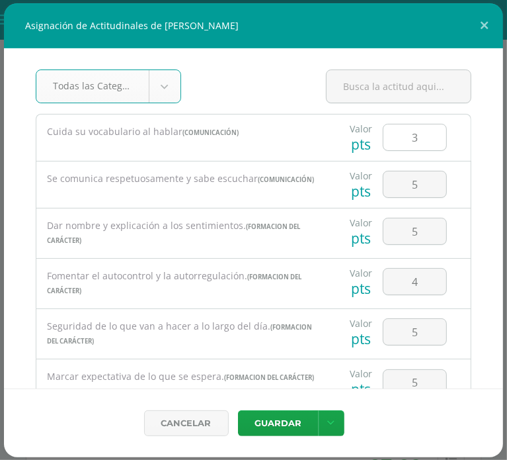
click at [413, 141] on input "3" at bounding box center [415, 137] width 63 height 26
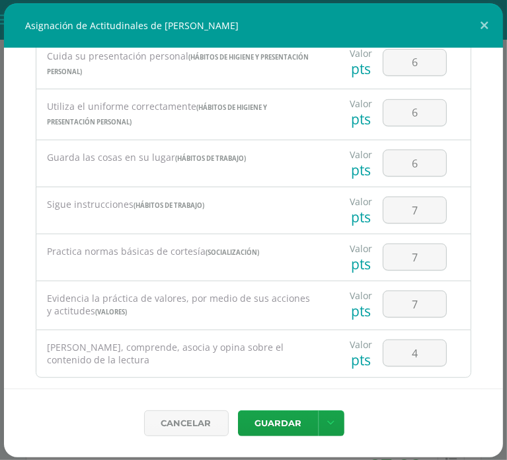
scroll to position [529, 0]
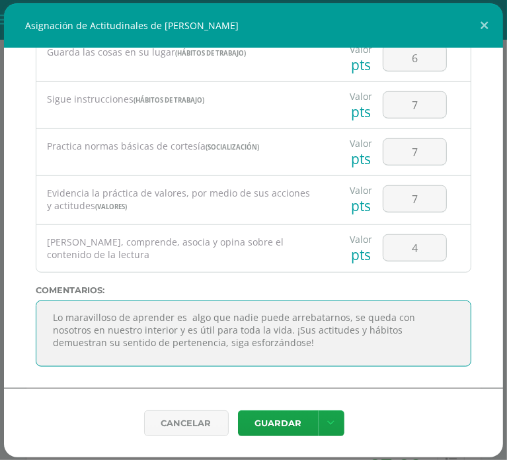
click at [307, 342] on textarea at bounding box center [254, 333] width 436 height 66
drag, startPoint x: 307, startPoint y: 342, endPoint x: 55, endPoint y: 319, distance: 252.9
click at [55, 319] on textarea at bounding box center [254, 333] width 436 height 66
paste textarea "3. Su disciplina y compromiso es el reflejo del trabajo y constancia en las act…"
click at [70, 312] on textarea at bounding box center [254, 333] width 436 height 66
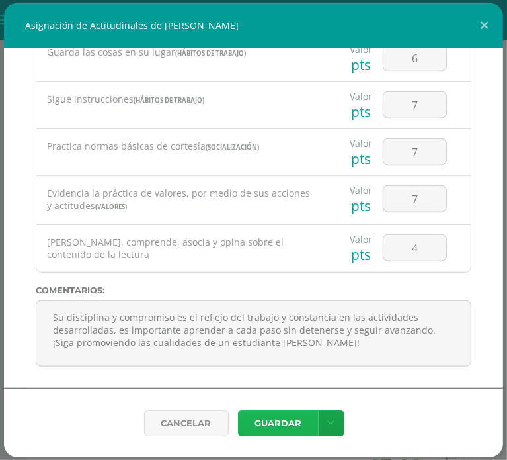
click at [288, 415] on button "Guardar" at bounding box center [278, 423] width 81 height 26
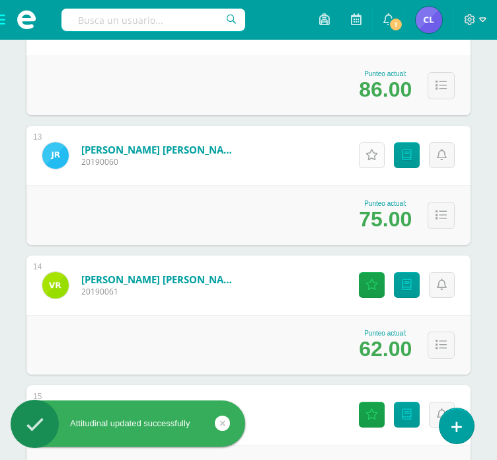
click at [380, 155] on link "Actitudinales" at bounding box center [372, 155] width 26 height 26
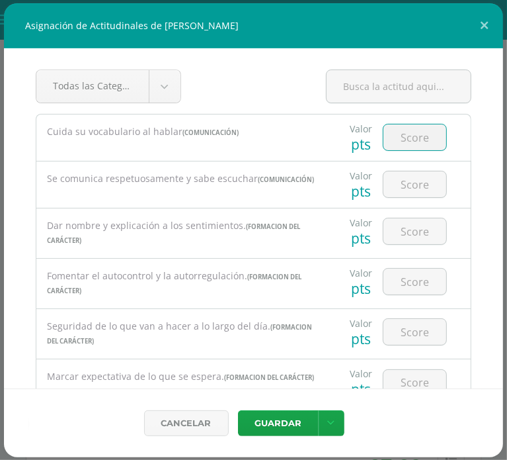
click at [415, 131] on input "number" at bounding box center [415, 137] width 63 height 26
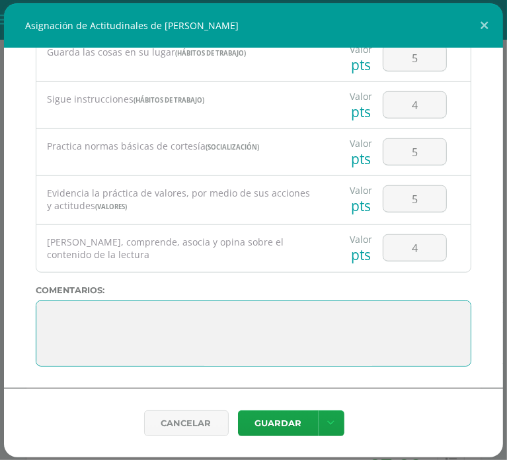
click at [71, 319] on textarea at bounding box center [254, 333] width 436 height 66
paste textarea "2. Lo maravilloso de aprender es algo que nadie puede arrebatarnos, se queda co…"
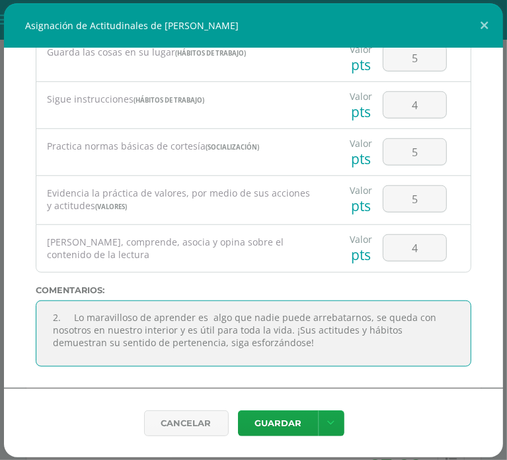
click at [71, 319] on textarea at bounding box center [254, 333] width 436 height 66
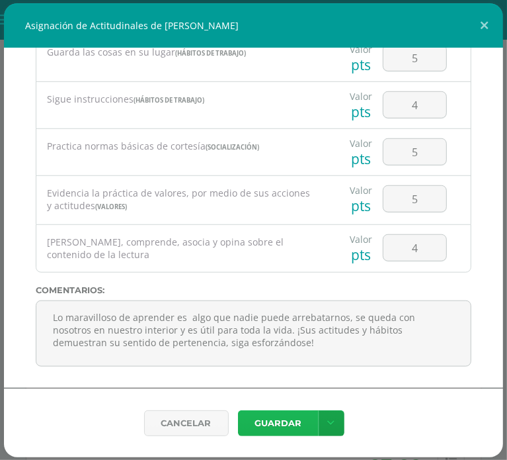
click at [283, 414] on button "Guardar" at bounding box center [278, 423] width 81 height 26
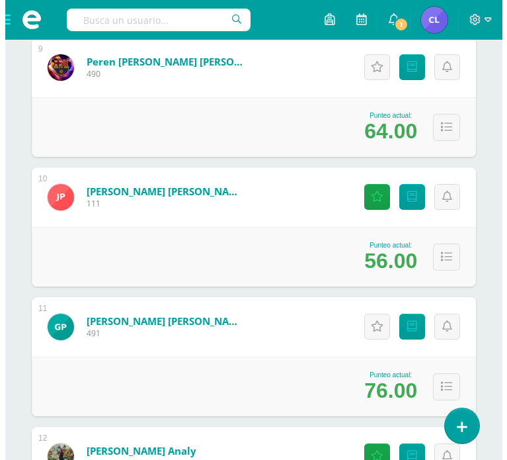
scroll to position [1381, 0]
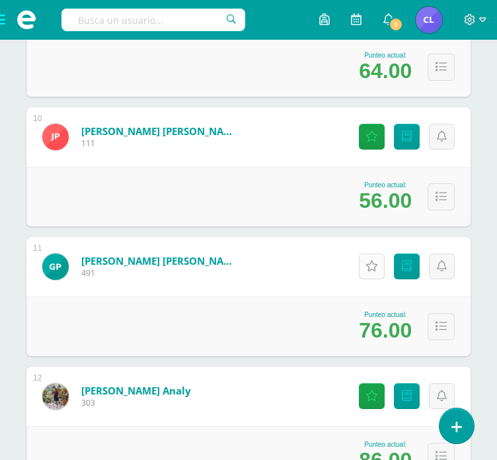
click at [379, 272] on link "Actitudinales" at bounding box center [372, 266] width 26 height 26
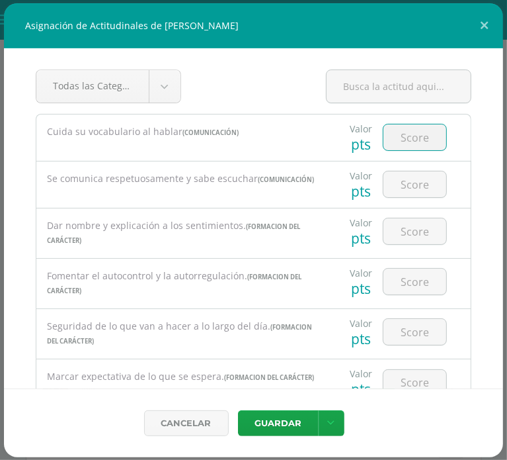
click at [410, 128] on input "number" at bounding box center [415, 137] width 63 height 26
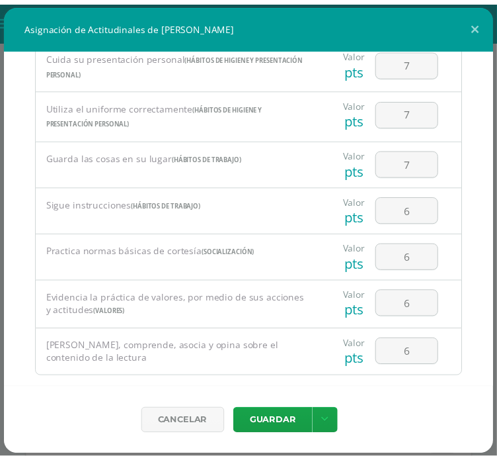
scroll to position [529, 0]
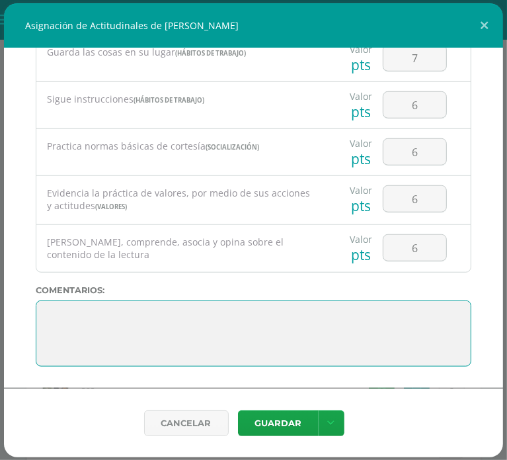
paste textarea "2. Lo maravilloso de aprender es algo que nadie puede arrebatarnos, se queda co…"
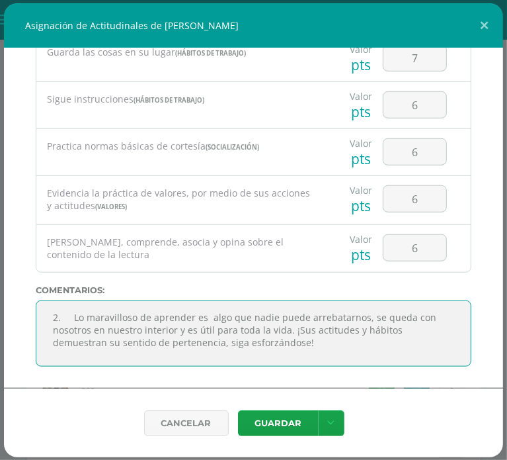
click at [126, 341] on textarea at bounding box center [254, 333] width 436 height 66
drag, startPoint x: 341, startPoint y: 346, endPoint x: 45, endPoint y: 317, distance: 297.0
click at [45, 317] on textarea at bounding box center [254, 333] width 436 height 66
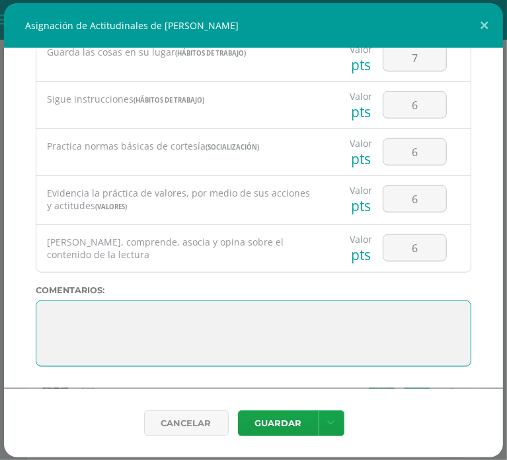
paste textarea "3. Su disciplina y compromiso es el reflejo del trabajo y constancia en las act…"
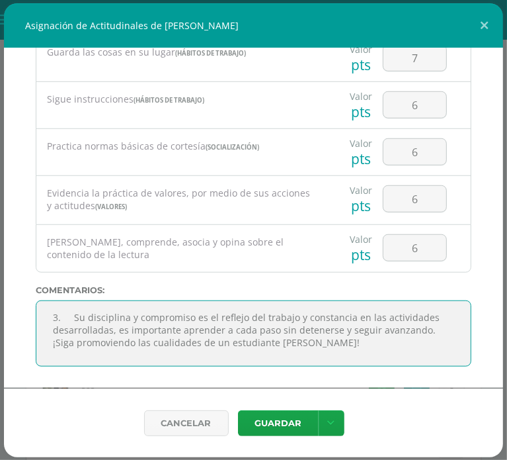
click at [78, 317] on textarea at bounding box center [254, 333] width 436 height 66
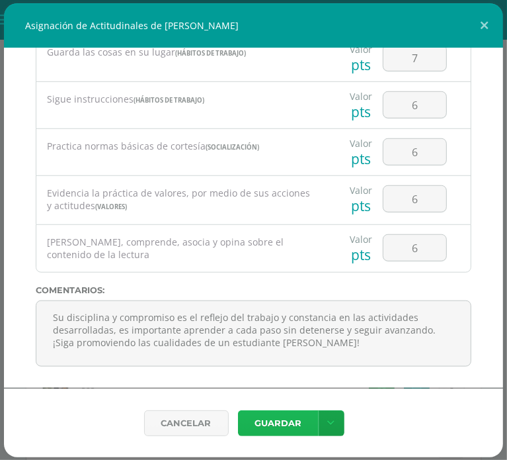
click at [262, 417] on button "Guardar" at bounding box center [278, 423] width 81 height 26
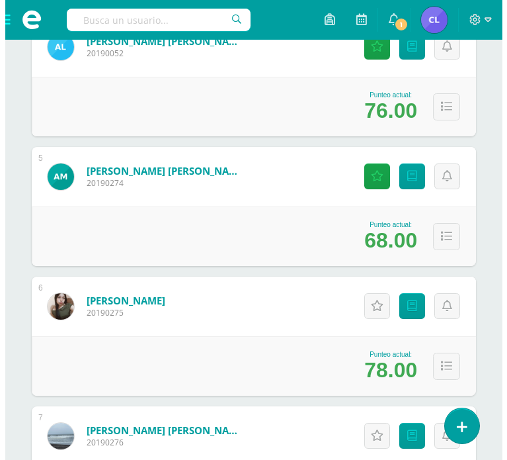
scroll to position [729, 0]
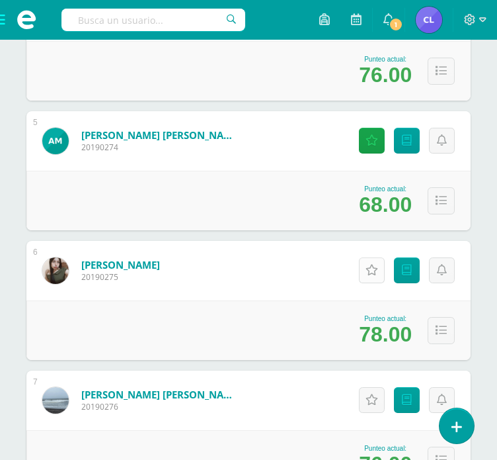
click at [376, 268] on icon at bounding box center [372, 269] width 13 height 11
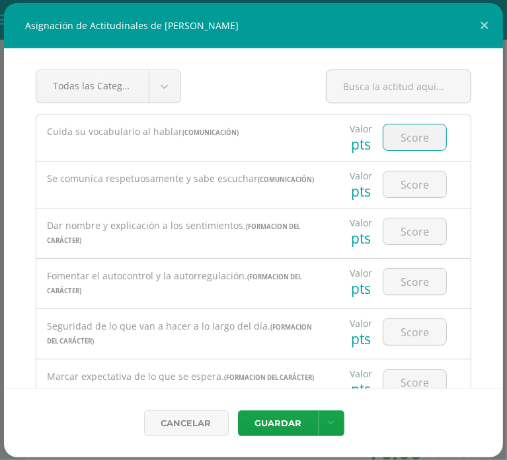
click at [391, 147] on input "number" at bounding box center [415, 137] width 63 height 26
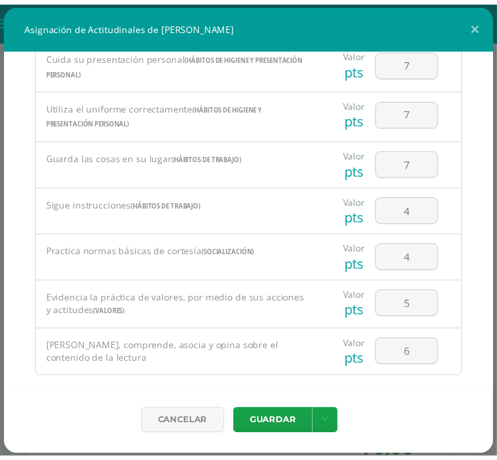
scroll to position [529, 0]
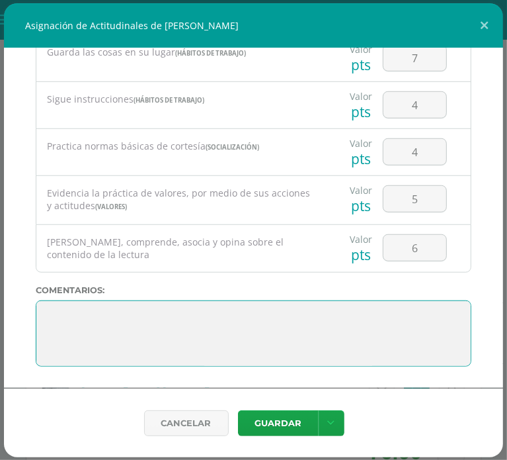
paste textarea "3. Su disciplina y compromiso es el reflejo del trabajo y constancia en las act…"
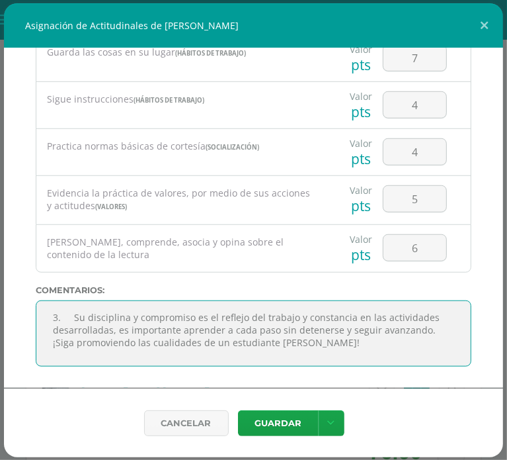
click at [74, 319] on textarea at bounding box center [254, 333] width 436 height 66
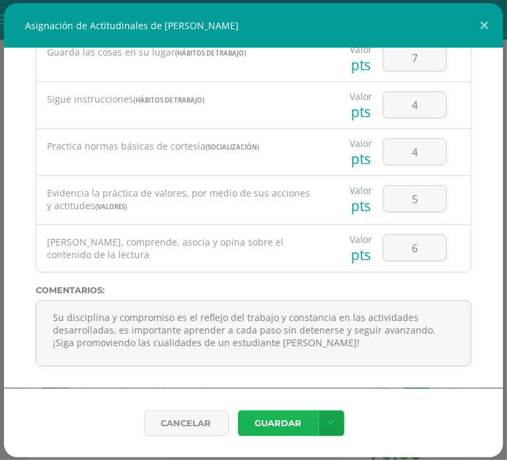
click at [294, 432] on button "Guardar" at bounding box center [278, 423] width 81 height 26
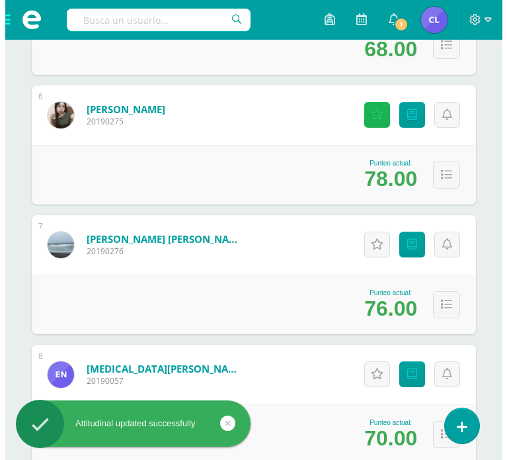
scroll to position [885, 0]
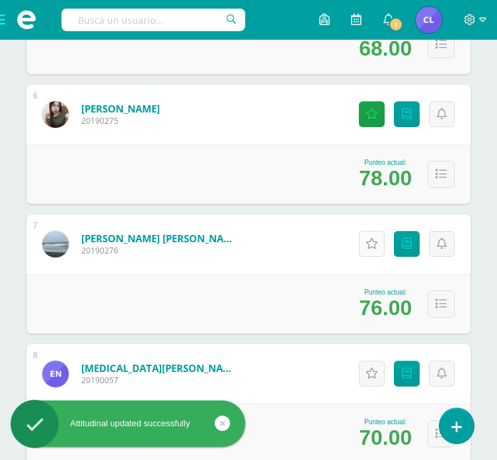
click at [372, 245] on icon at bounding box center [372, 243] width 13 height 11
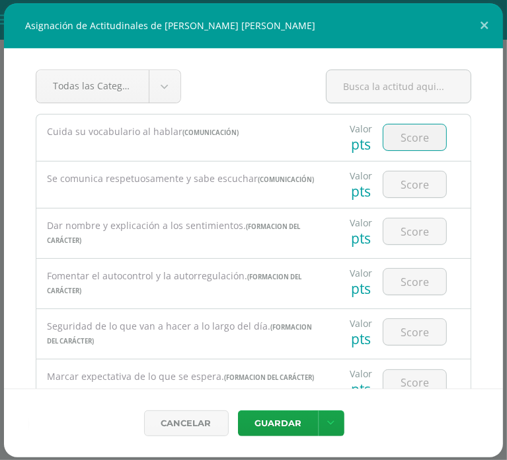
click at [391, 135] on input "number" at bounding box center [415, 137] width 63 height 26
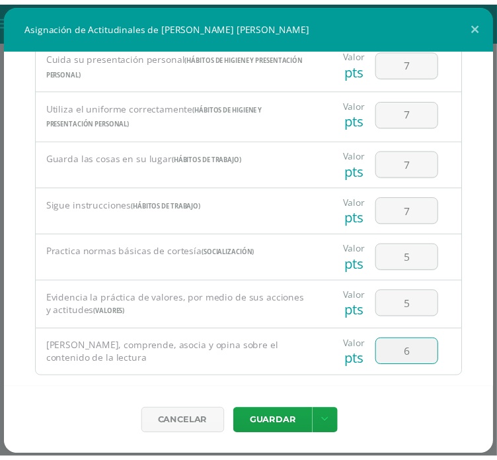
scroll to position [529, 0]
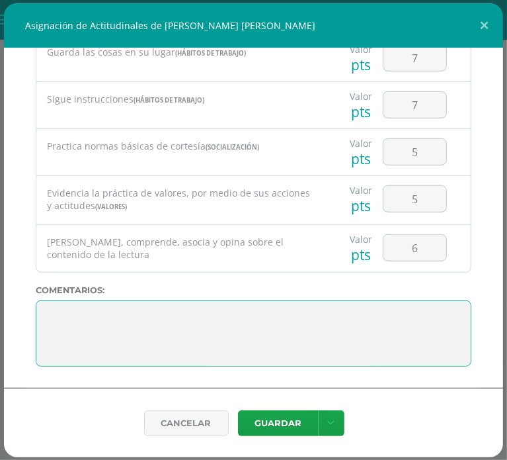
click at [89, 326] on textarea at bounding box center [254, 333] width 436 height 66
paste textarea "2. Lo maravilloso de aprender es algo que nadie puede arrebatarnos, se queda co…"
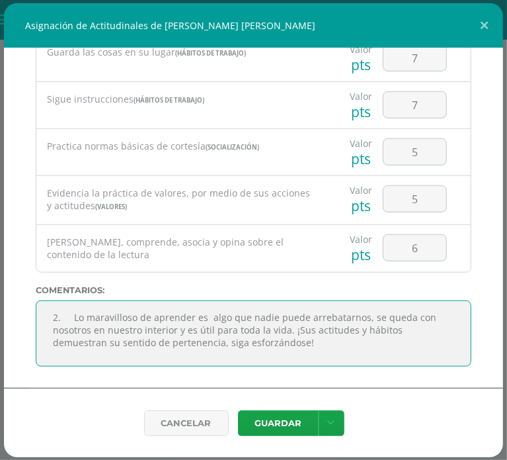
click at [108, 328] on textarea at bounding box center [254, 333] width 436 height 66
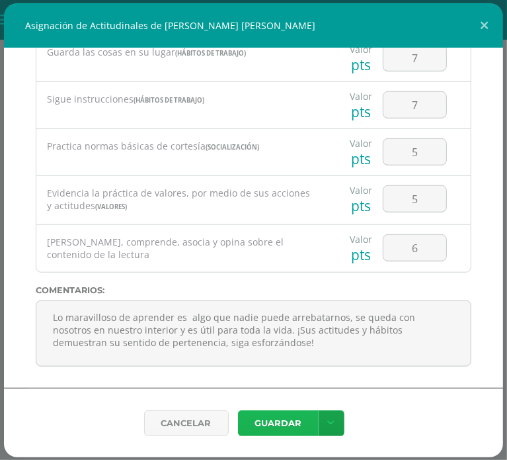
click at [285, 431] on button "Guardar" at bounding box center [278, 423] width 81 height 26
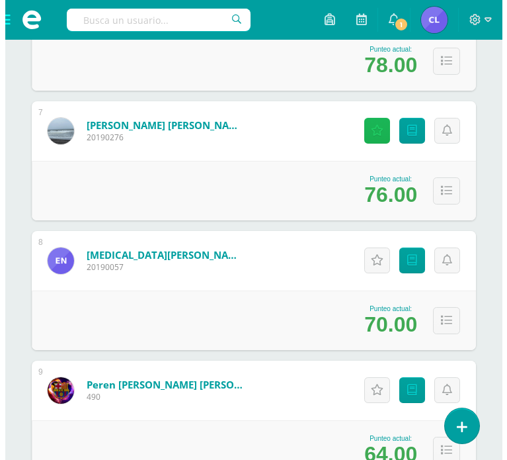
scroll to position [1000, 0]
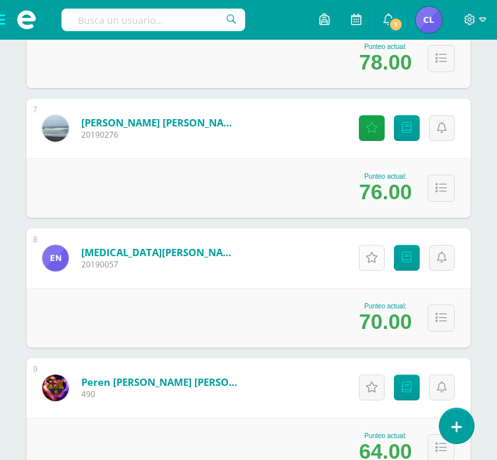
click at [373, 263] on link "Actitudinales" at bounding box center [372, 258] width 26 height 26
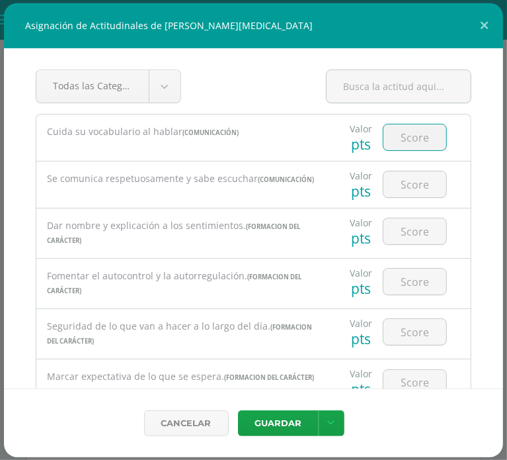
click at [398, 140] on input "number" at bounding box center [415, 137] width 63 height 26
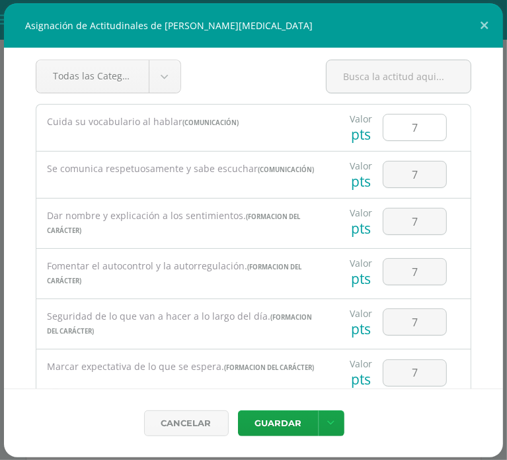
scroll to position [218, 0]
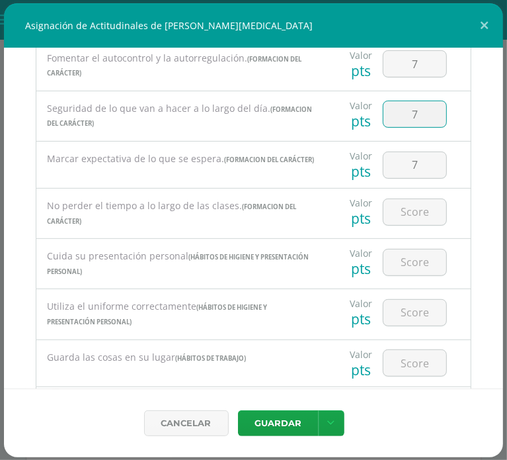
click at [407, 122] on input "7" at bounding box center [415, 114] width 63 height 26
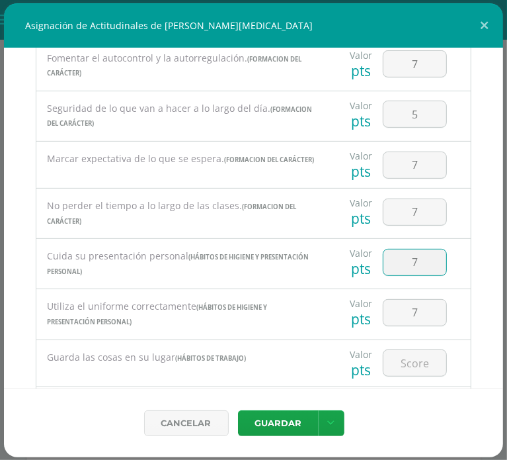
click at [407, 272] on input "7" at bounding box center [415, 262] width 63 height 26
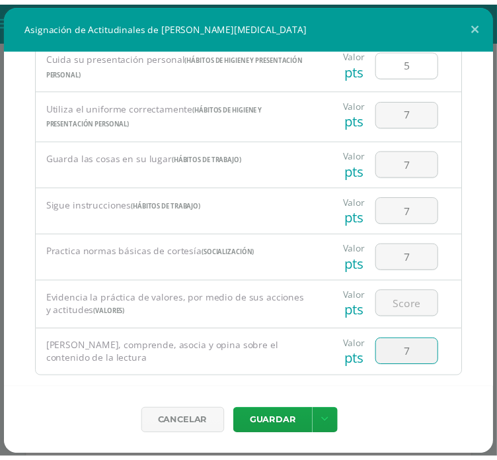
scroll to position [529, 0]
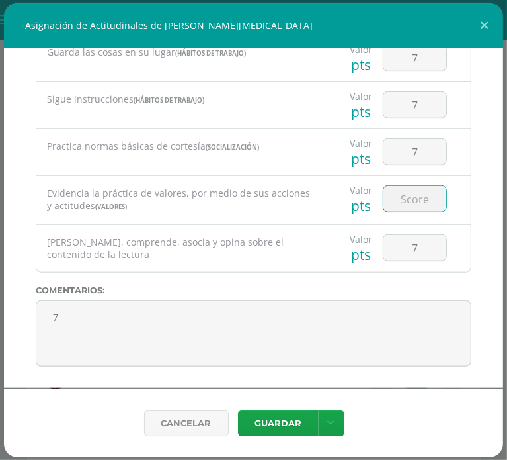
click at [400, 196] on input "number" at bounding box center [415, 199] width 63 height 26
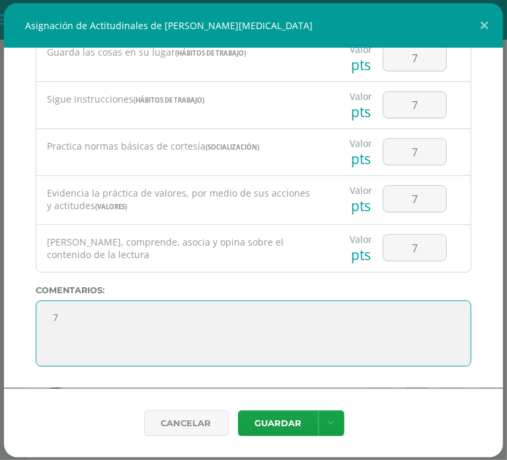
click at [89, 325] on textarea at bounding box center [254, 333] width 436 height 66
paste textarea "3. Su disciplina y compromiso es el reflejo del trabajo y constancia en las act…"
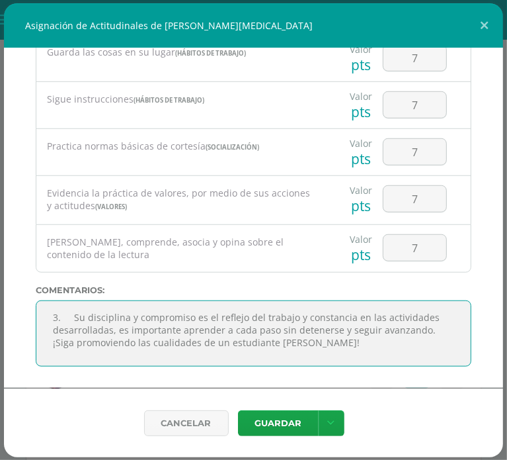
click at [75, 325] on textarea at bounding box center [254, 333] width 436 height 66
click at [73, 319] on textarea at bounding box center [254, 333] width 436 height 66
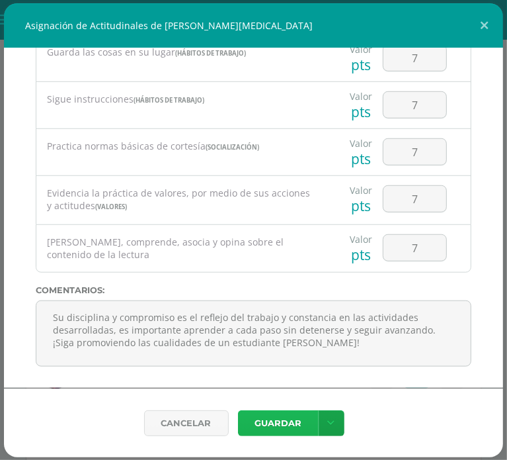
click at [278, 428] on button "Guardar" at bounding box center [278, 423] width 81 height 26
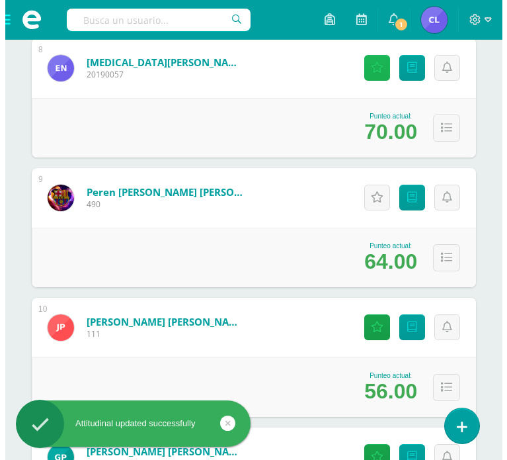
scroll to position [1190, 0]
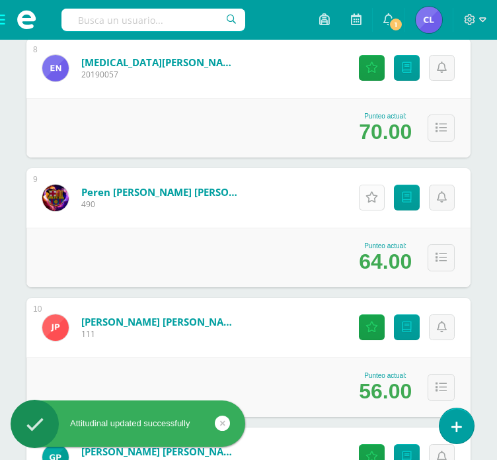
click at [376, 196] on icon at bounding box center [372, 197] width 13 height 11
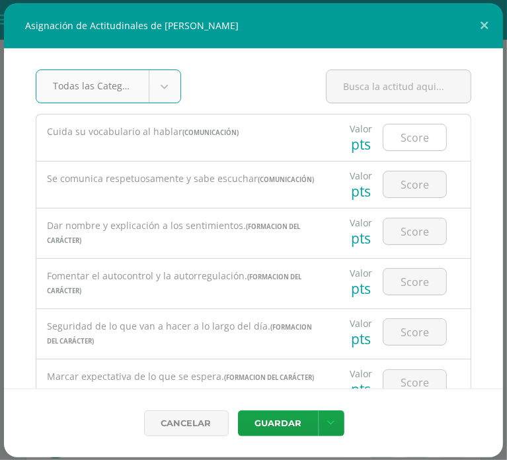
click at [399, 142] on input "number" at bounding box center [415, 137] width 63 height 26
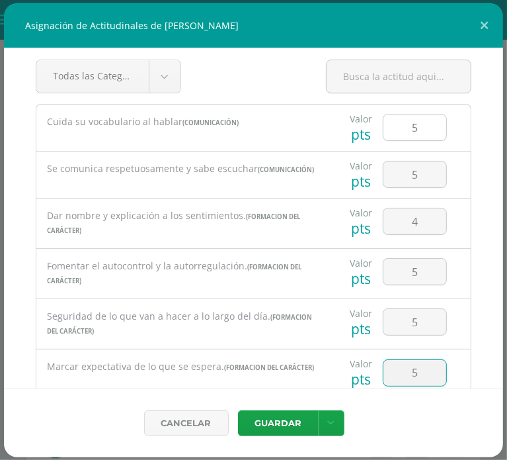
scroll to position [218, 0]
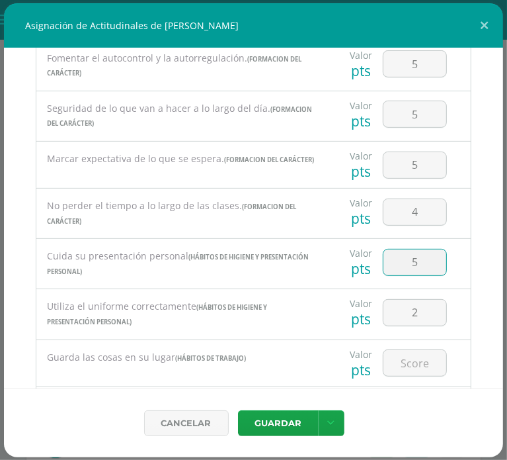
click at [417, 275] on input "5" at bounding box center [415, 262] width 63 height 26
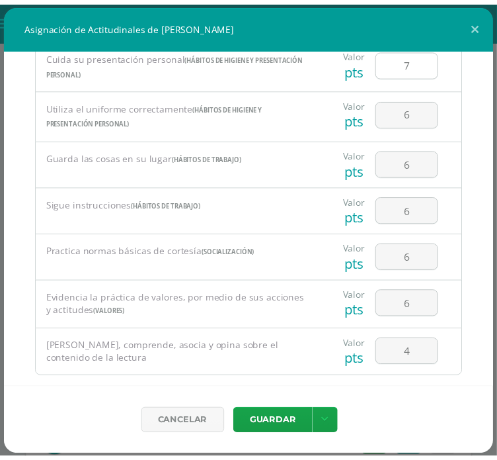
scroll to position [529, 0]
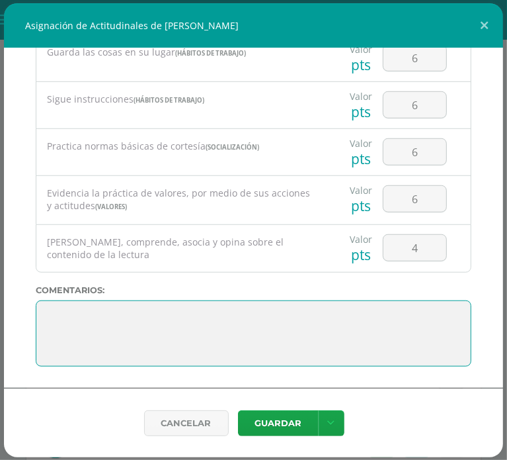
click at [66, 334] on textarea at bounding box center [254, 333] width 436 height 66
paste textarea "3. Su disciplina y compromiso es el reflejo del trabajo y constancia en las act…"
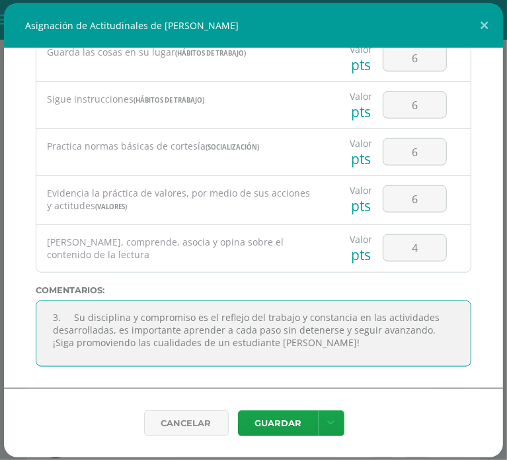
click at [71, 319] on textarea at bounding box center [254, 333] width 436 height 66
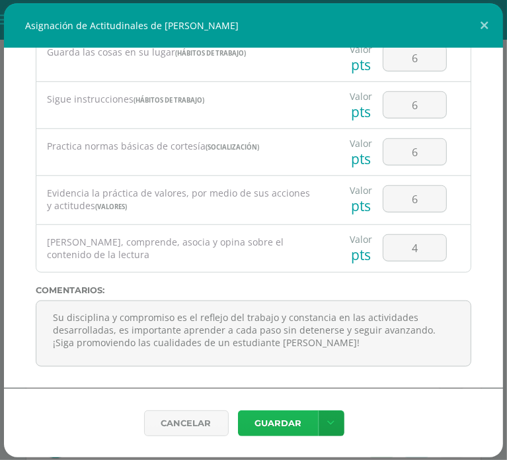
click at [263, 422] on button "Guardar" at bounding box center [278, 423] width 81 height 26
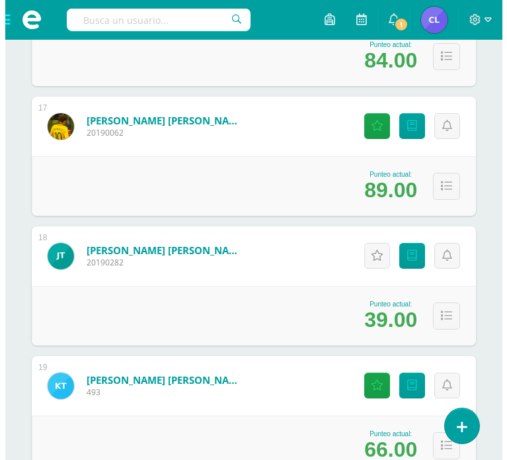
scroll to position [2299, 0]
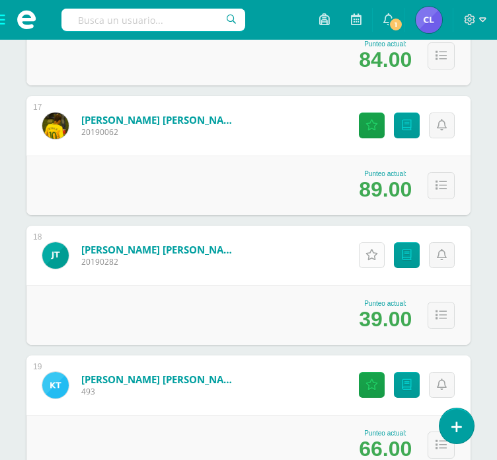
click at [371, 254] on icon at bounding box center [372, 254] width 13 height 11
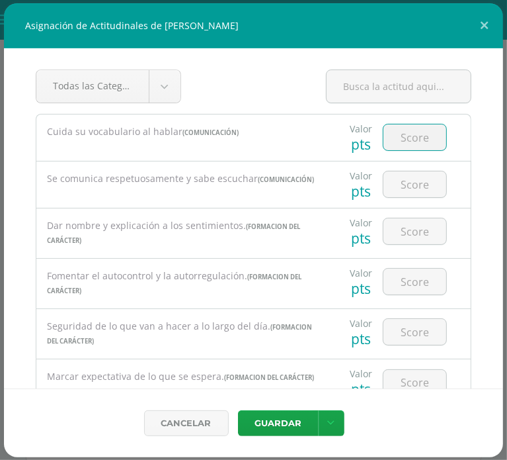
click at [405, 134] on input "number" at bounding box center [415, 137] width 63 height 26
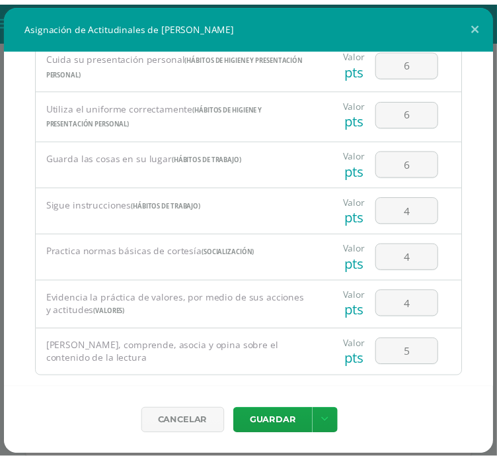
scroll to position [529, 0]
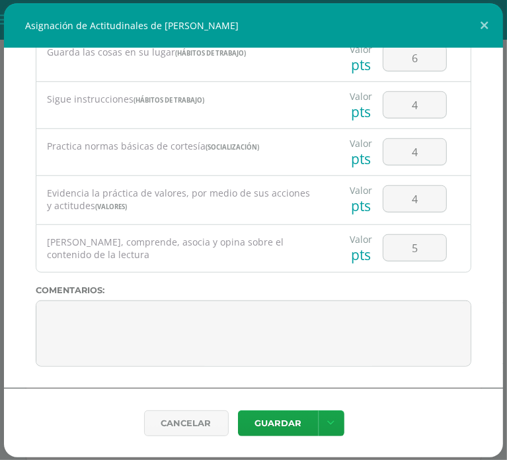
click at [77, 157] on div "Practica normas básicas de cortesía (Socialización)" at bounding box center [181, 147] width 290 height 36
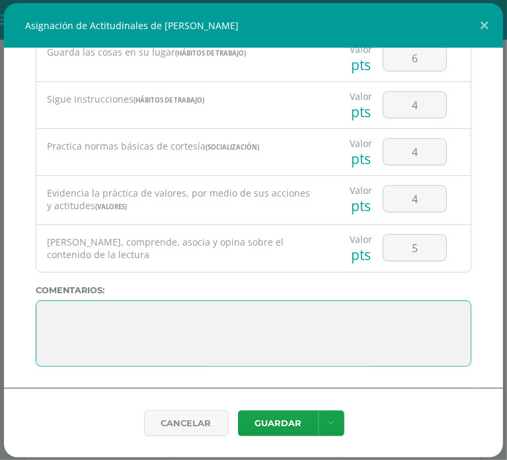
click at [85, 325] on textarea at bounding box center [254, 333] width 436 height 66
paste textarea "2. Lo maravilloso de aprender es algo que nadie puede arrebatarnos, se queda co…"
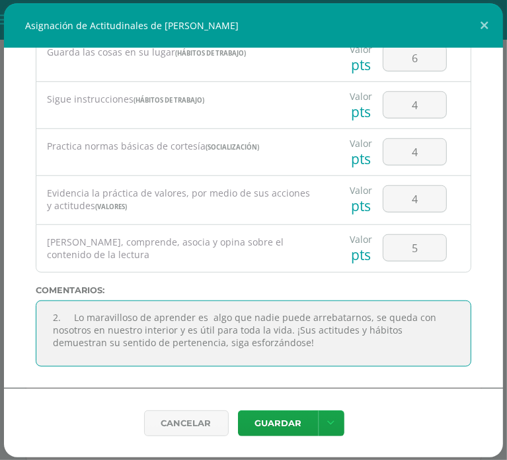
click at [106, 327] on textarea at bounding box center [254, 333] width 436 height 66
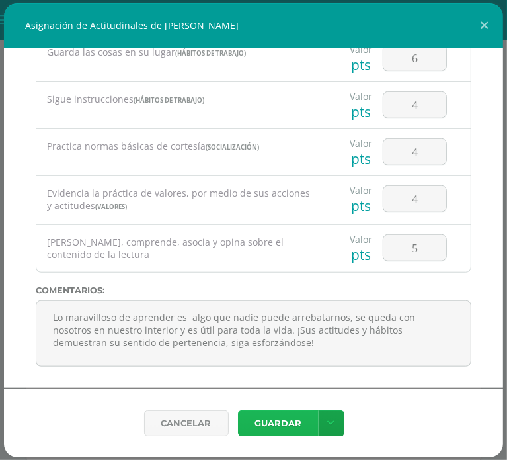
click at [283, 417] on button "Guardar" at bounding box center [278, 423] width 81 height 26
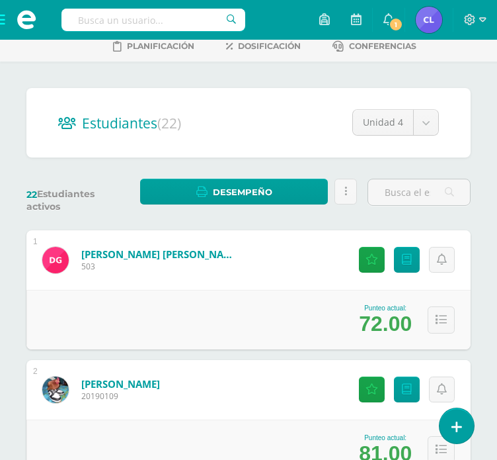
scroll to position [0, 0]
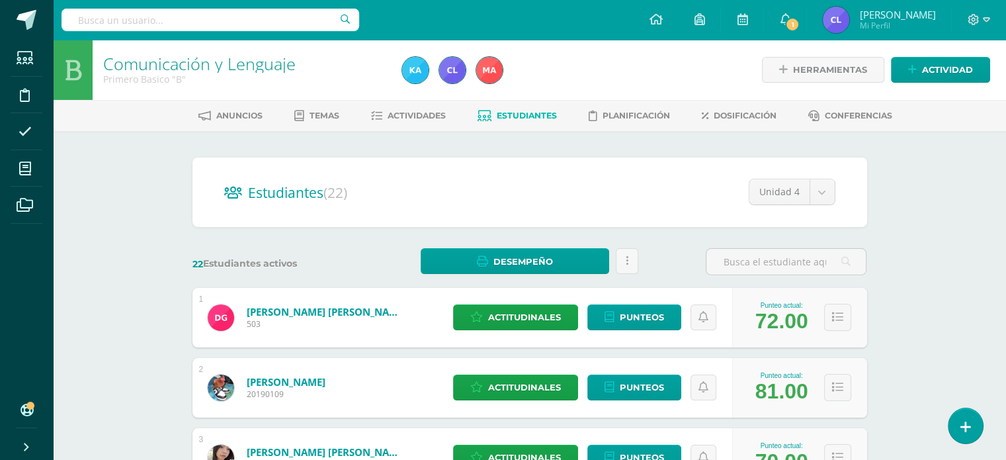
click at [497, 266] on link "Desempeño" at bounding box center [515, 261] width 188 height 26
click at [497, 214] on link "Descargar como PDF" at bounding box center [515, 216] width 141 height 20
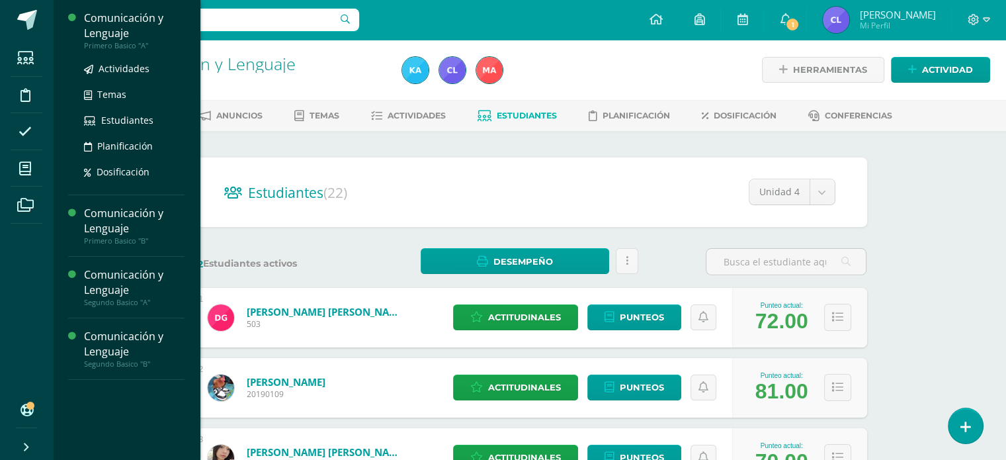
click at [101, 19] on div "Comunicación y Lenguaje" at bounding box center [134, 26] width 101 height 30
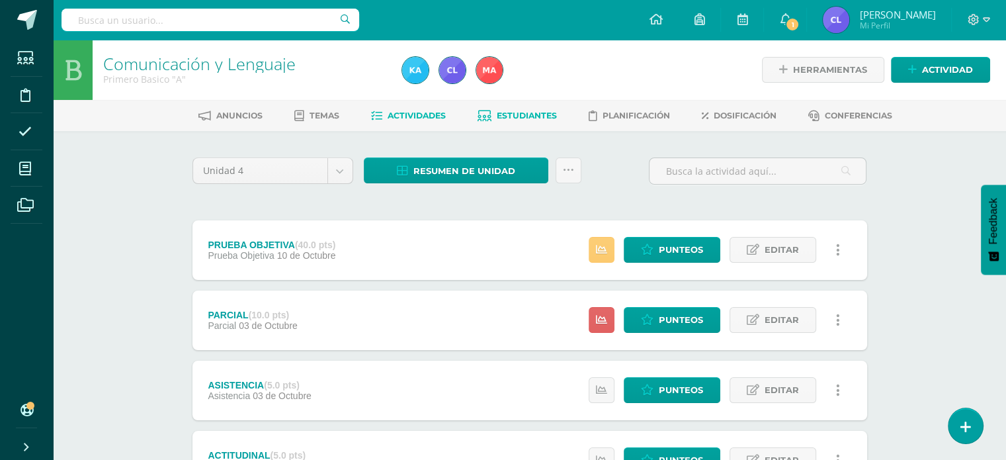
click at [524, 125] on link "Estudiantes" at bounding box center [516, 115] width 79 height 21
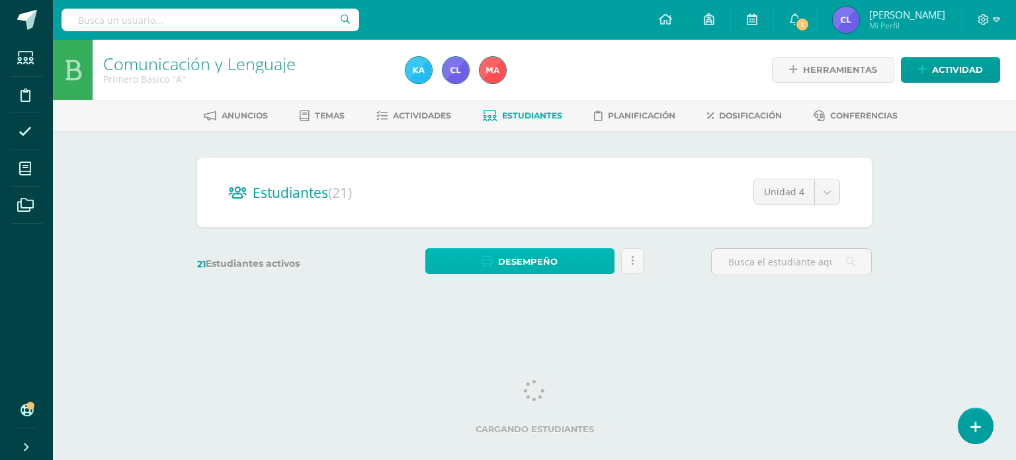
click at [537, 267] on span "Desempeño" at bounding box center [528, 261] width 60 height 24
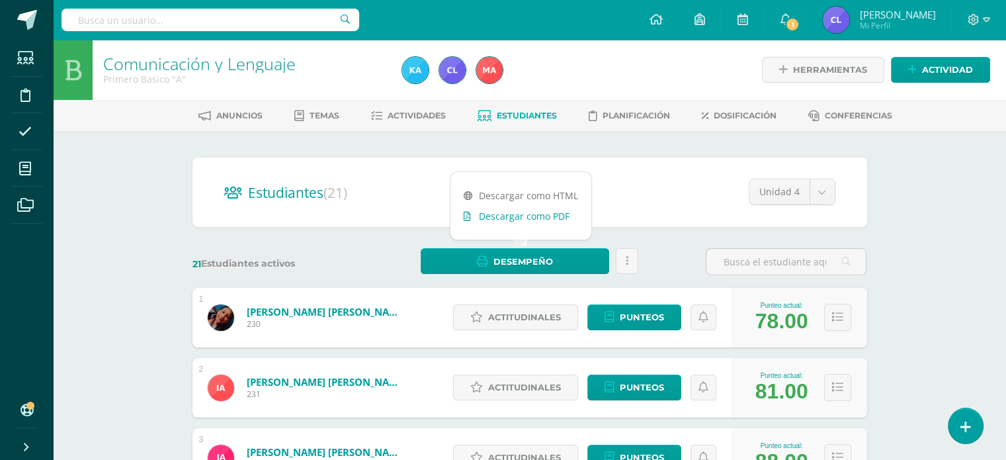
click at [534, 218] on link "Descargar como PDF" at bounding box center [520, 216] width 141 height 20
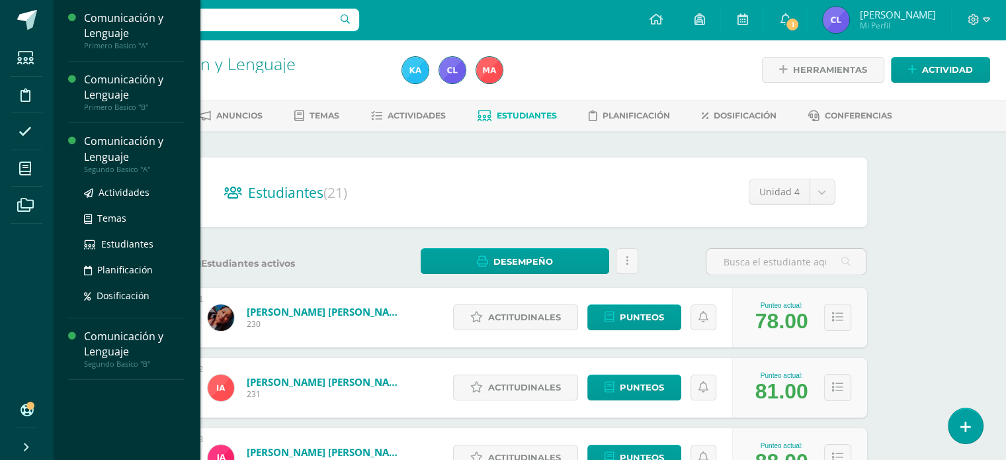
click at [104, 149] on div "Comunicación y Lenguaje" at bounding box center [134, 149] width 101 height 30
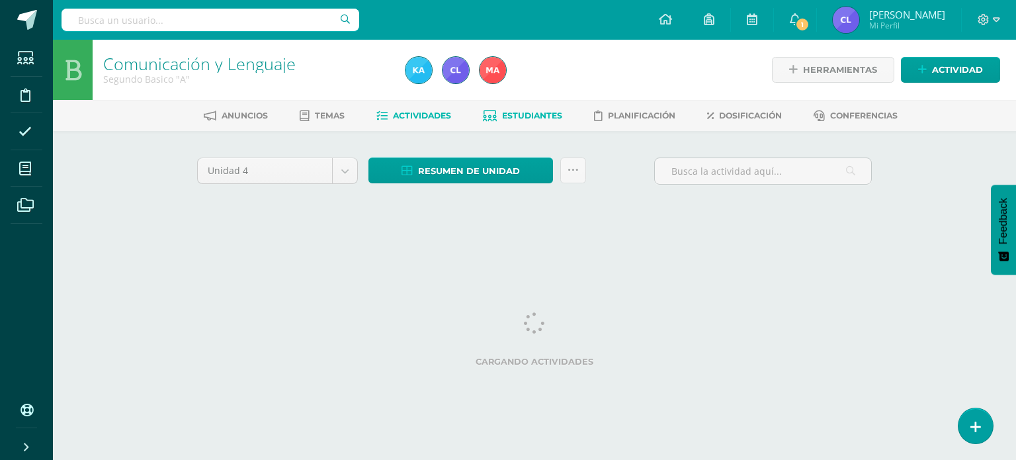
click at [546, 118] on span "Estudiantes" at bounding box center [532, 115] width 60 height 10
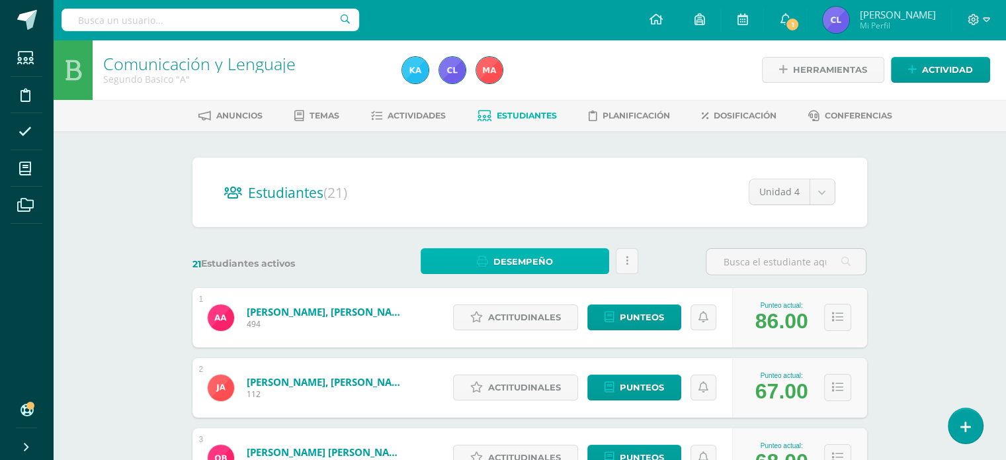
click at [577, 249] on link "Desempeño" at bounding box center [515, 261] width 188 height 26
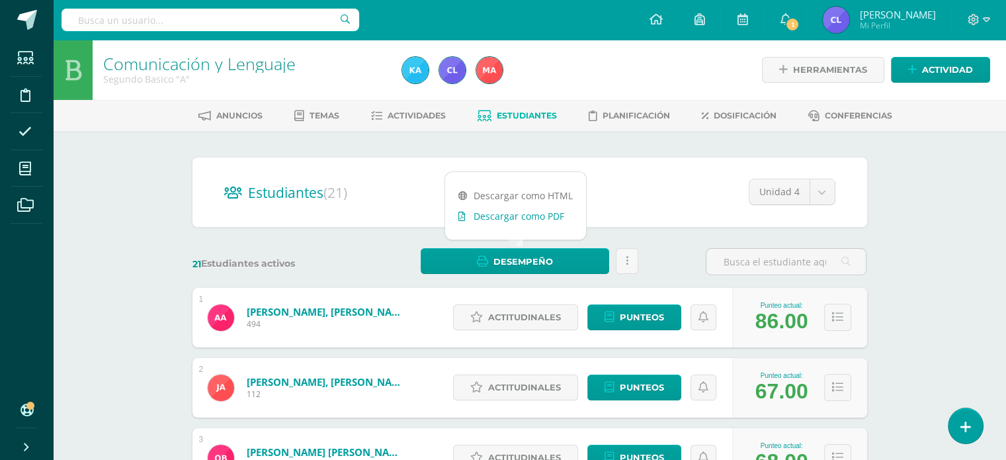
click at [555, 218] on link "Descargar como PDF" at bounding box center [515, 216] width 141 height 20
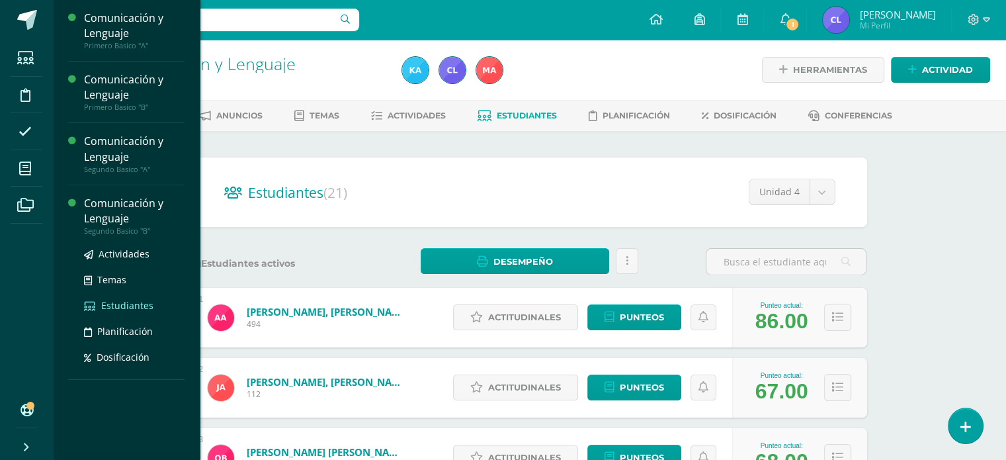
click at [120, 305] on span "Estudiantes" at bounding box center [127, 305] width 52 height 13
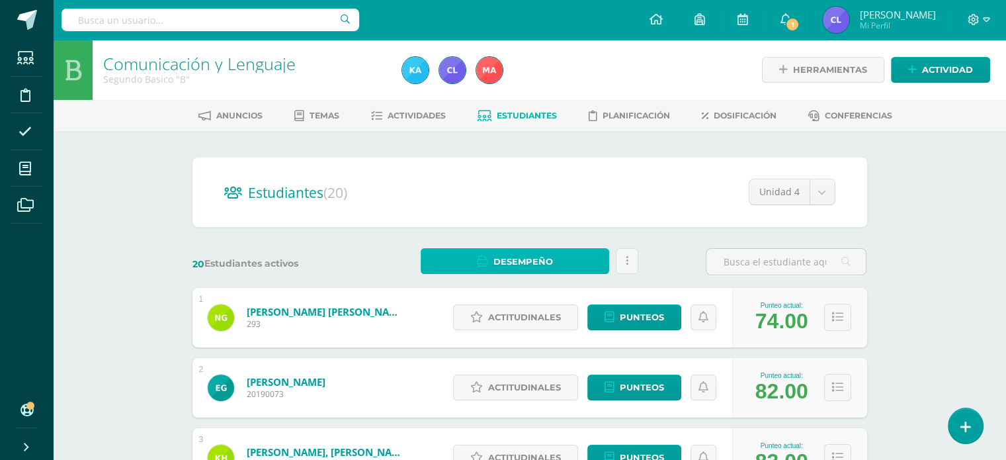
click at [493, 261] on link "Desempeño" at bounding box center [515, 261] width 188 height 26
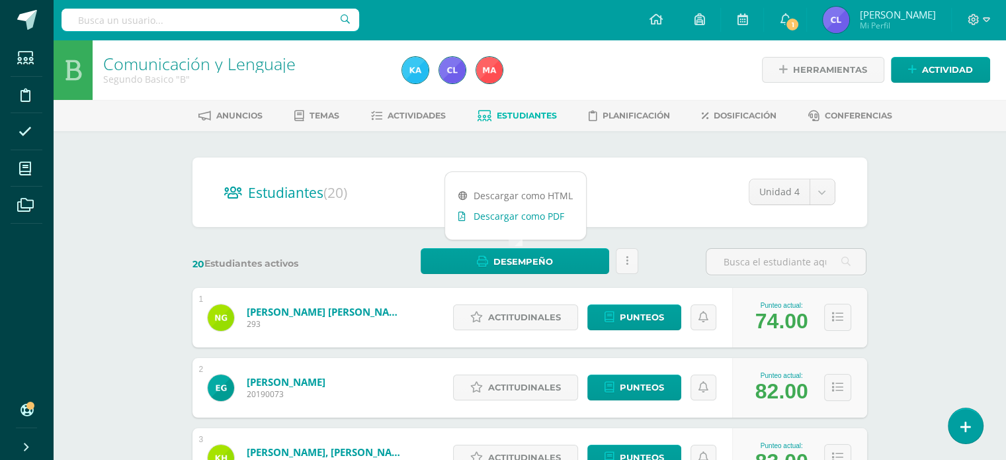
click at [508, 214] on link "Descargar como PDF" at bounding box center [515, 216] width 141 height 20
